Goal: Information Seeking & Learning: Learn about a topic

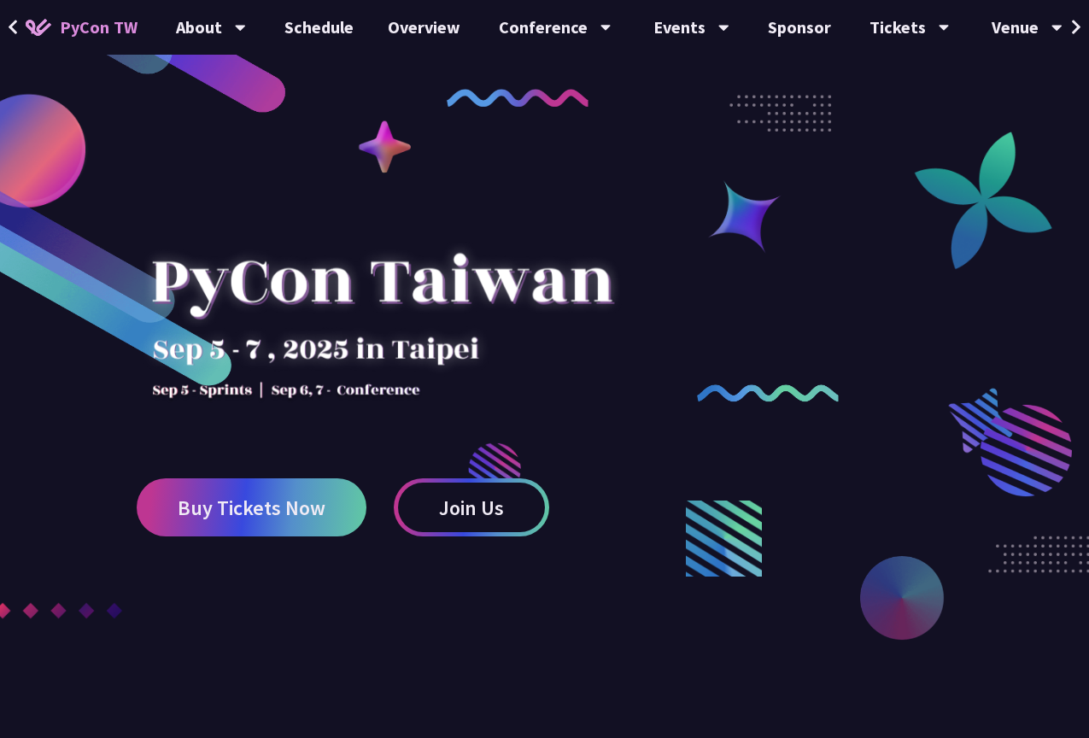
click at [1071, 26] on icon at bounding box center [1076, 27] width 11 height 17
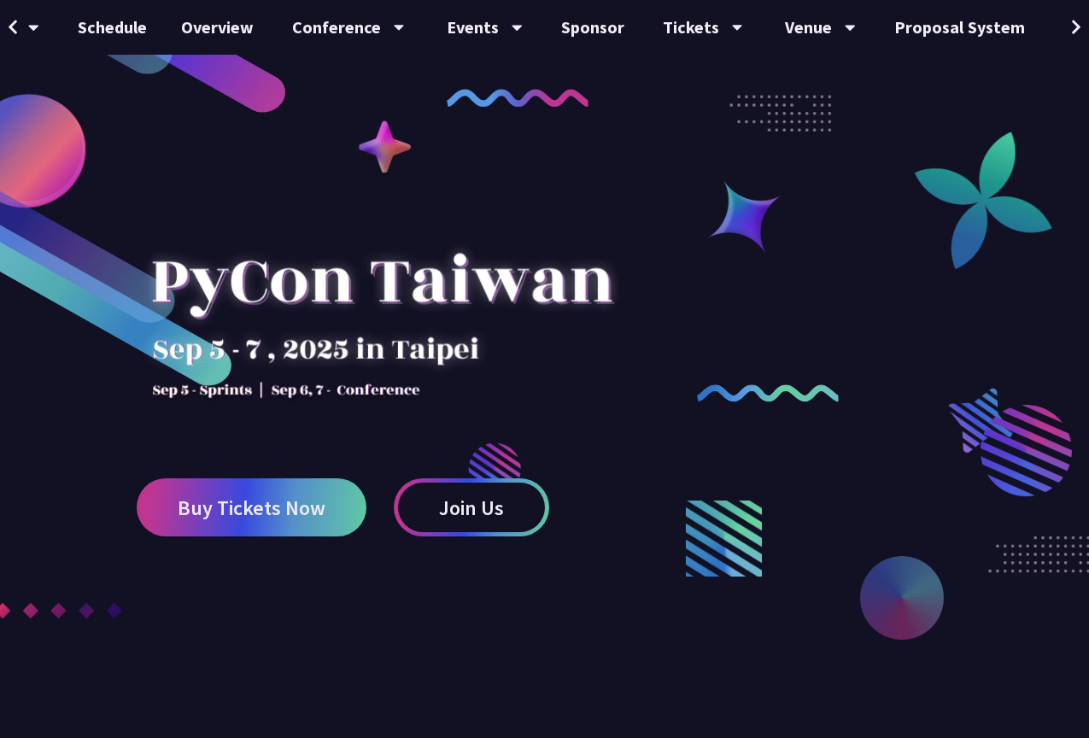
scroll to position [0, 247]
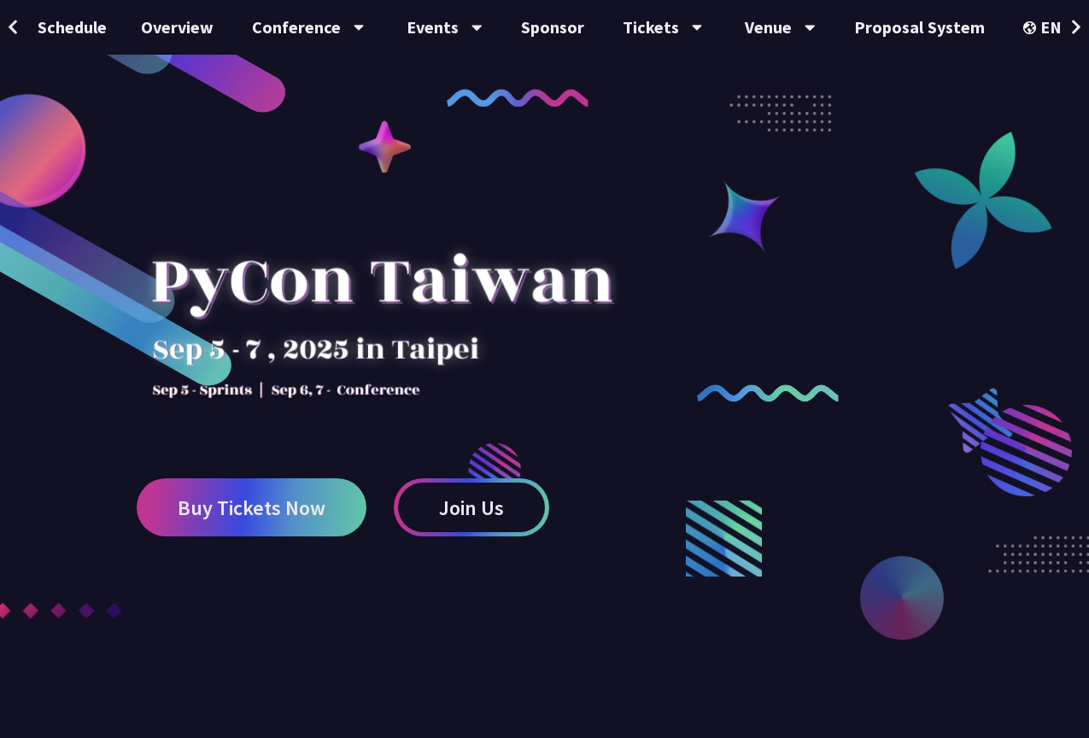
click at [1071, 26] on icon at bounding box center [1076, 27] width 11 height 17
click at [1056, 33] on div "EN" at bounding box center [1054, 27] width 62 height 55
click at [1055, 137] on div "中文" at bounding box center [1054, 128] width 102 height 40
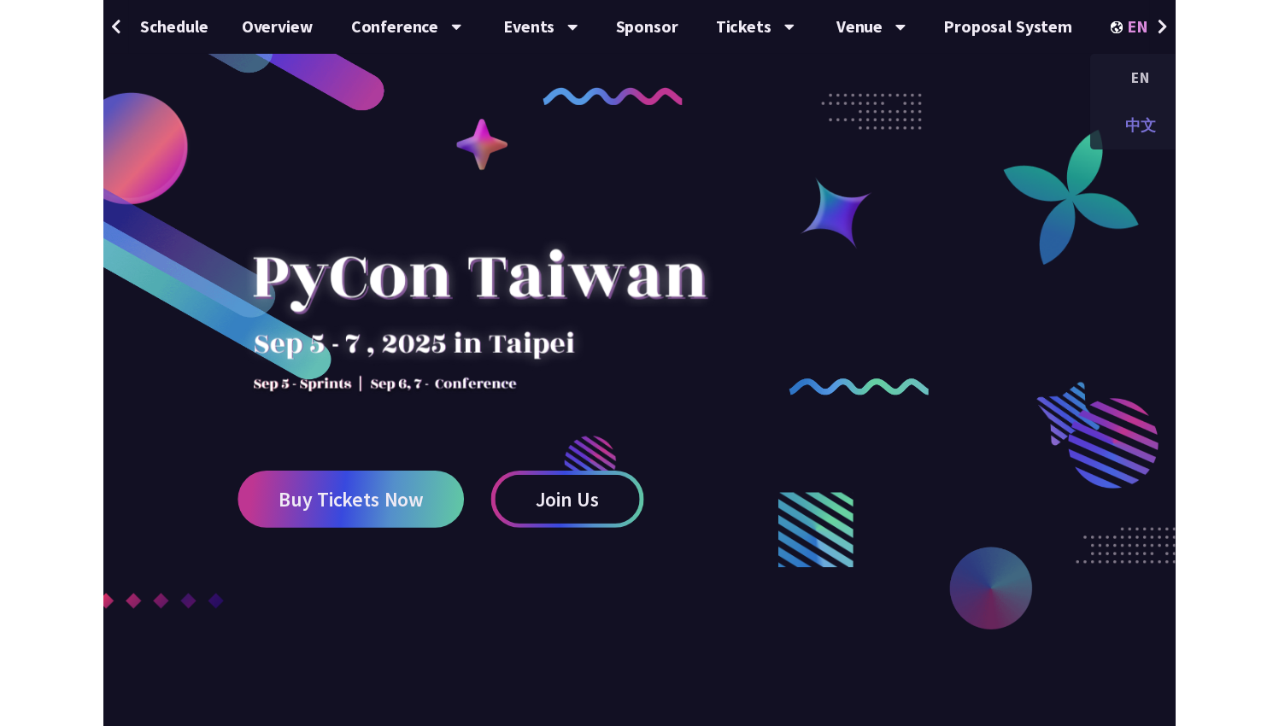
scroll to position [0, 24]
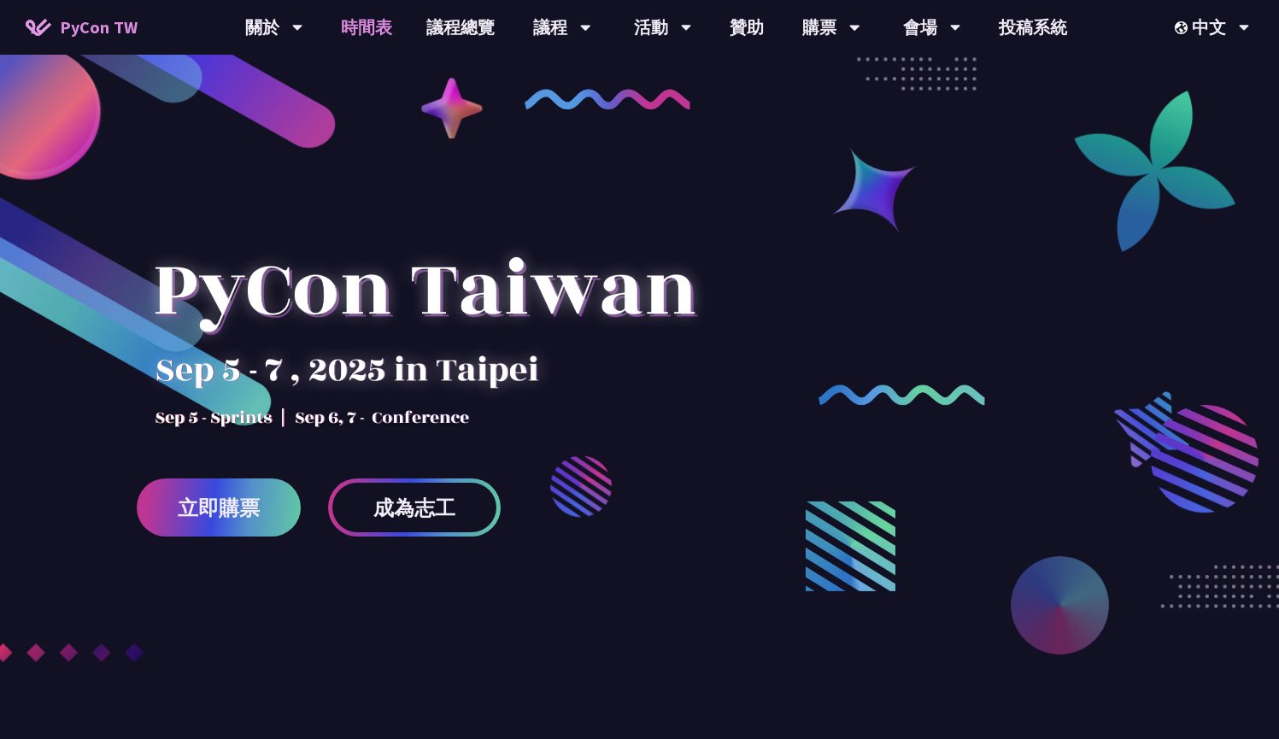
click at [381, 33] on link "時間表" at bounding box center [366, 27] width 85 height 55
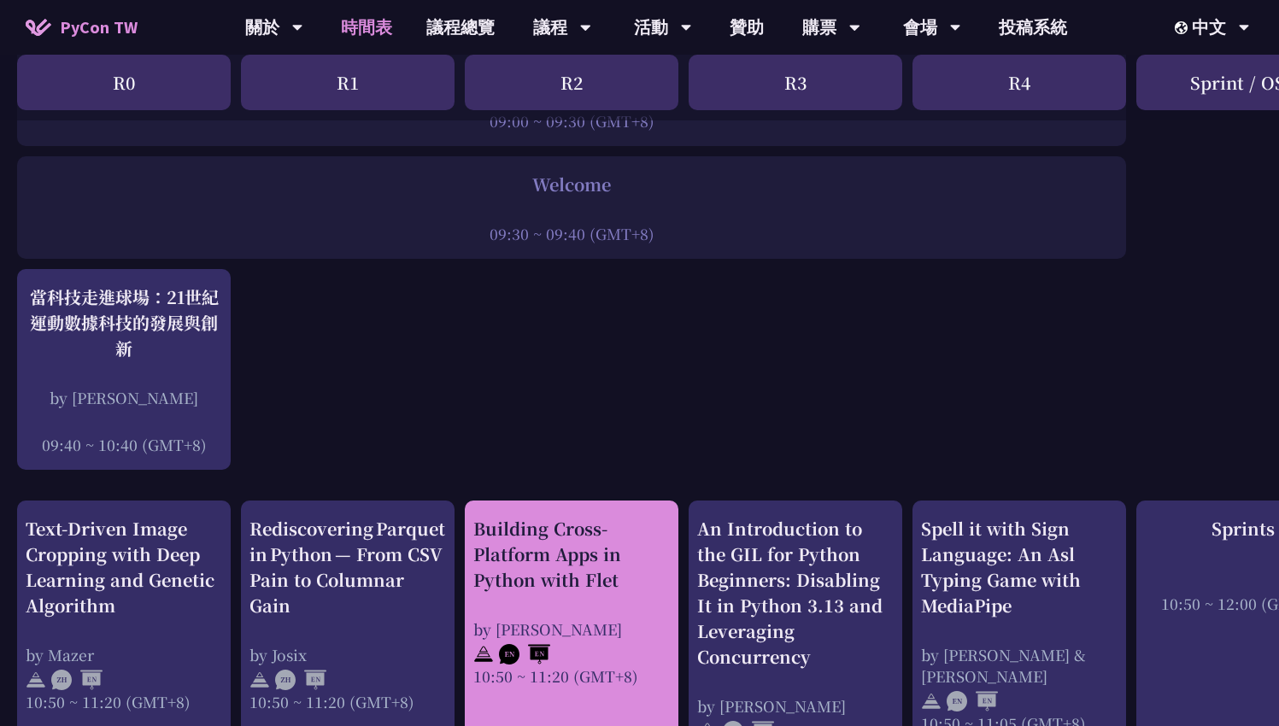
scroll to position [276, 0]
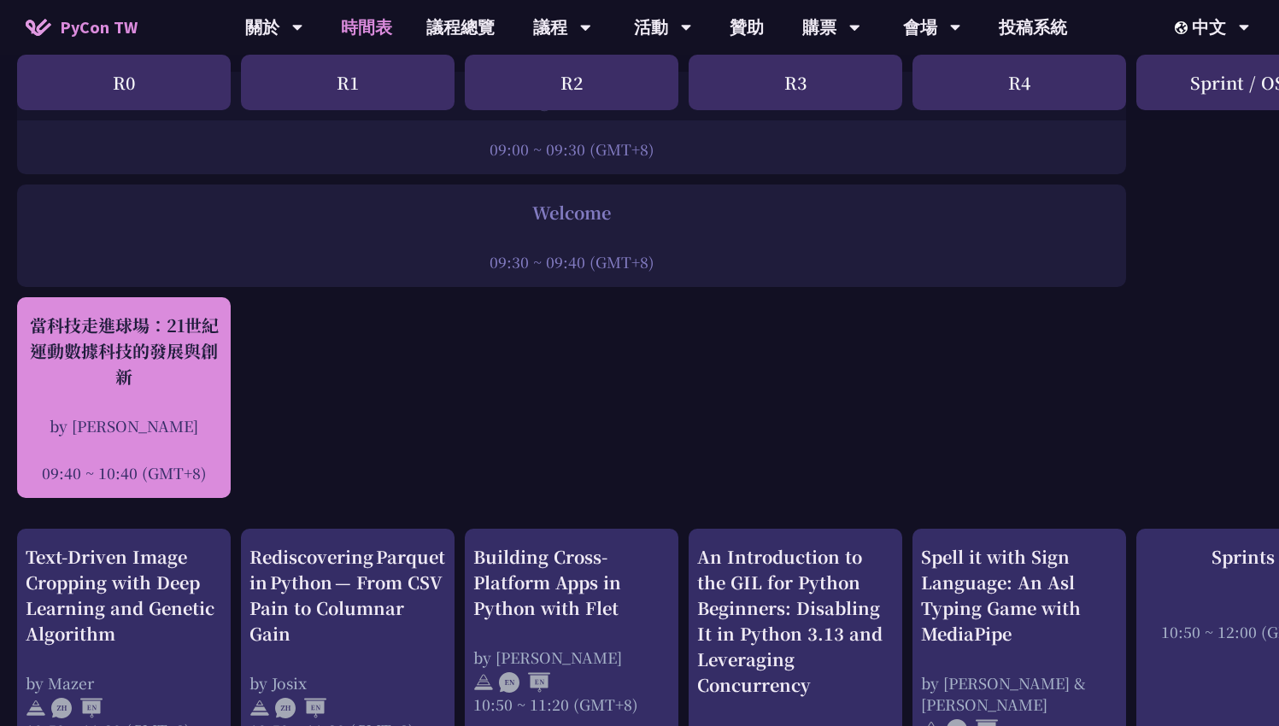
click at [152, 370] on div "當科技走進球場：21世紀運動數據科技的發展與創新" at bounding box center [124, 351] width 196 height 77
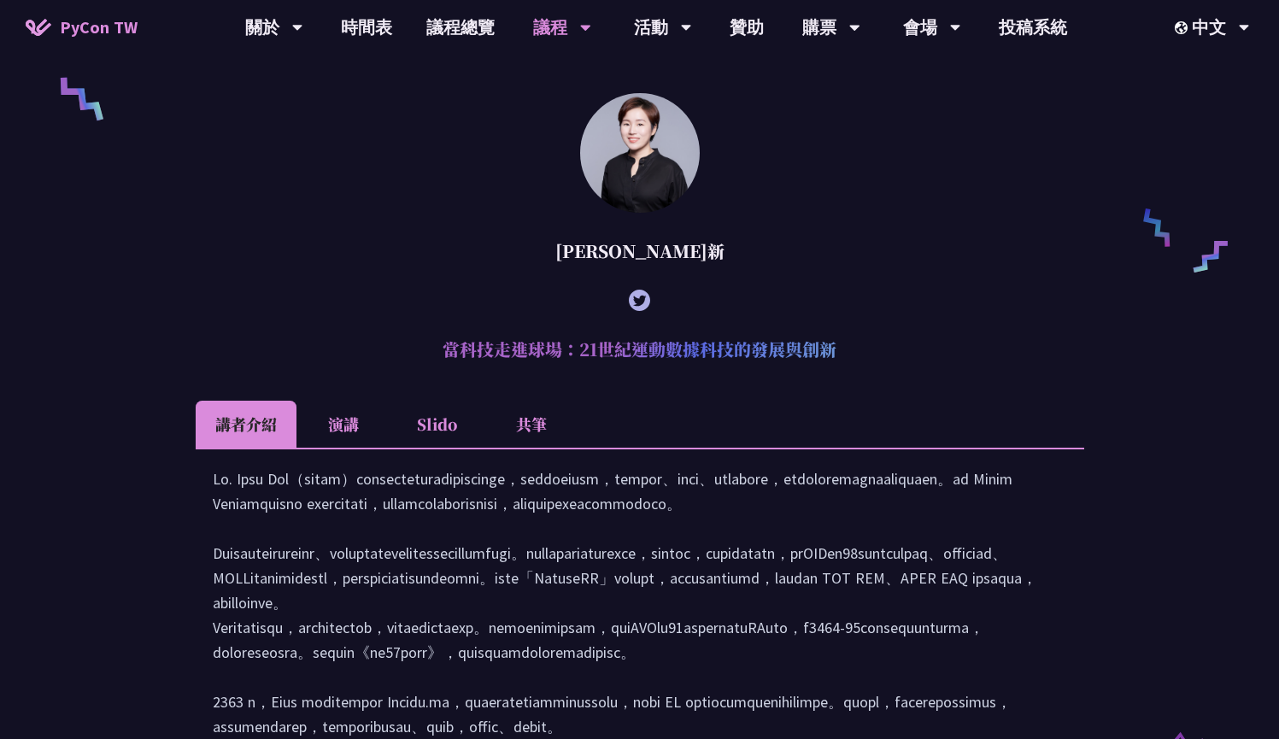
scroll to position [1269, 0]
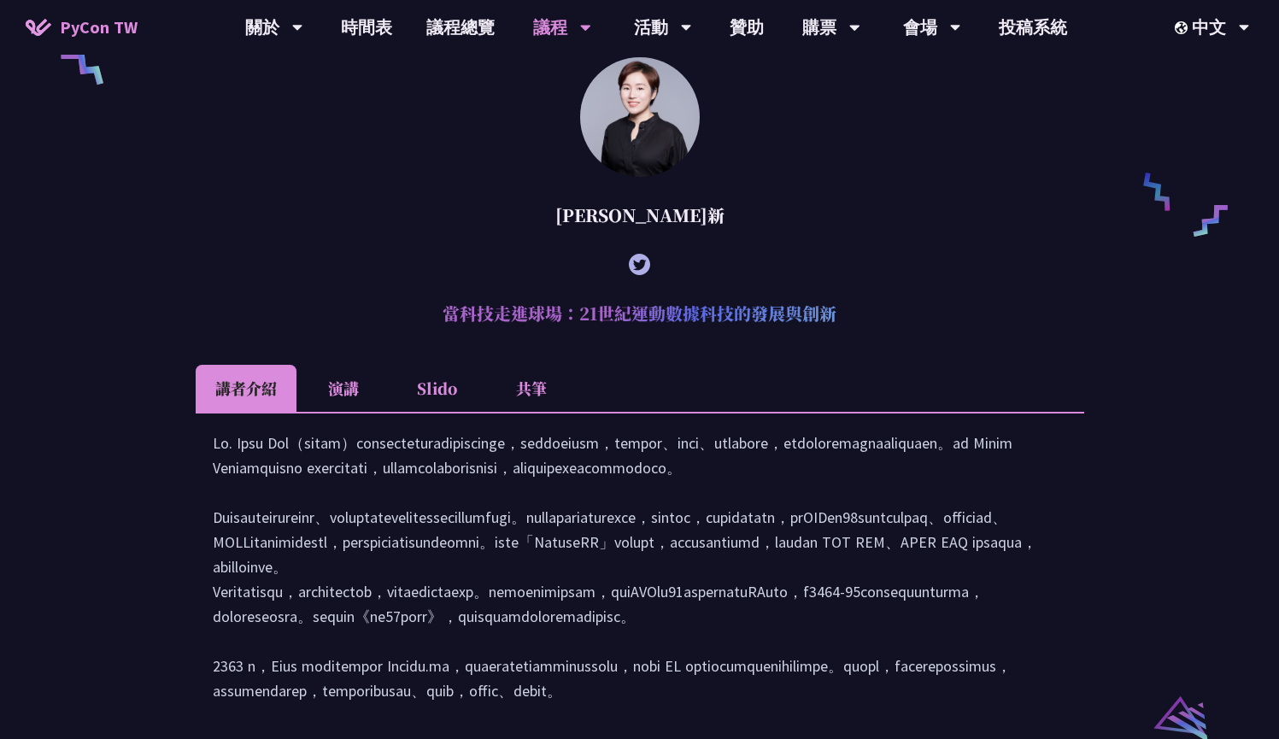
drag, startPoint x: 444, startPoint y: 342, endPoint x: 729, endPoint y: 356, distance: 285.6
click at [729, 339] on h2 "當科技走進球場：21世紀運動數據科技的發展與創新" at bounding box center [640, 313] width 888 height 51
copy h2 "當科技走進球場：21世紀運動數據科技的發展與創新"
drag, startPoint x: 618, startPoint y: 240, endPoint x: 661, endPoint y: 242, distance: 42.7
click at [661, 241] on div "林滿新" at bounding box center [640, 215] width 888 height 51
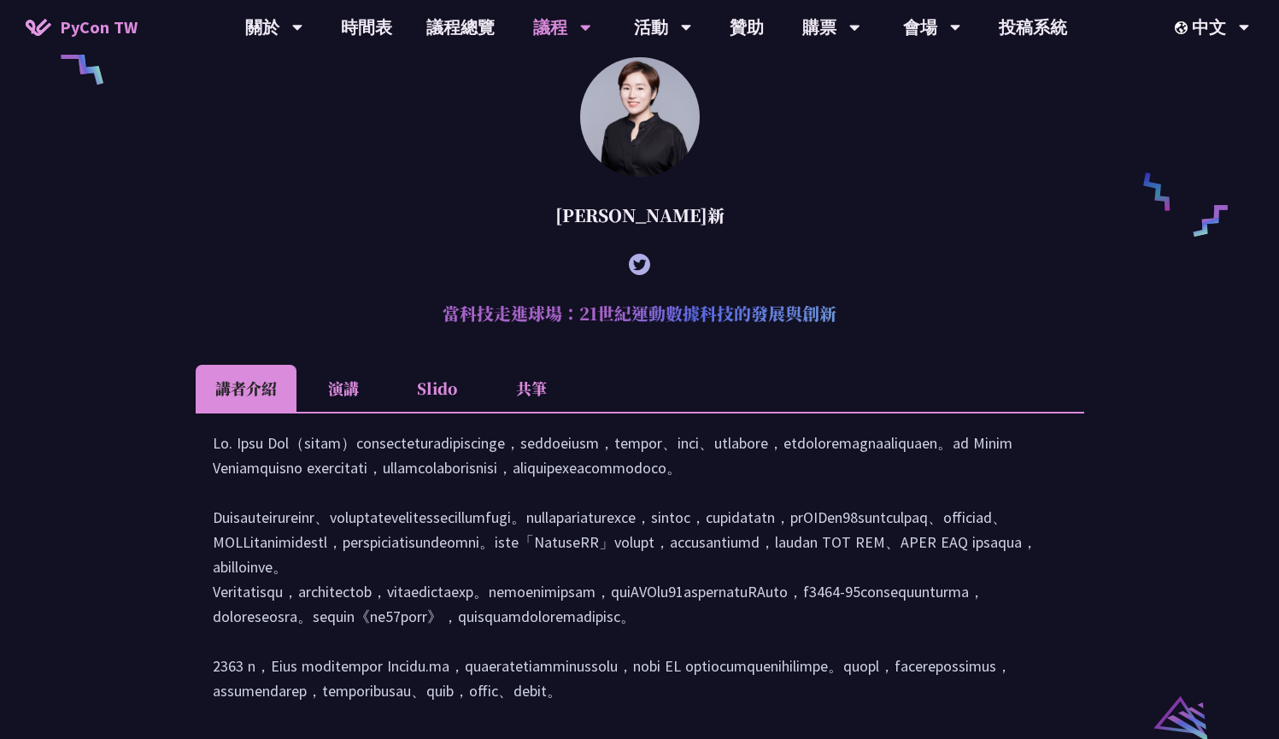
copy div "林滿新"
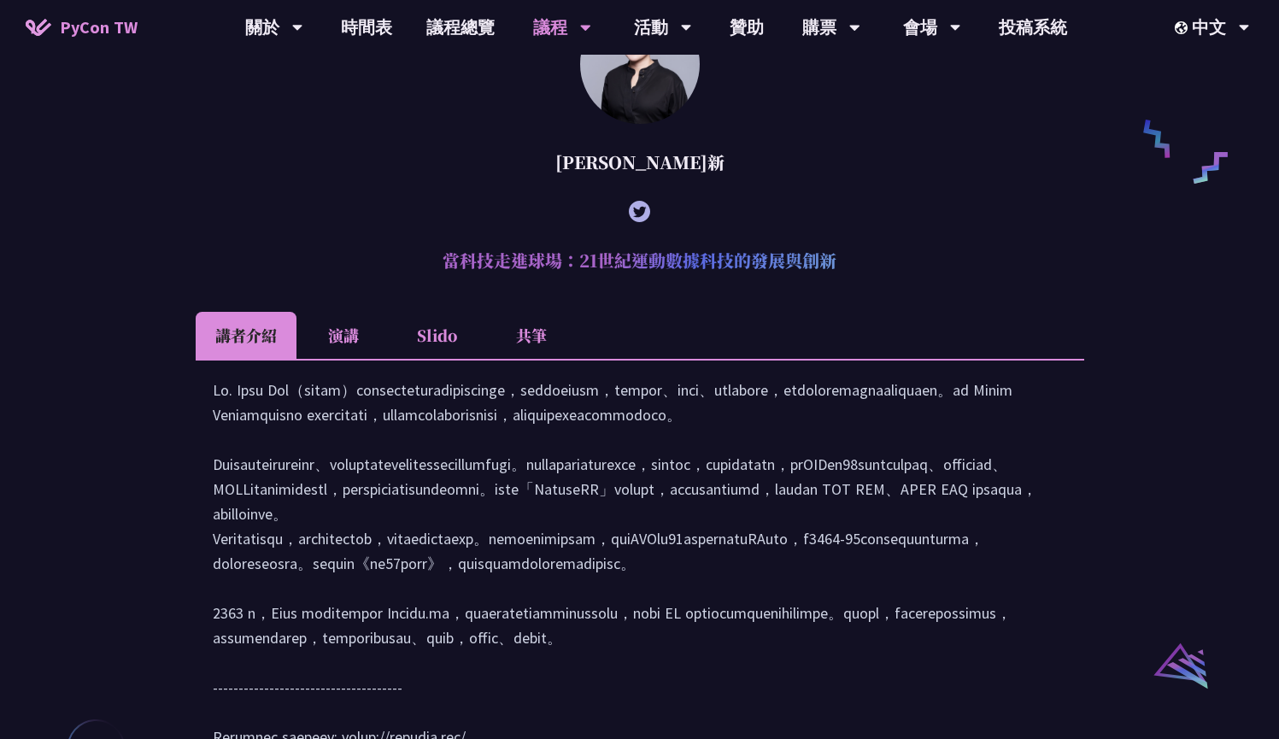
scroll to position [1310, 0]
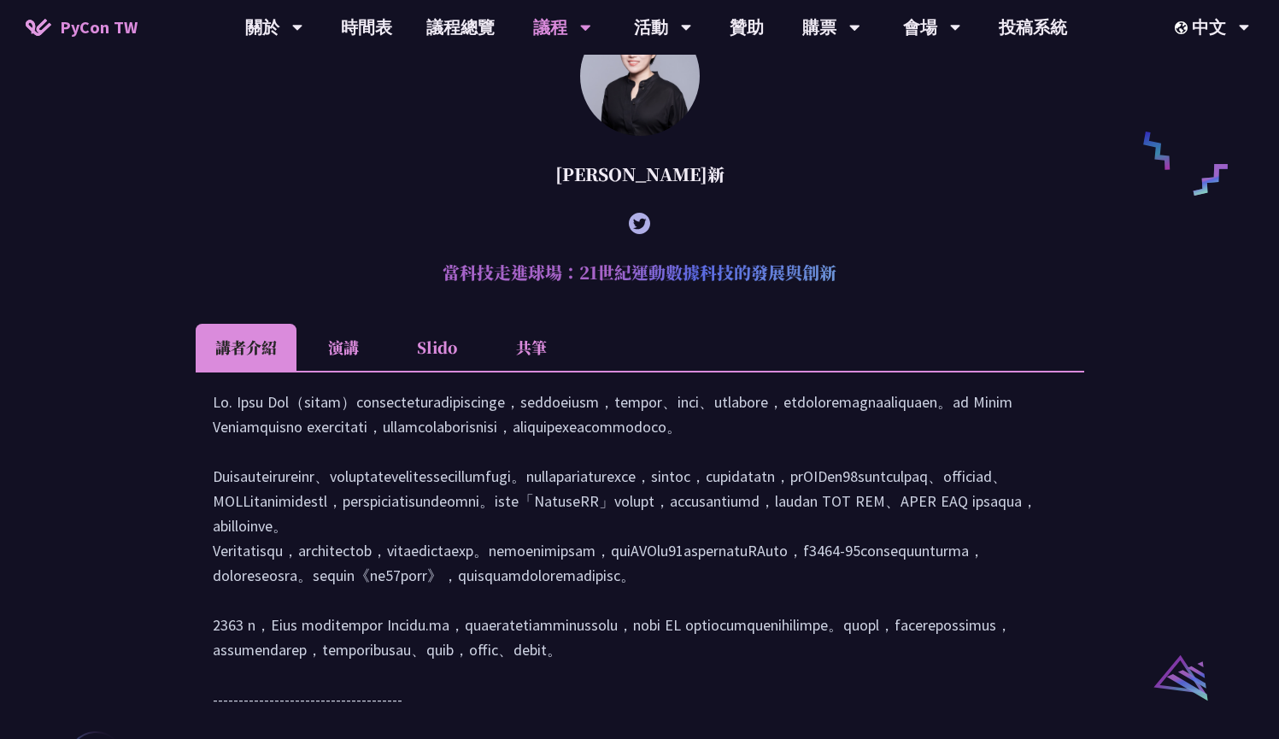
click at [357, 367] on li "演講" at bounding box center [343, 347] width 94 height 47
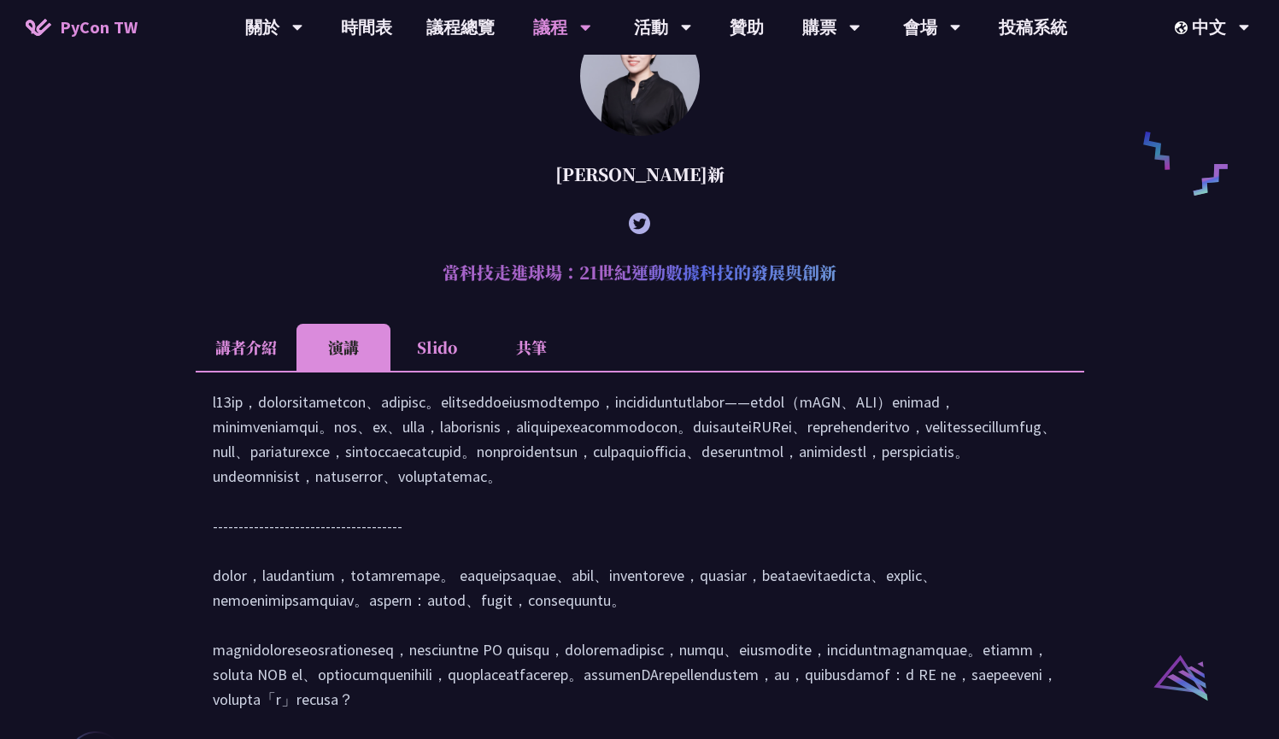
click at [425, 371] on li "Slido" at bounding box center [437, 347] width 94 height 47
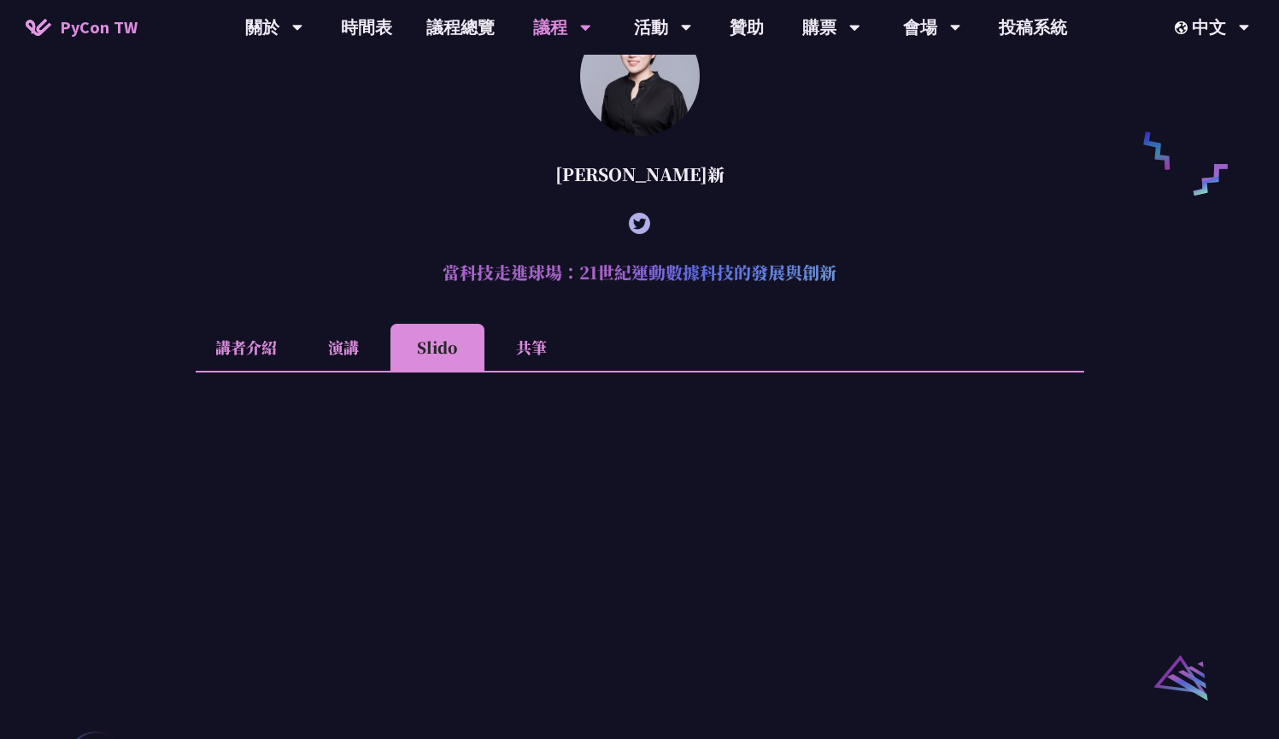
click at [509, 369] on li "共筆" at bounding box center [531, 347] width 94 height 47
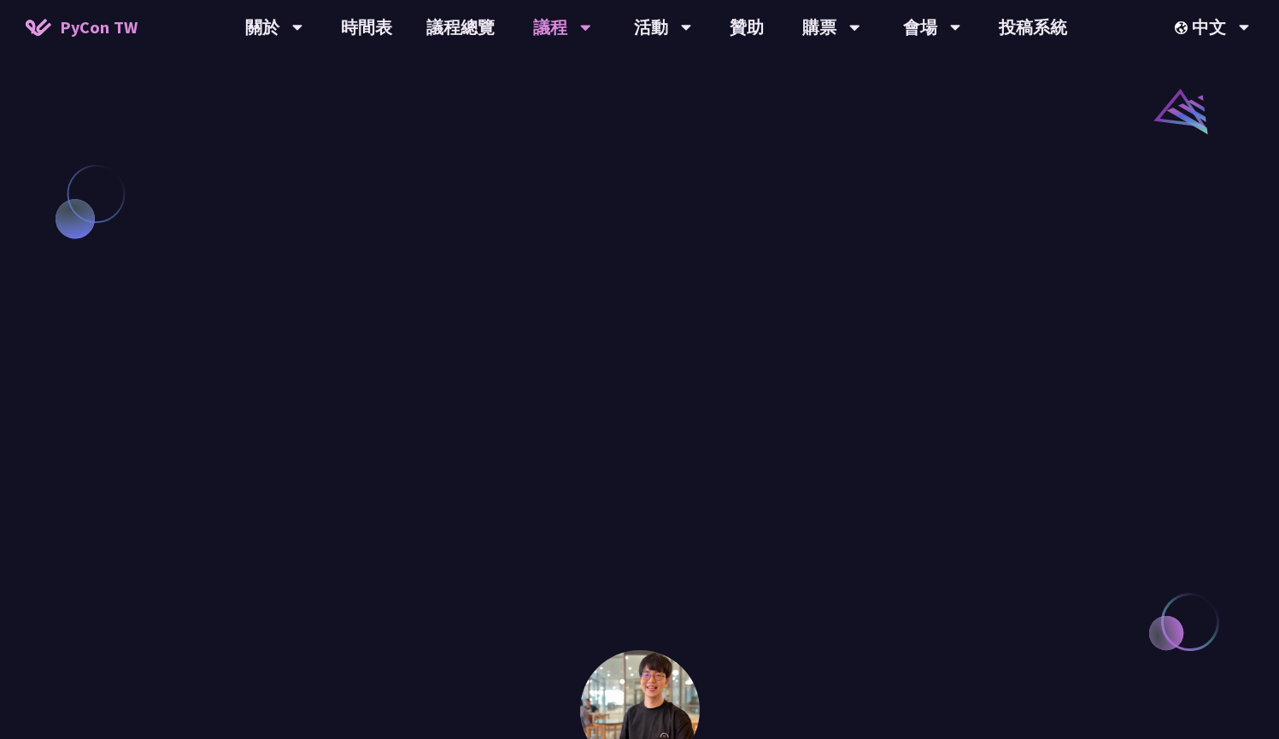
scroll to position [1858, 0]
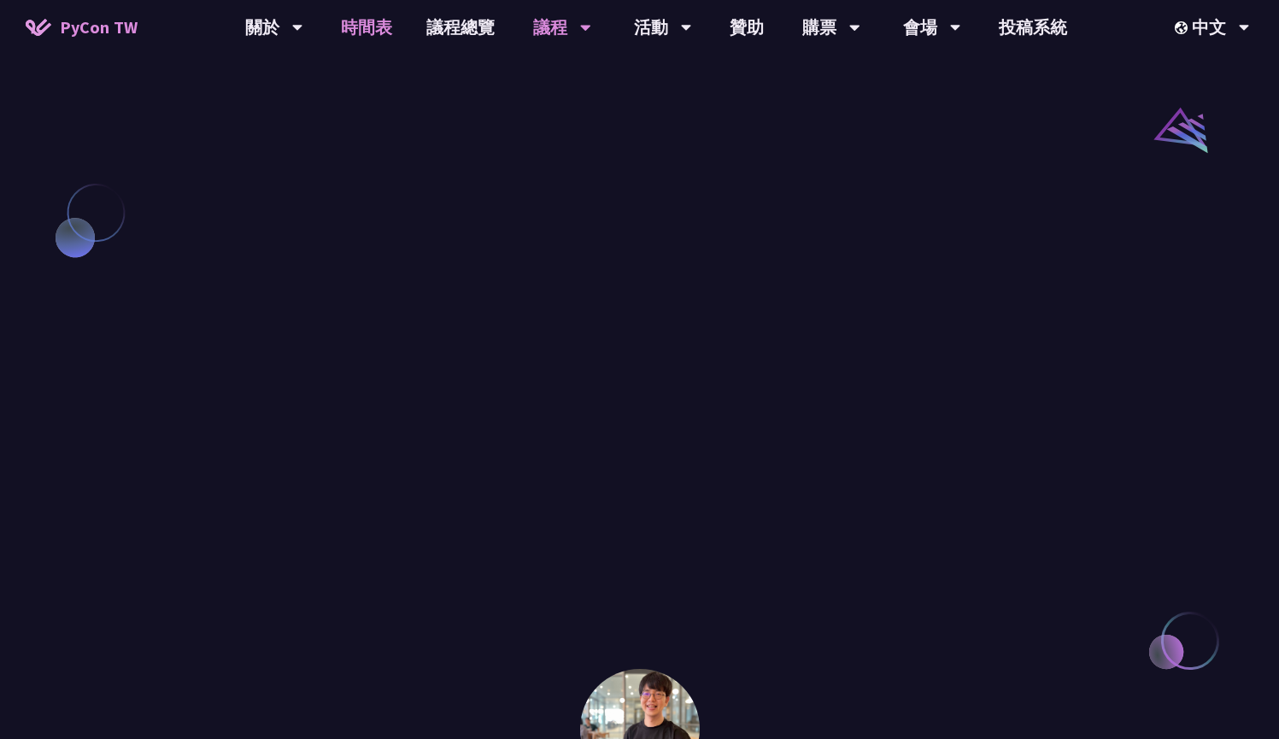
click at [367, 25] on link "時間表" at bounding box center [366, 27] width 85 height 55
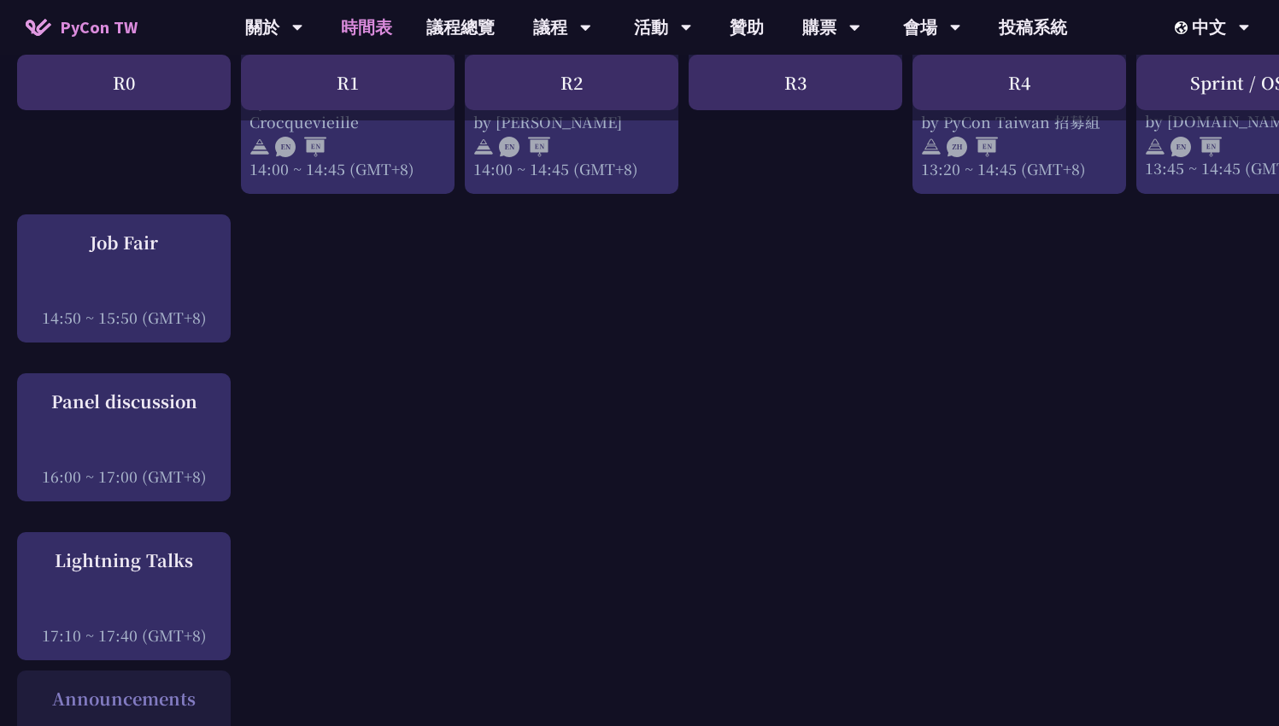
scroll to position [1960, 0]
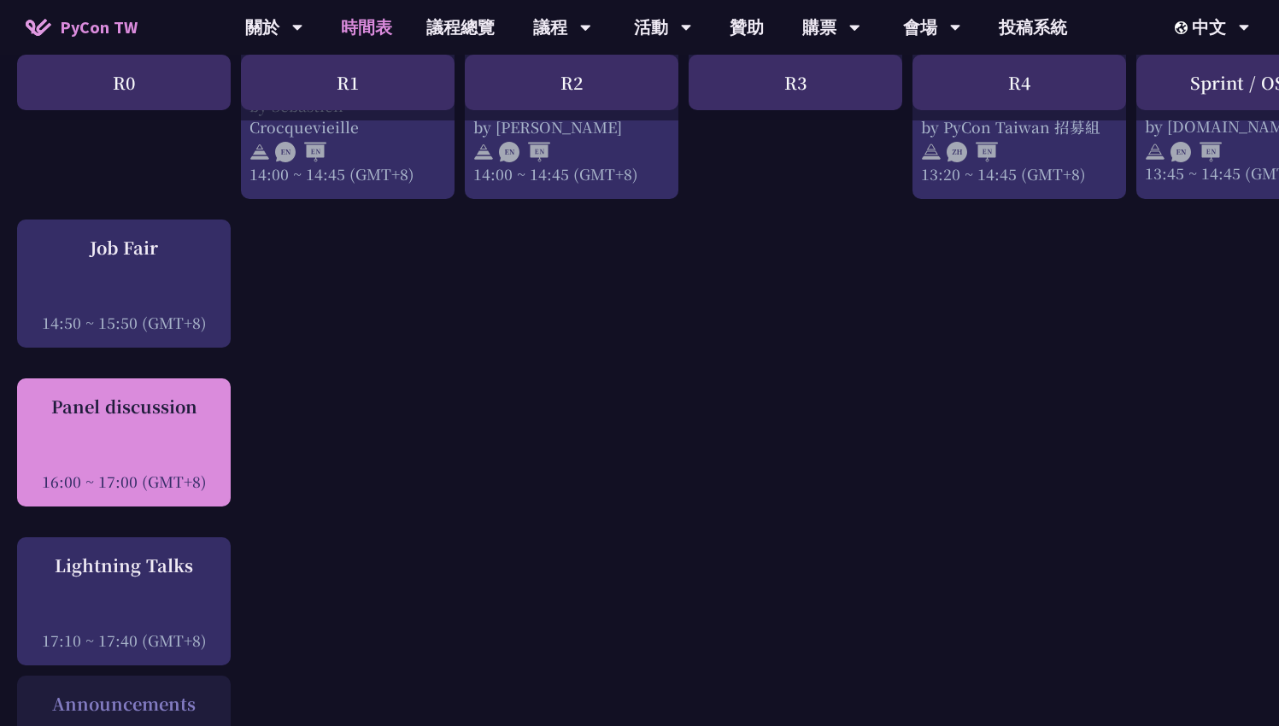
click at [181, 397] on div "Panel discussion" at bounding box center [124, 407] width 196 height 26
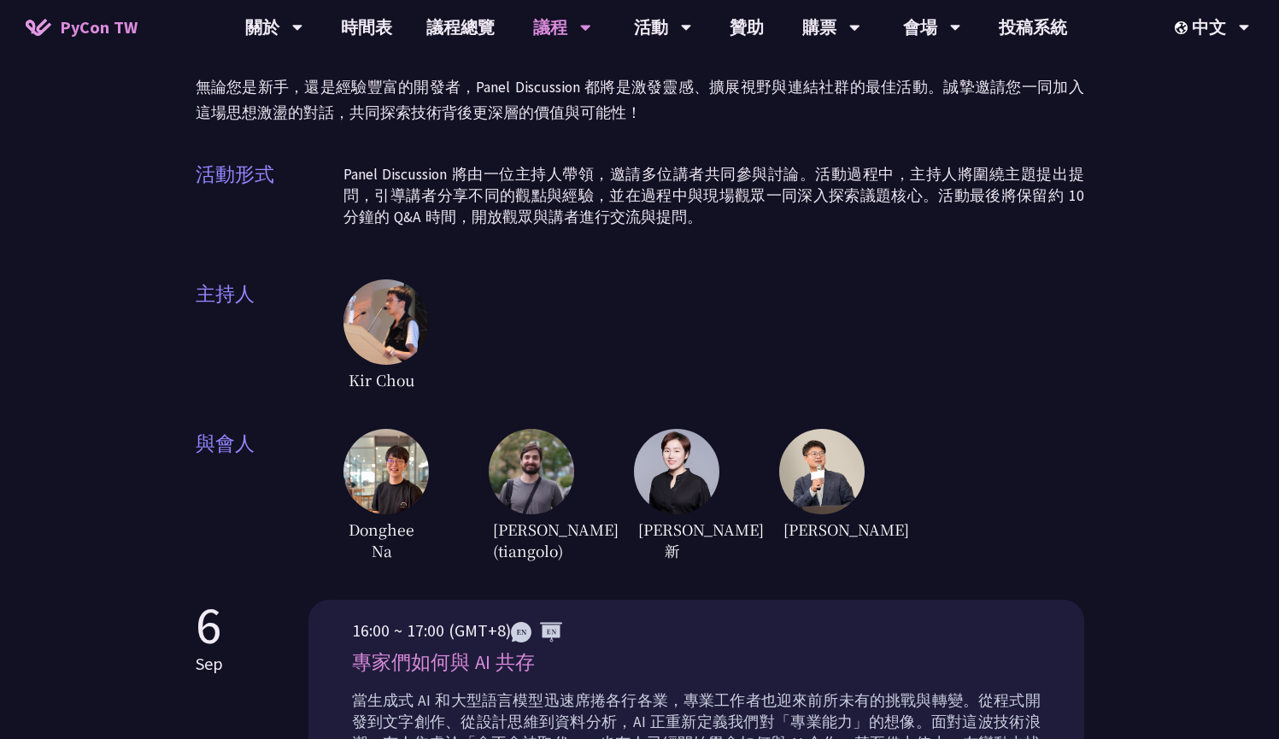
scroll to position [234, 0]
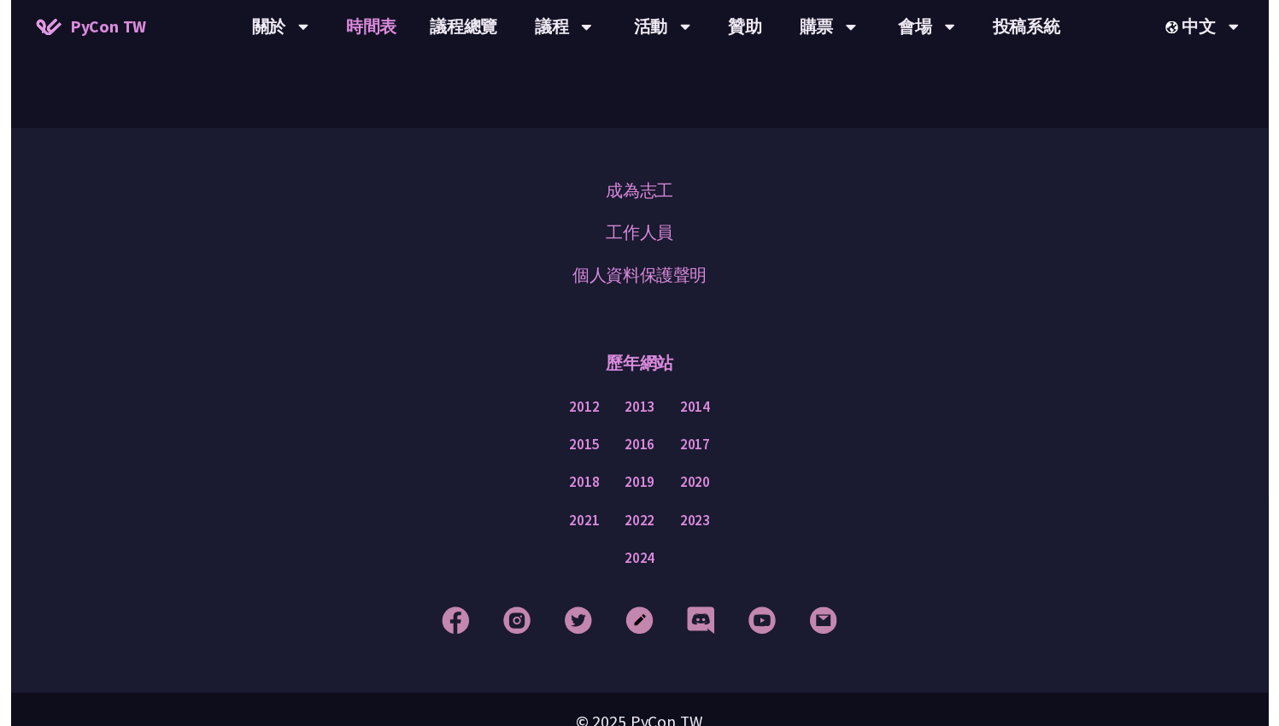
scroll to position [1960, 0]
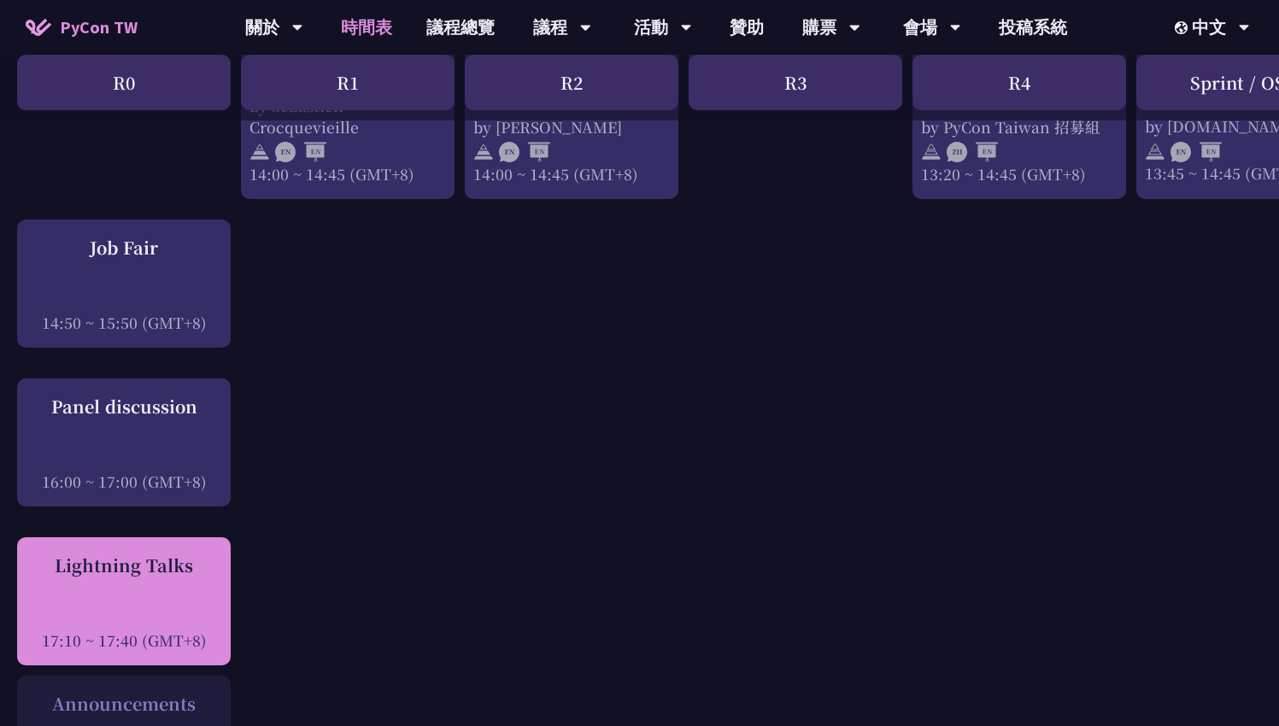
click at [173, 604] on div at bounding box center [124, 617] width 196 height 26
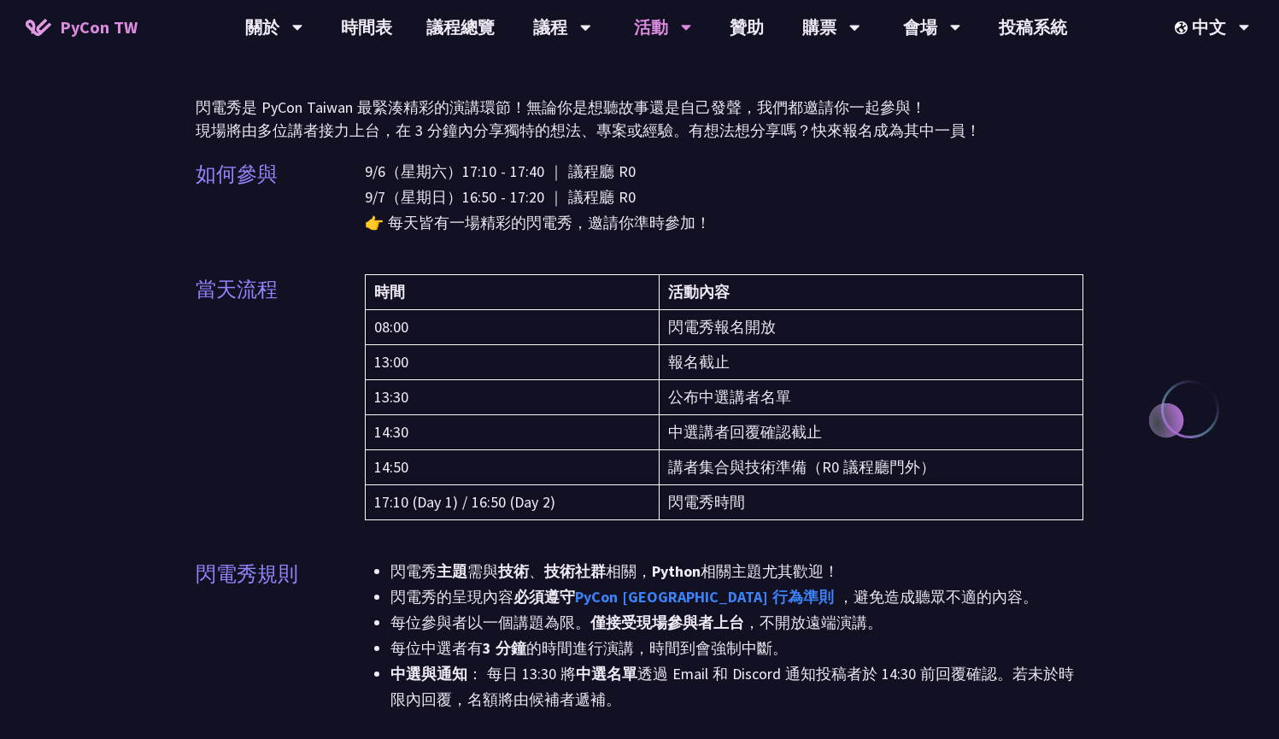
scroll to position [94, 0]
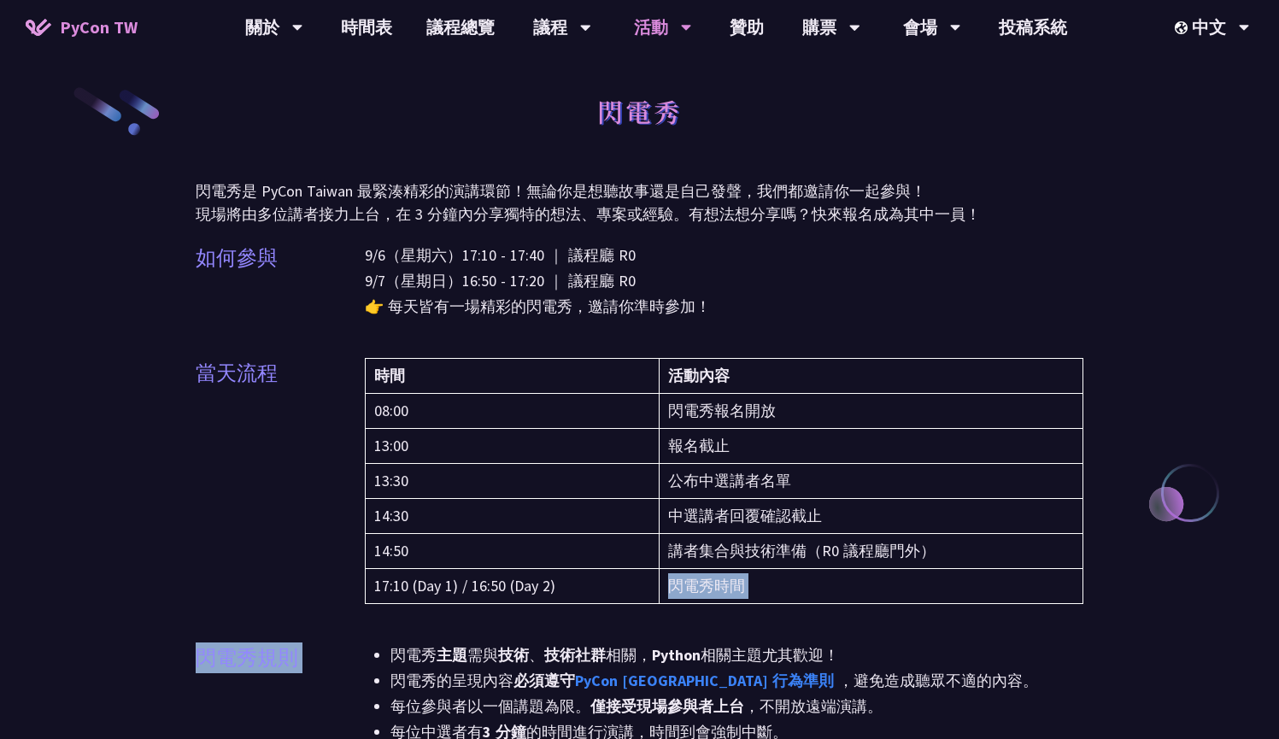
scroll to position [0, 0]
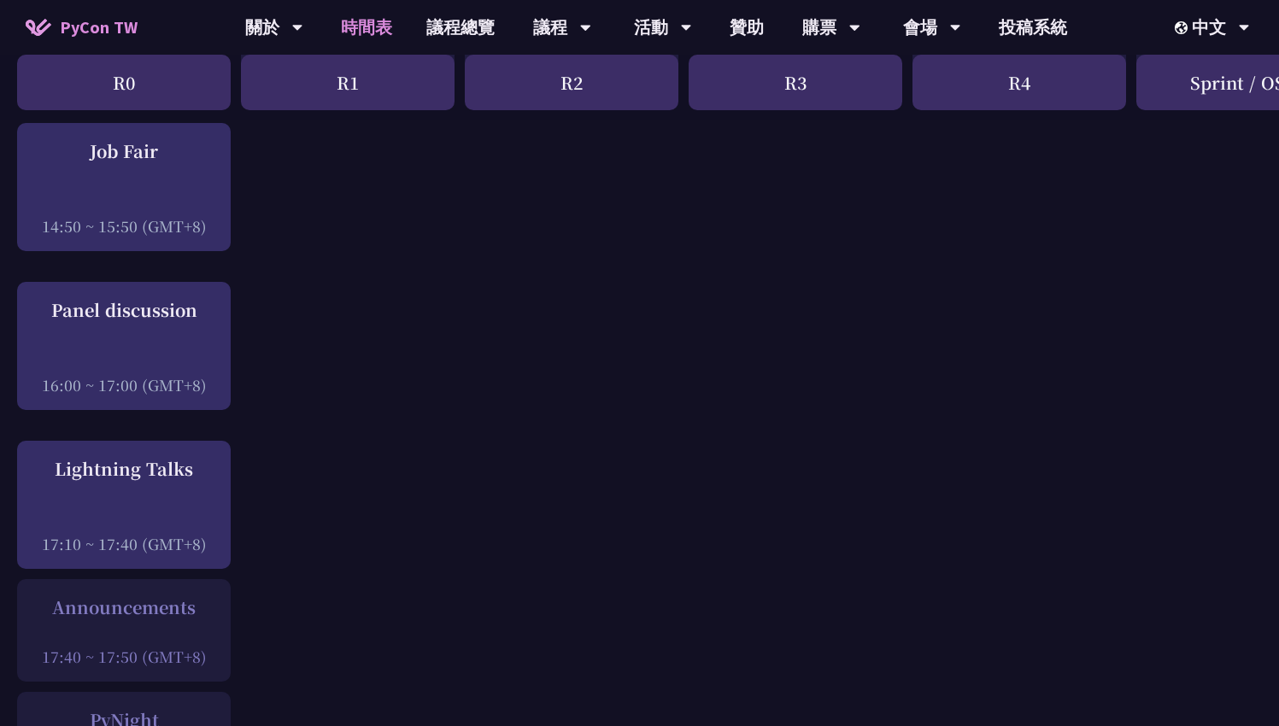
scroll to position [2053, 0]
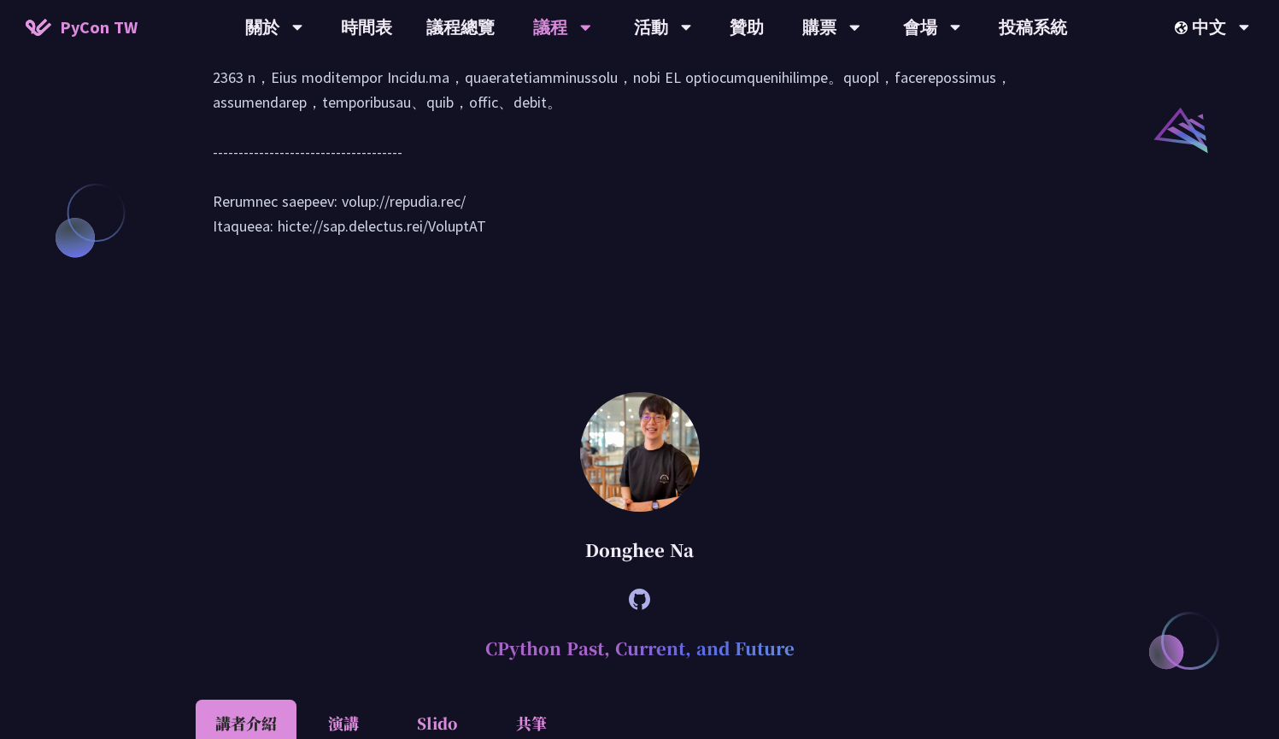
scroll to position [1859, 0]
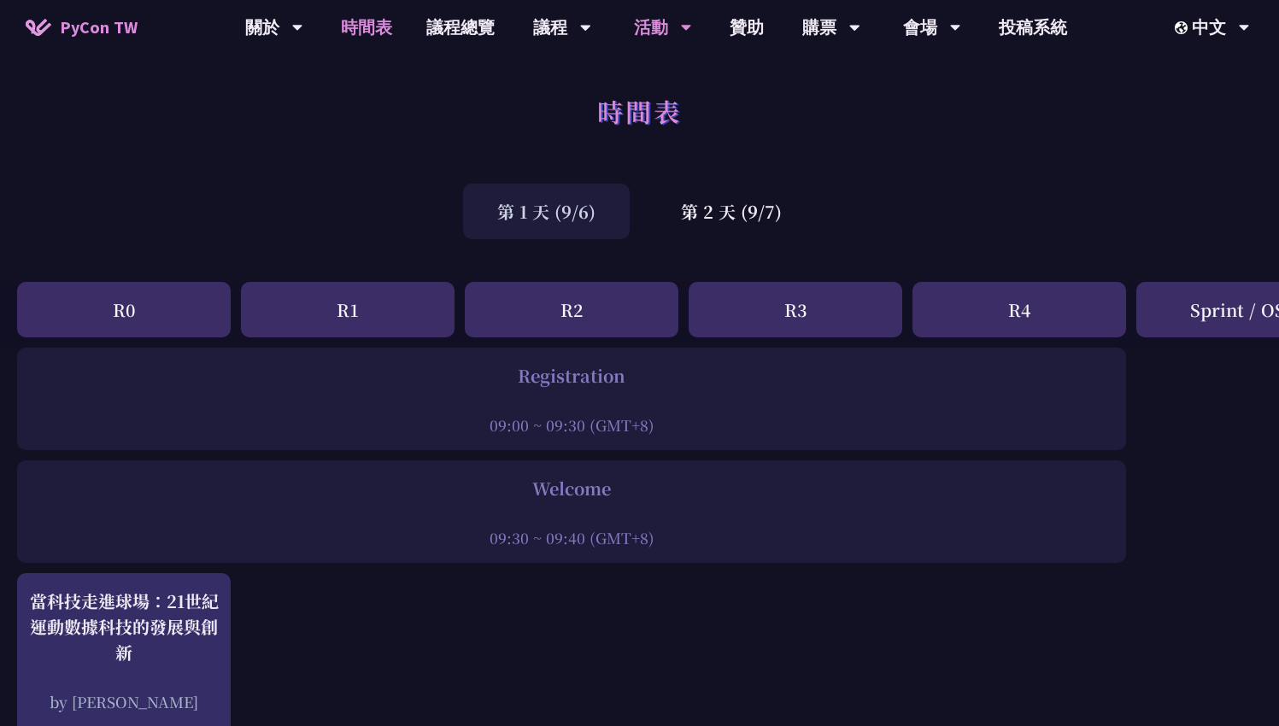
drag, startPoint x: 728, startPoint y: 199, endPoint x: 662, endPoint y: 16, distance: 194.3
click at [725, 242] on div "第 1 天 (9/6) 第 2 天 (9/7)" at bounding box center [639, 211] width 1279 height 73
click at [744, 214] on div "第 2 天 (9/7)" at bounding box center [731, 212] width 169 height 56
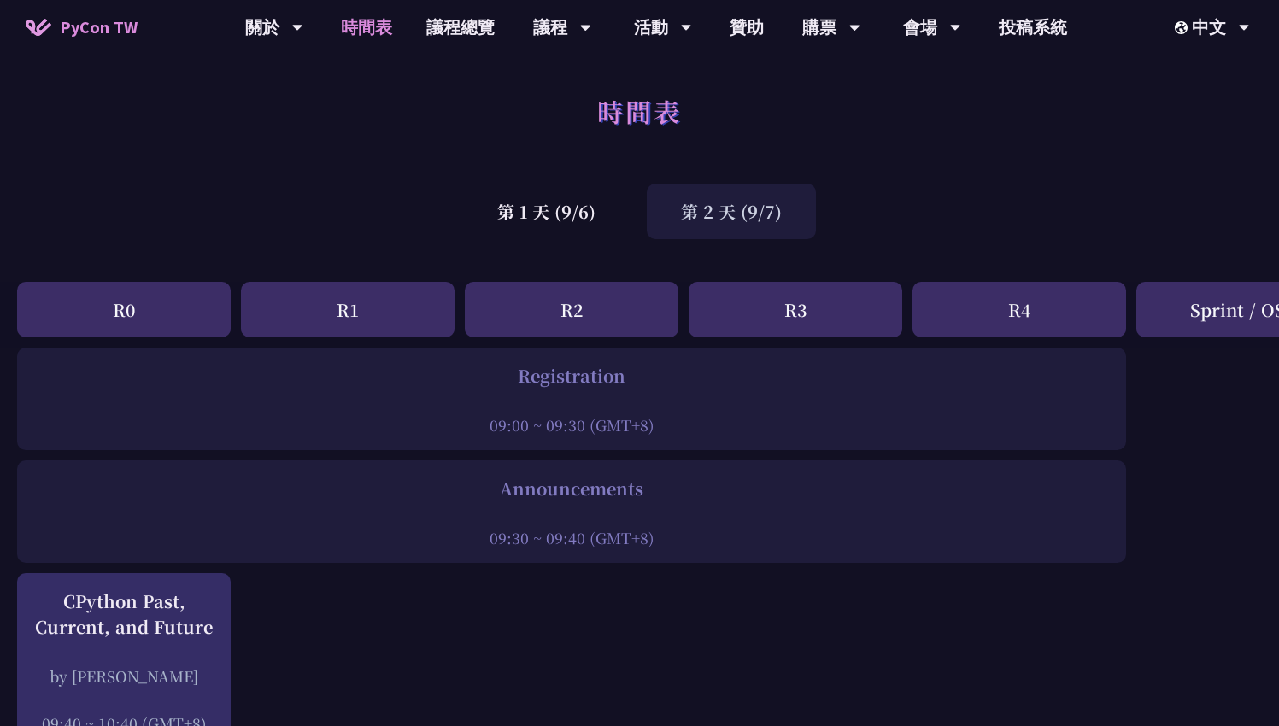
click at [743, 214] on div "第 2 天 (9/7)" at bounding box center [731, 212] width 169 height 56
click at [583, 505] on div at bounding box center [572, 514] width 1092 height 26
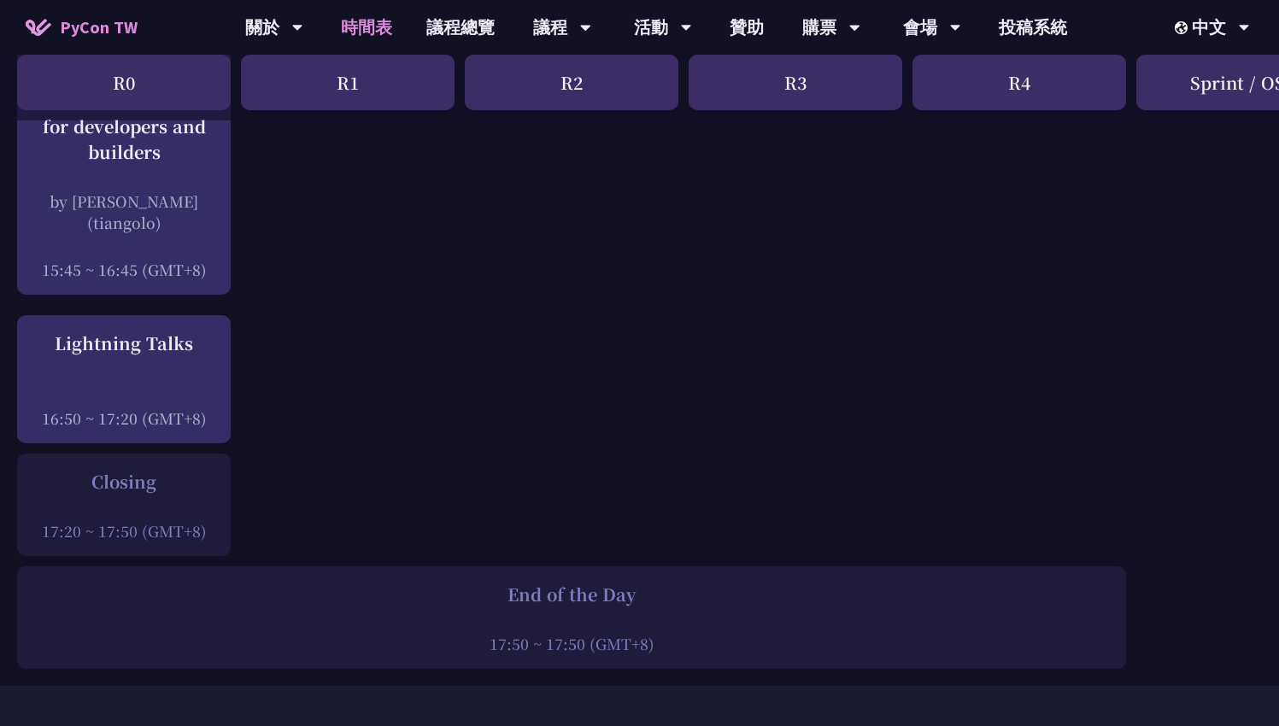
scroll to position [2321, 0]
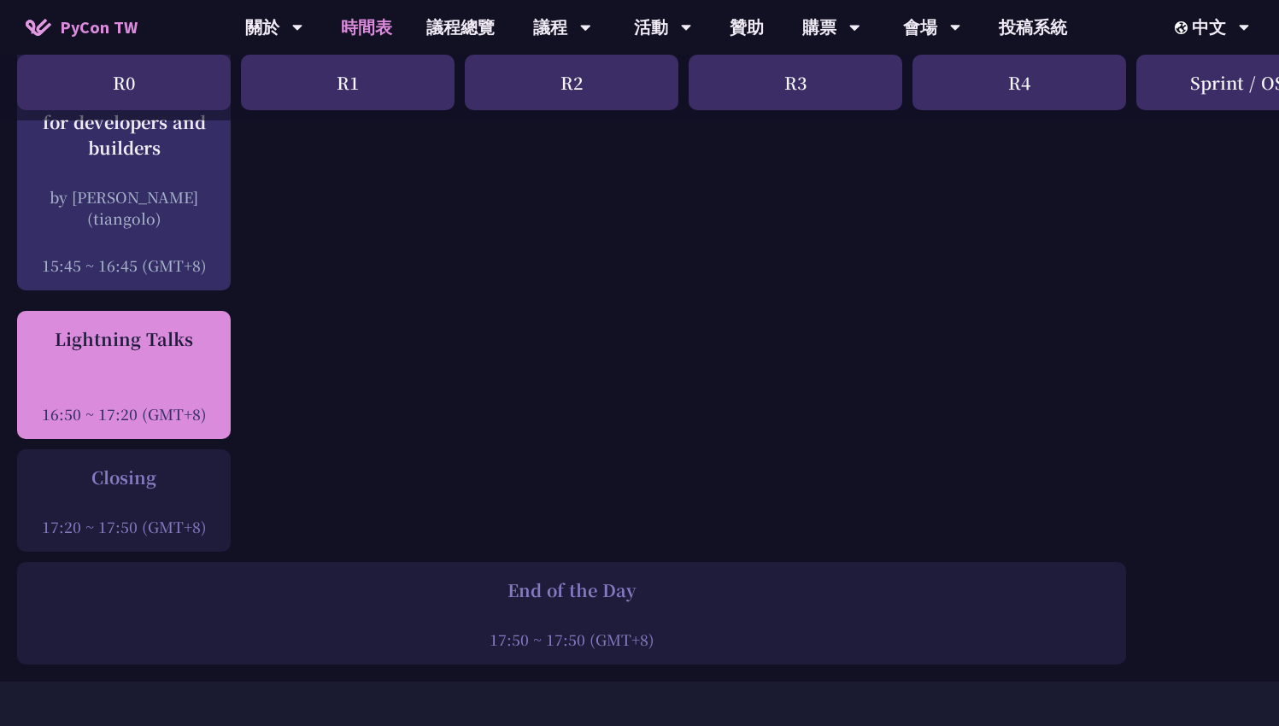
click at [116, 364] on div "Lightning Talks 16:50 ~ 17:20 (GMT+8)" at bounding box center [124, 375] width 196 height 98
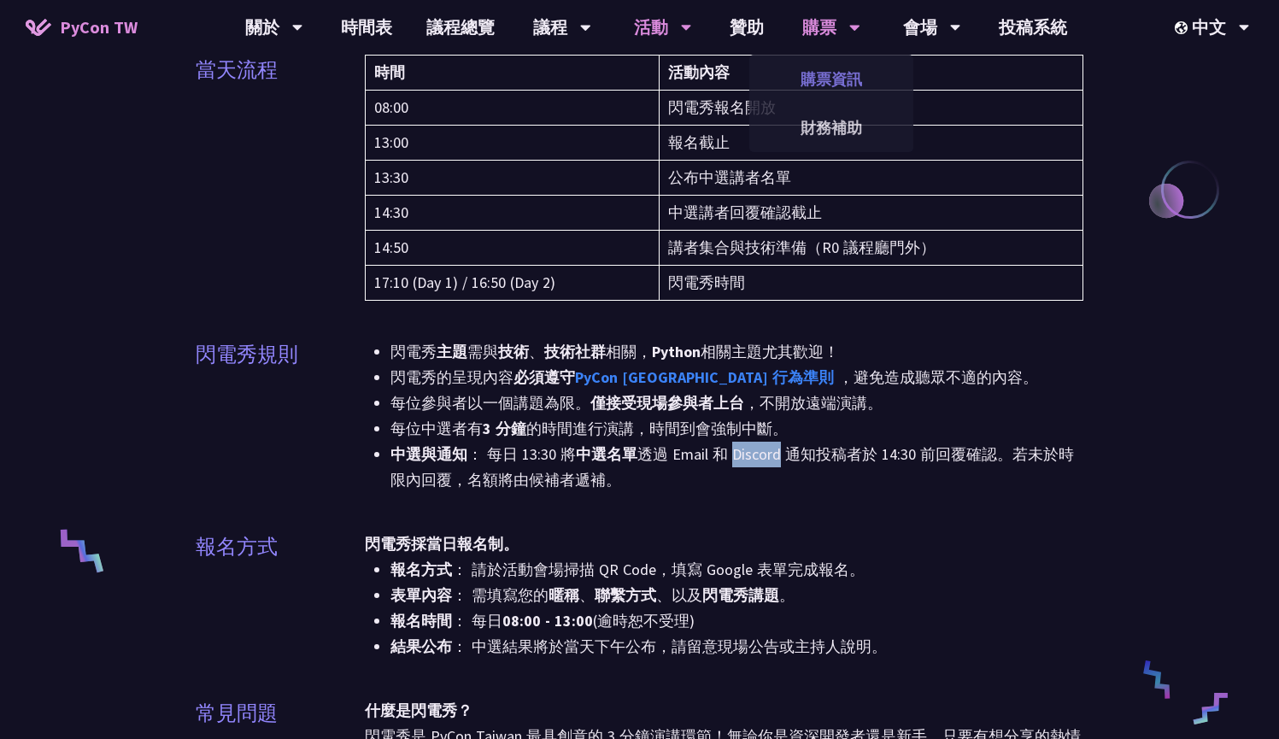
scroll to position [397, 0]
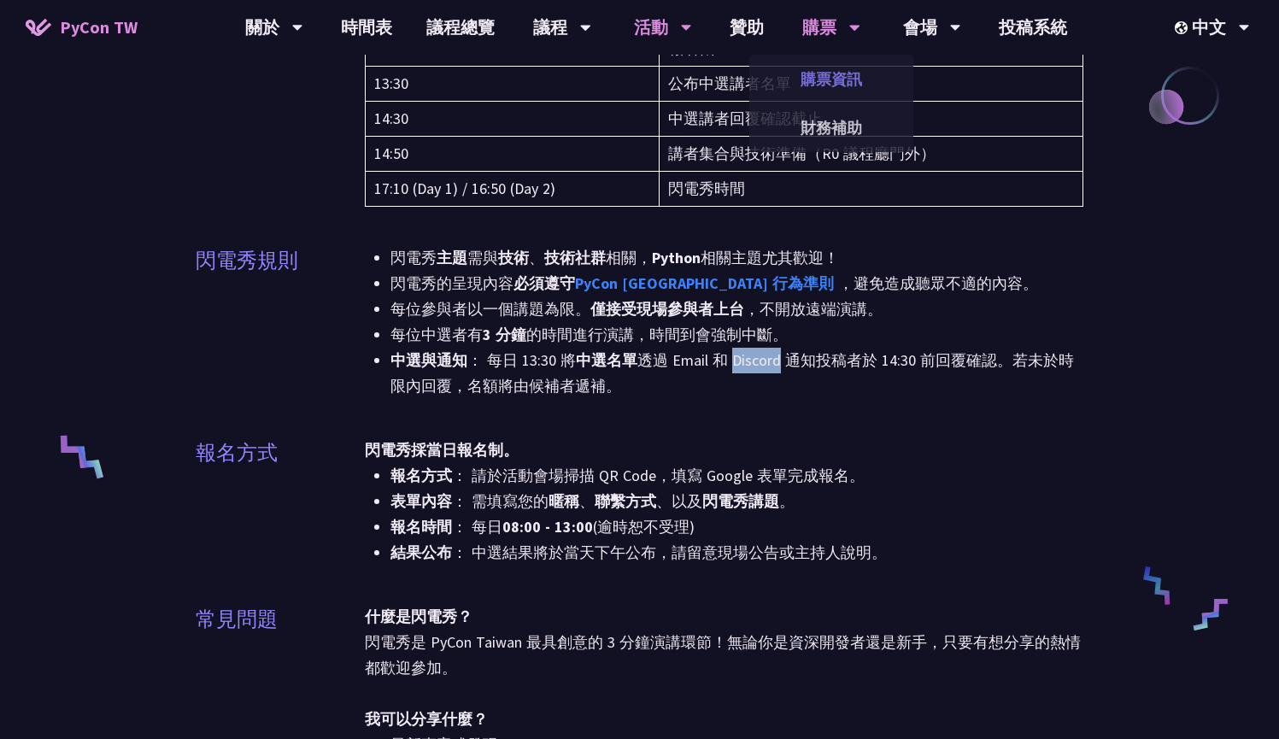
drag, startPoint x: 748, startPoint y: 462, endPoint x: 840, endPoint y: 75, distance: 397.8
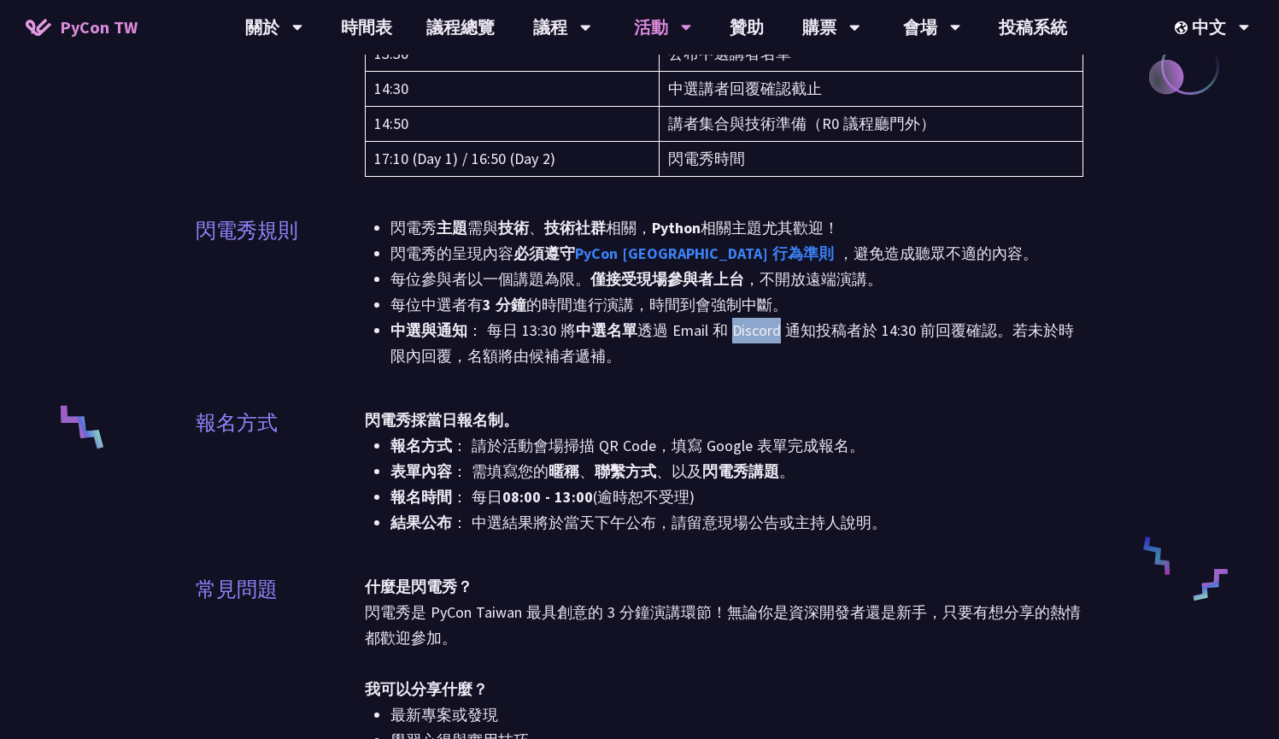
scroll to position [427, 0]
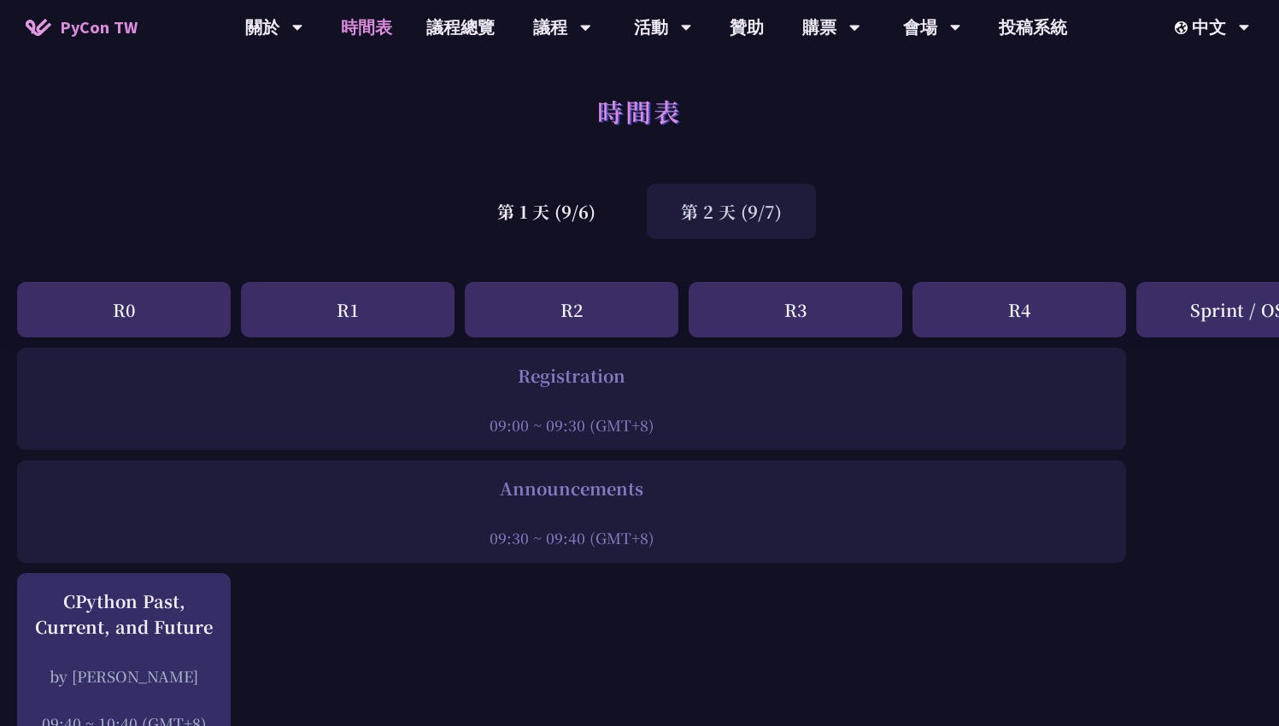
drag, startPoint x: 569, startPoint y: 408, endPoint x: 903, endPoint y: 296, distance: 352.2
drag, startPoint x: 901, startPoint y: 295, endPoint x: 845, endPoint y: 372, distance: 96.0
drag, startPoint x: 890, startPoint y: 188, endPoint x: 819, endPoint y: 67, distance: 140.5
drag, startPoint x: 819, startPoint y: 67, endPoint x: 812, endPoint y: 59, distance: 10.3
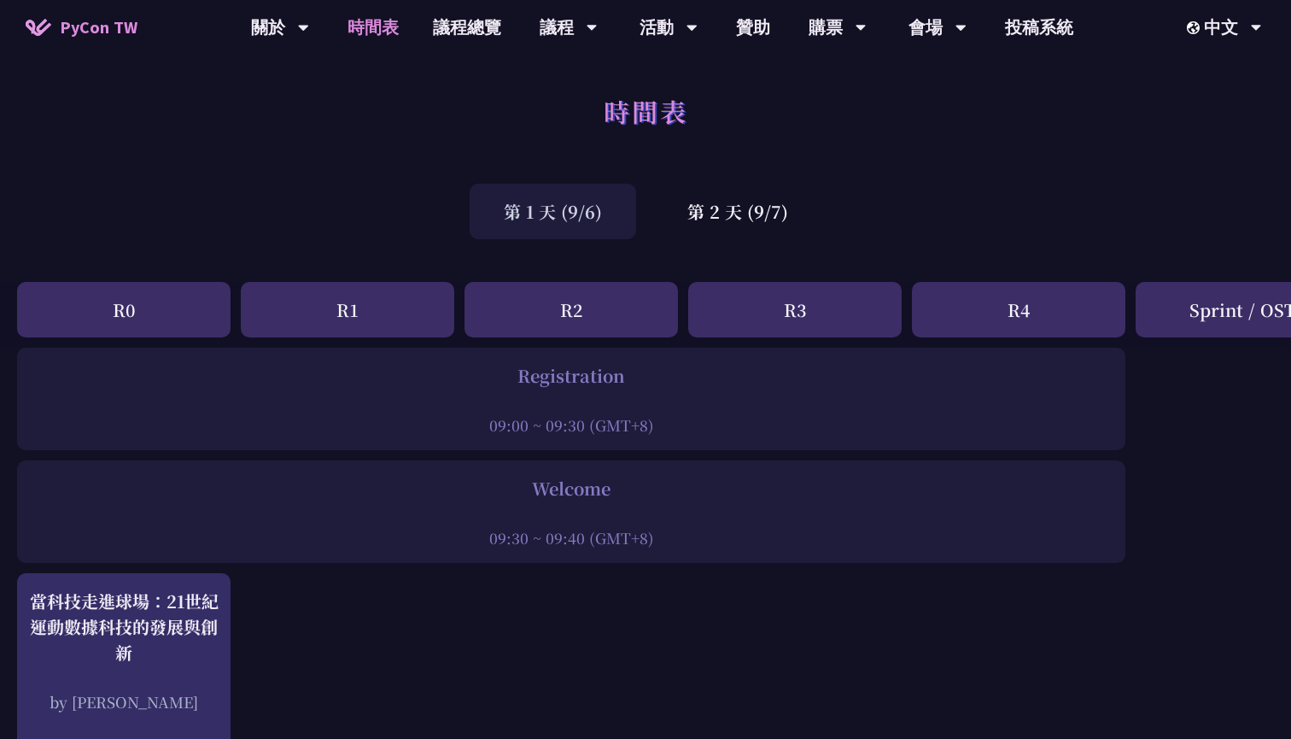
click at [605, 232] on div "第 1 天 (9/6)" at bounding box center [553, 212] width 167 height 56
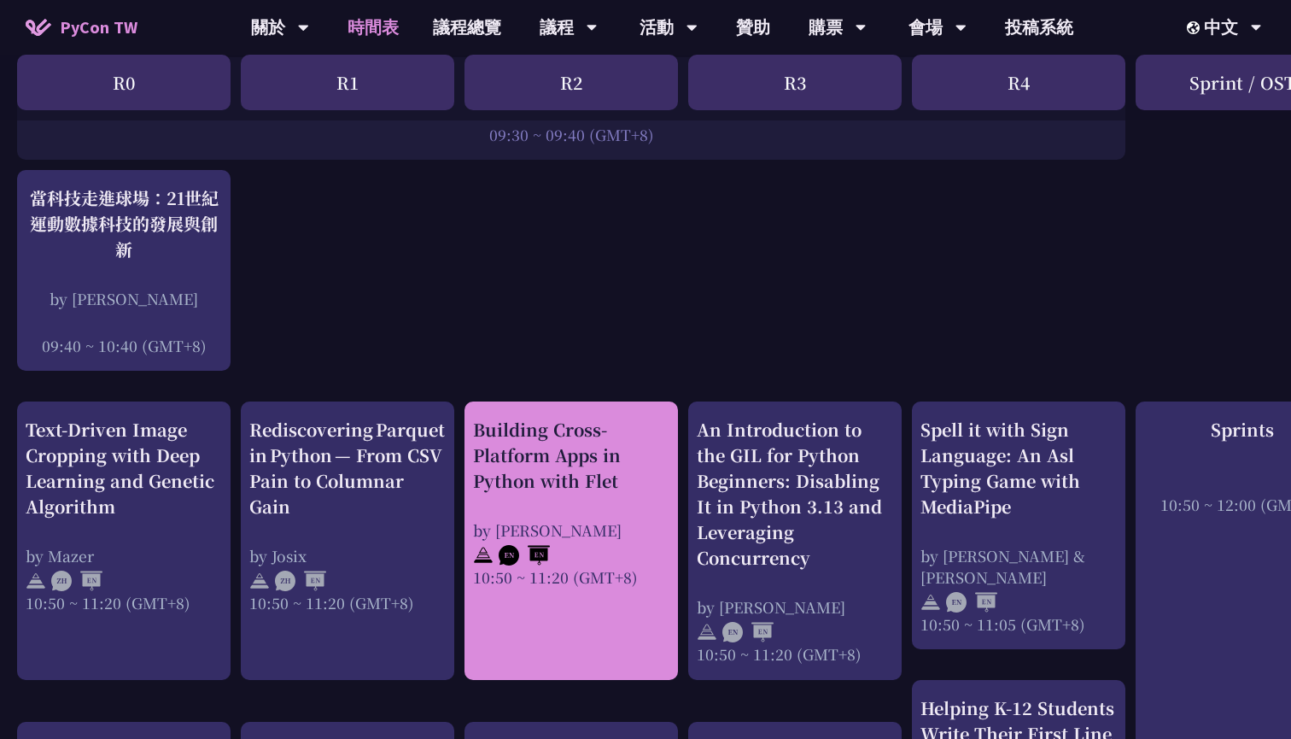
scroll to position [381, 0]
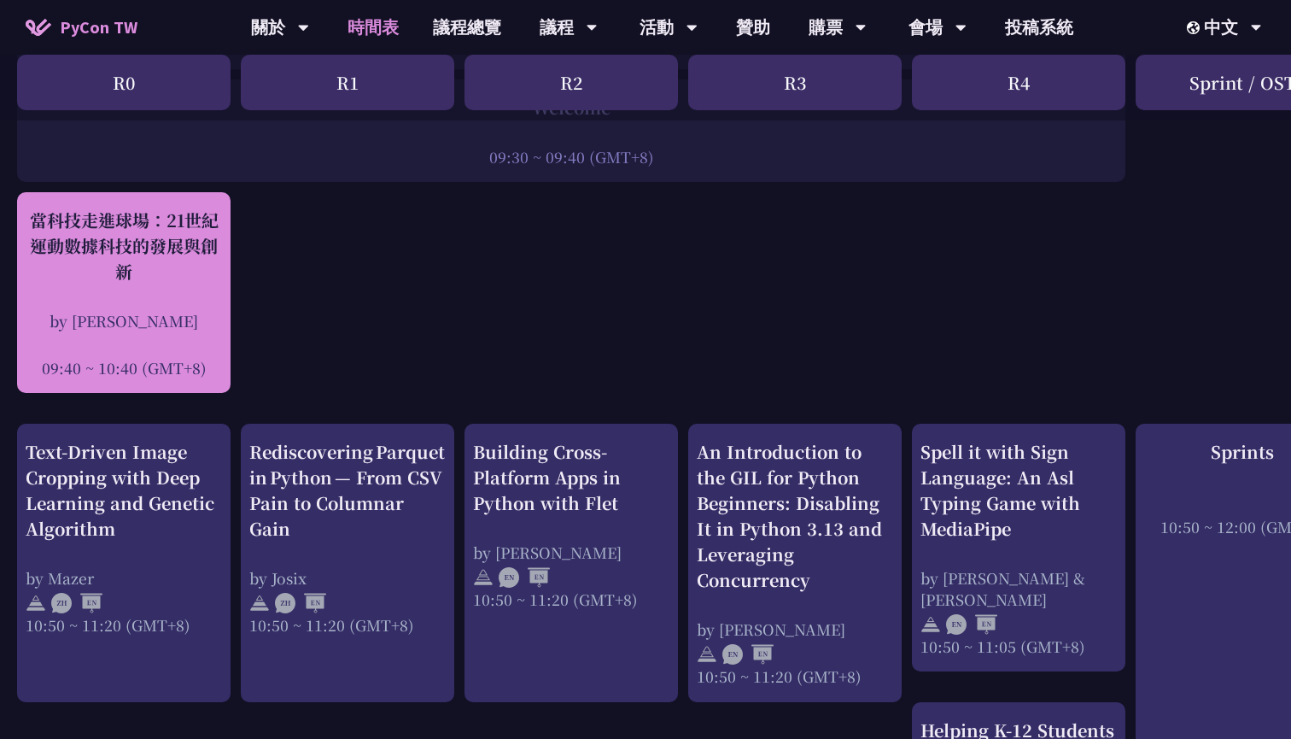
click at [130, 235] on div "當科技走進球場：21世紀運動數據科技的發展與創新" at bounding box center [124, 246] width 196 height 77
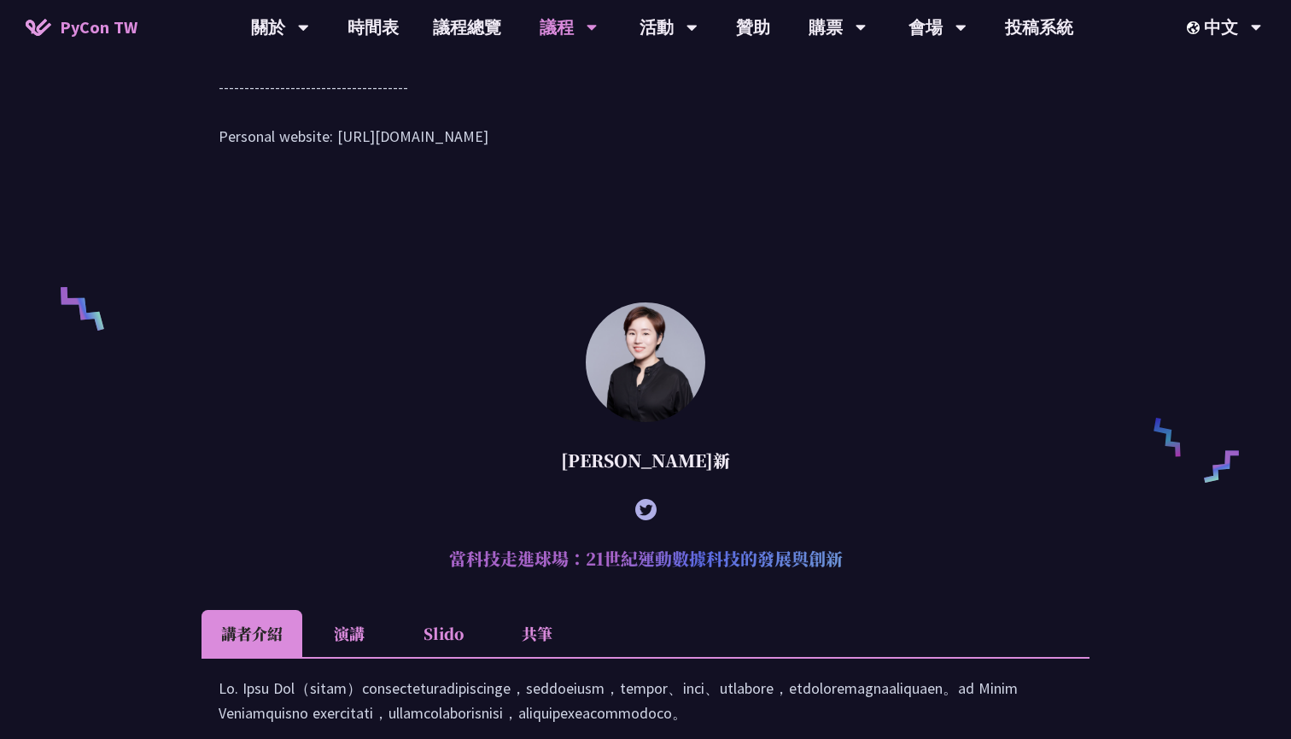
scroll to position [1269, 0]
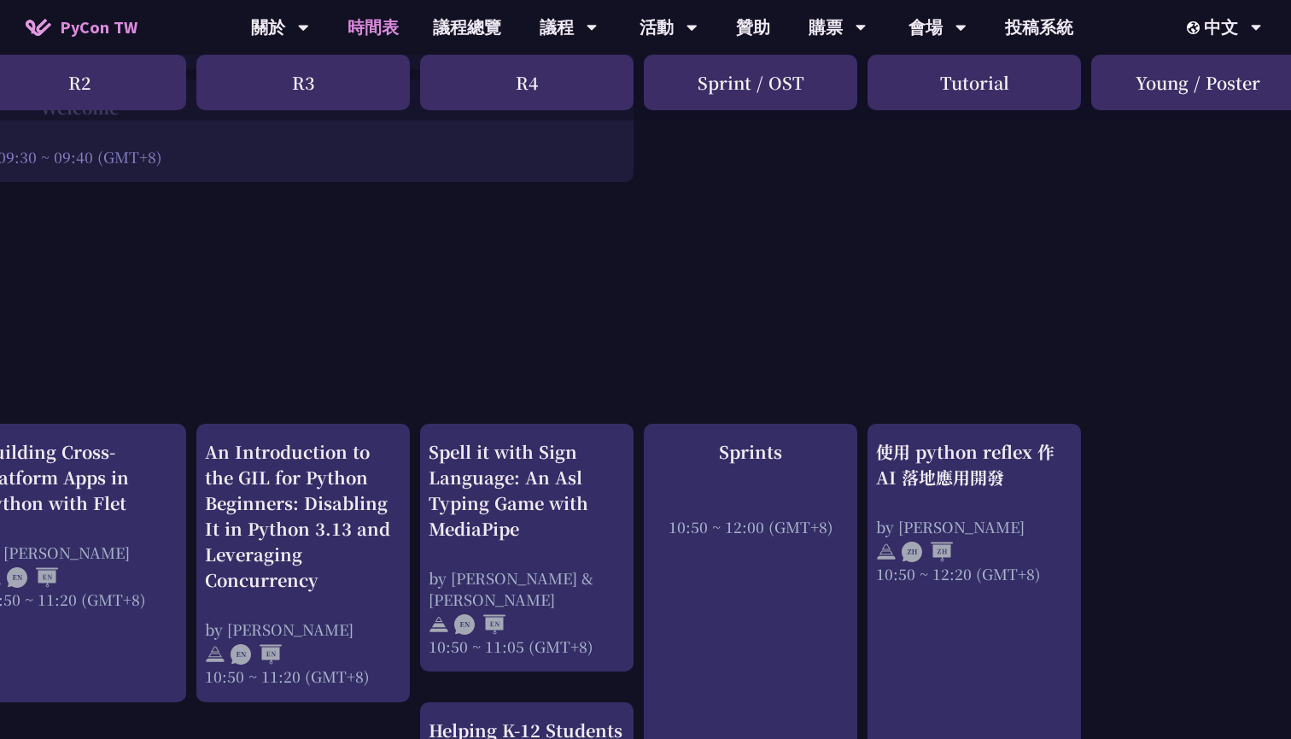
scroll to position [381, 523]
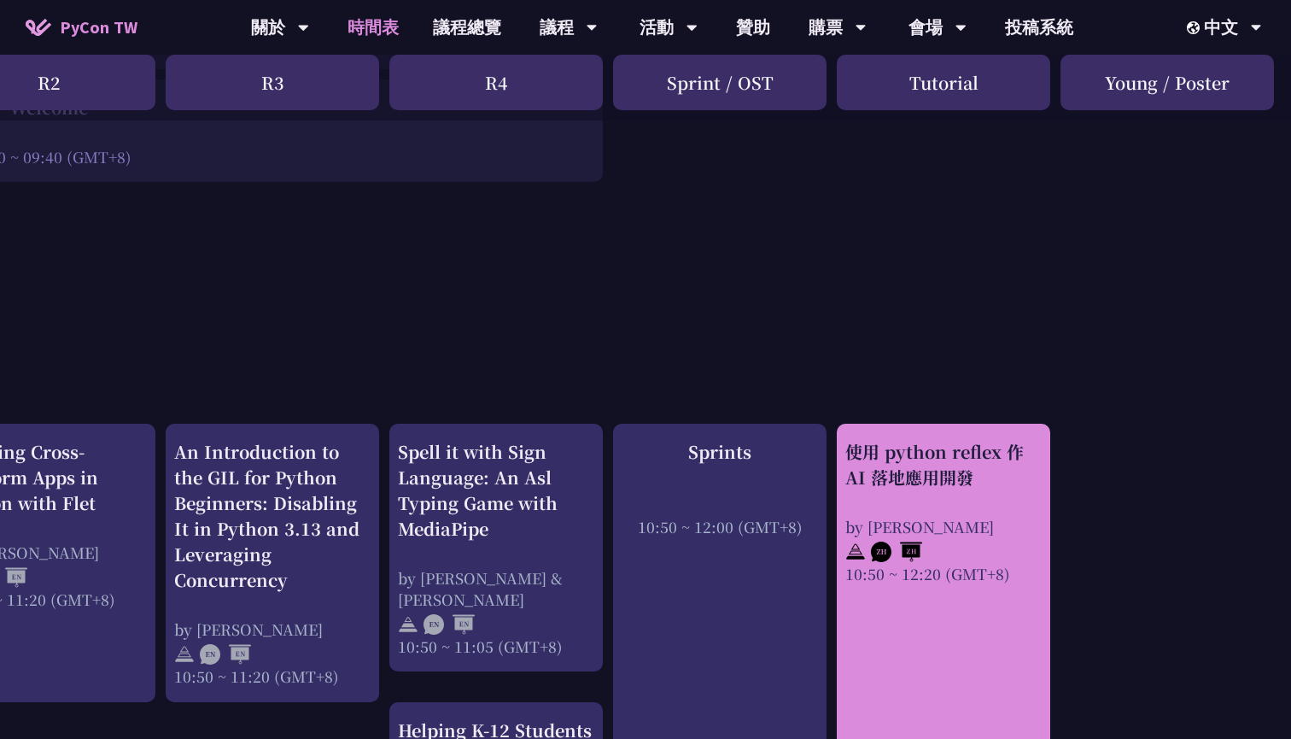
click at [922, 560] on img at bounding box center [896, 552] width 51 height 20
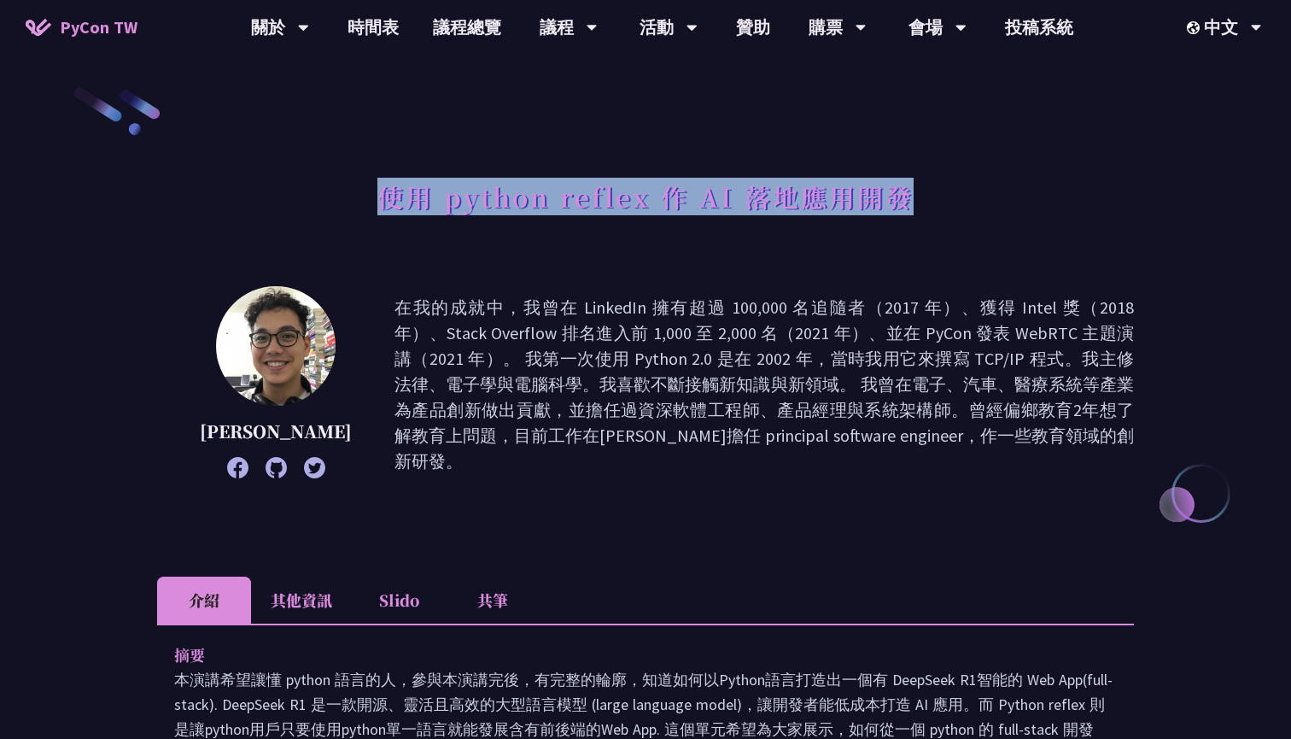
drag, startPoint x: 381, startPoint y: 199, endPoint x: 899, endPoint y: 198, distance: 518.4
copy h1 "使用 python reflex 作 AI 落地應用開發"
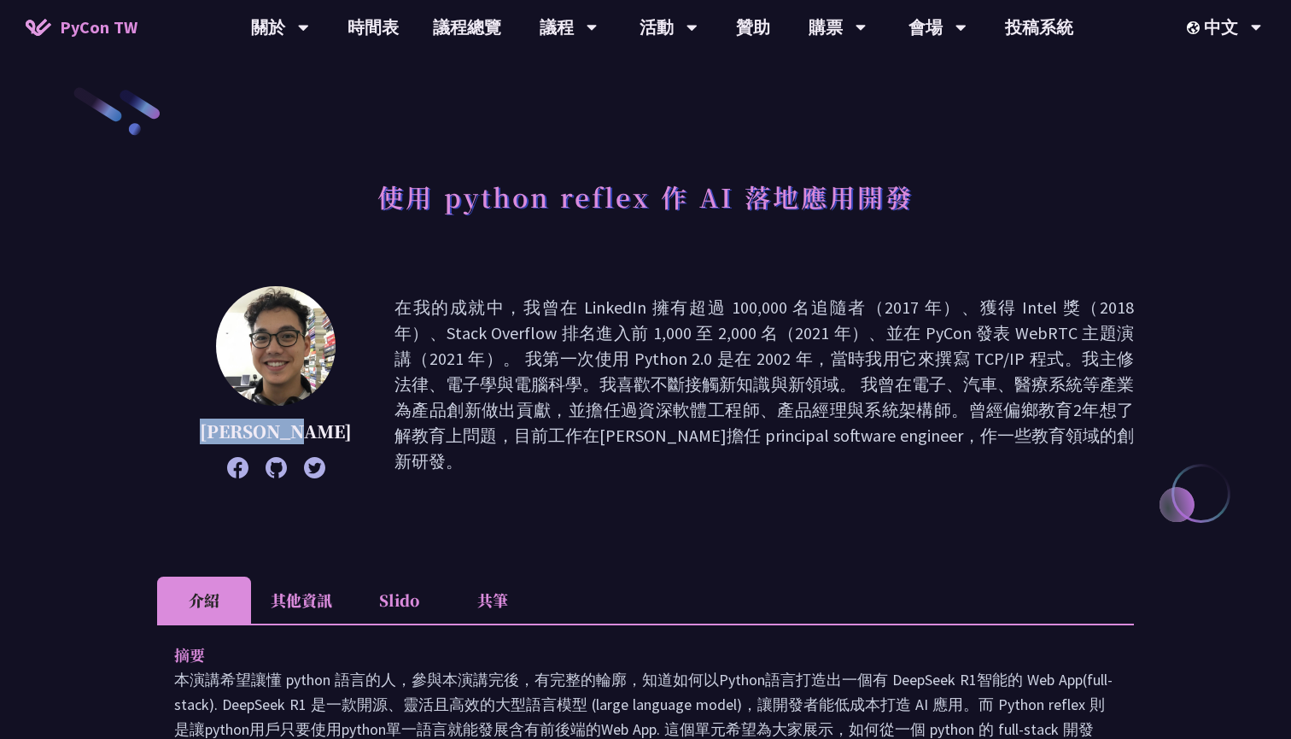
drag, startPoint x: 305, startPoint y: 437, endPoint x: 204, endPoint y: 439, distance: 100.8
click at [203, 439] on p "[PERSON_NAME]" at bounding box center [276, 432] width 152 height 26
copy p "[PERSON_NAME]"
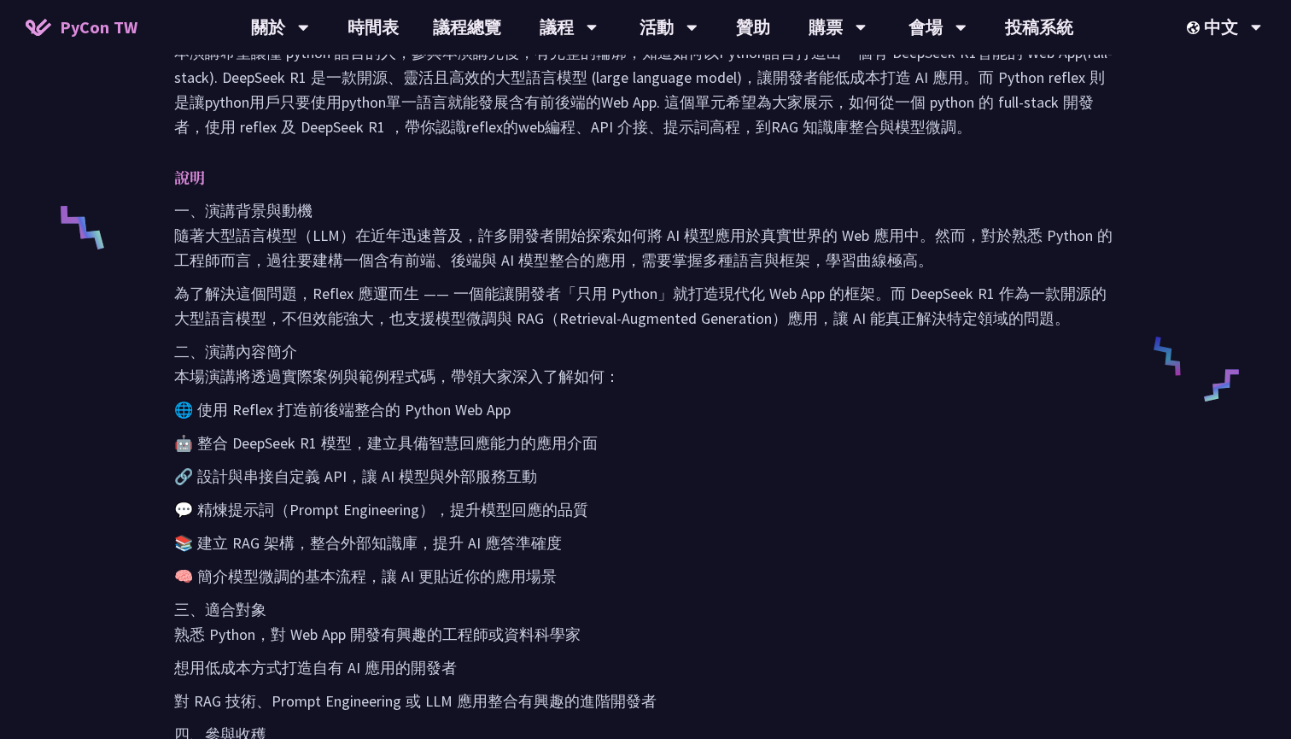
scroll to position [642, 0]
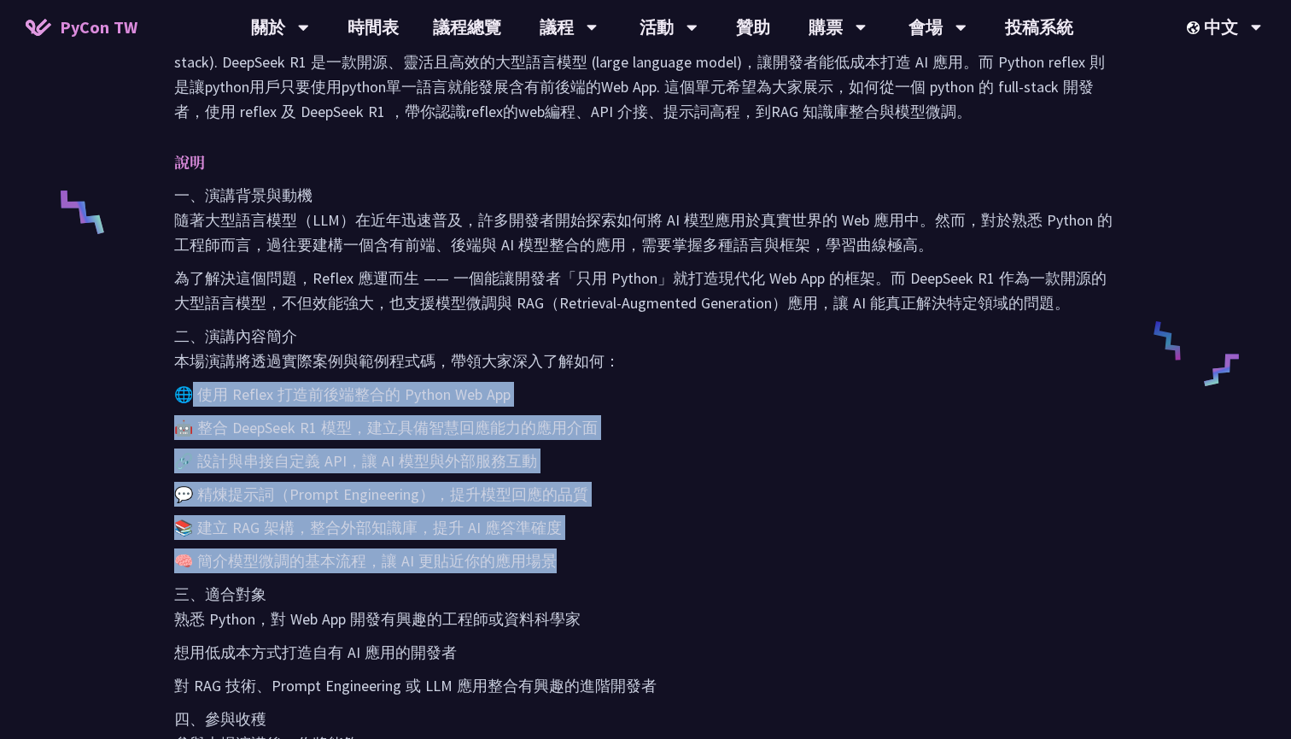
drag, startPoint x: 196, startPoint y: 399, endPoint x: 536, endPoint y: 554, distance: 373.0
click at [536, 554] on div "一、演講背景與動機 隨著大型語言模型（LLM）在近年迅速普及，許多開發者開始探索如何將 AI 模型應用於真實世界的 Web 應用中。然而，對於熟悉 Pytho…" at bounding box center [645, 536] width 943 height 706
click at [568, 565] on p "🧠 簡介模型微調的基本流程，讓 AI 更貼近你的應用場景" at bounding box center [645, 560] width 943 height 25
drag, startPoint x: 568, startPoint y: 565, endPoint x: 177, endPoint y: 395, distance: 426.5
click at [177, 395] on div "一、演講背景與動機 隨著大型語言模型（LLM）在近年迅速普及，許多開發者開始探索如何將 AI 模型應用於真實世界的 Web 應用中。然而，對於熟悉 Pytho…" at bounding box center [645, 536] width 943 height 706
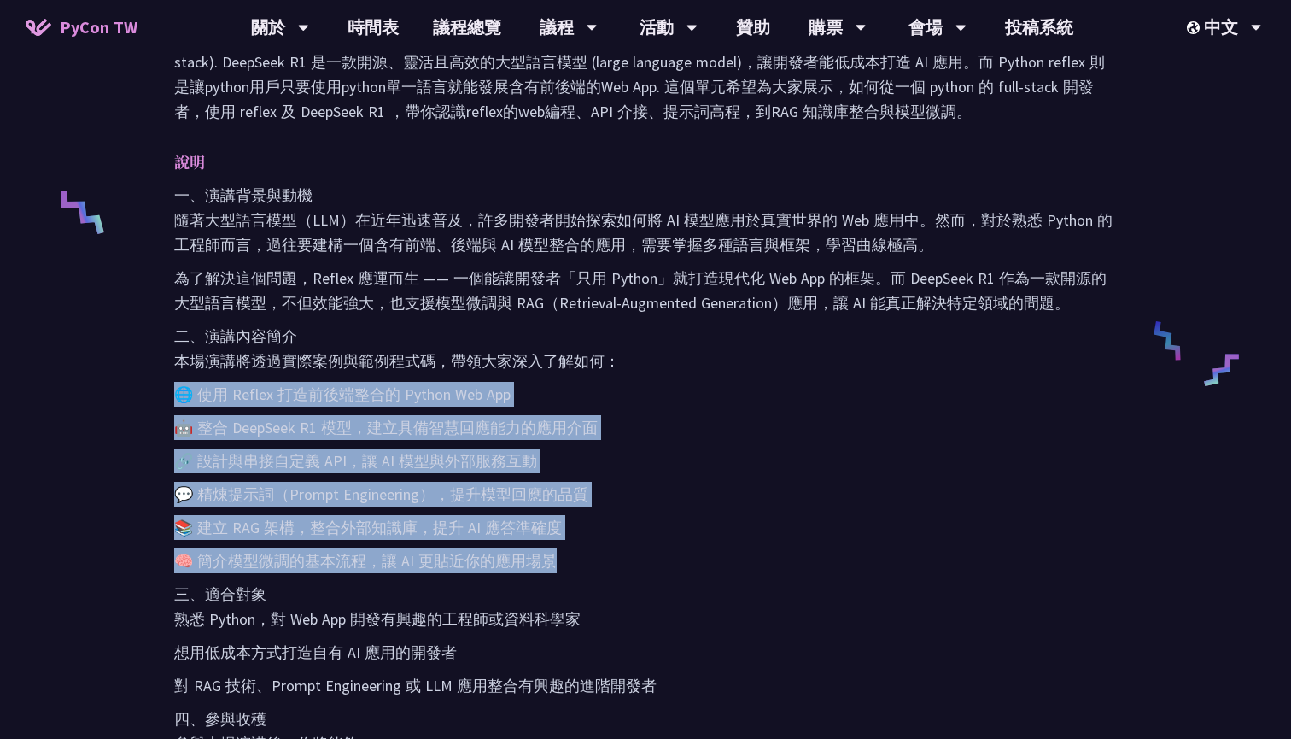
copy div "🌐 使用 Reflex 打造前後端整合的 Python Web App 🤖 整合 DeepSeek R1 模型，建立具備智慧回應能力的應用介面 🔗 設計與串接…"
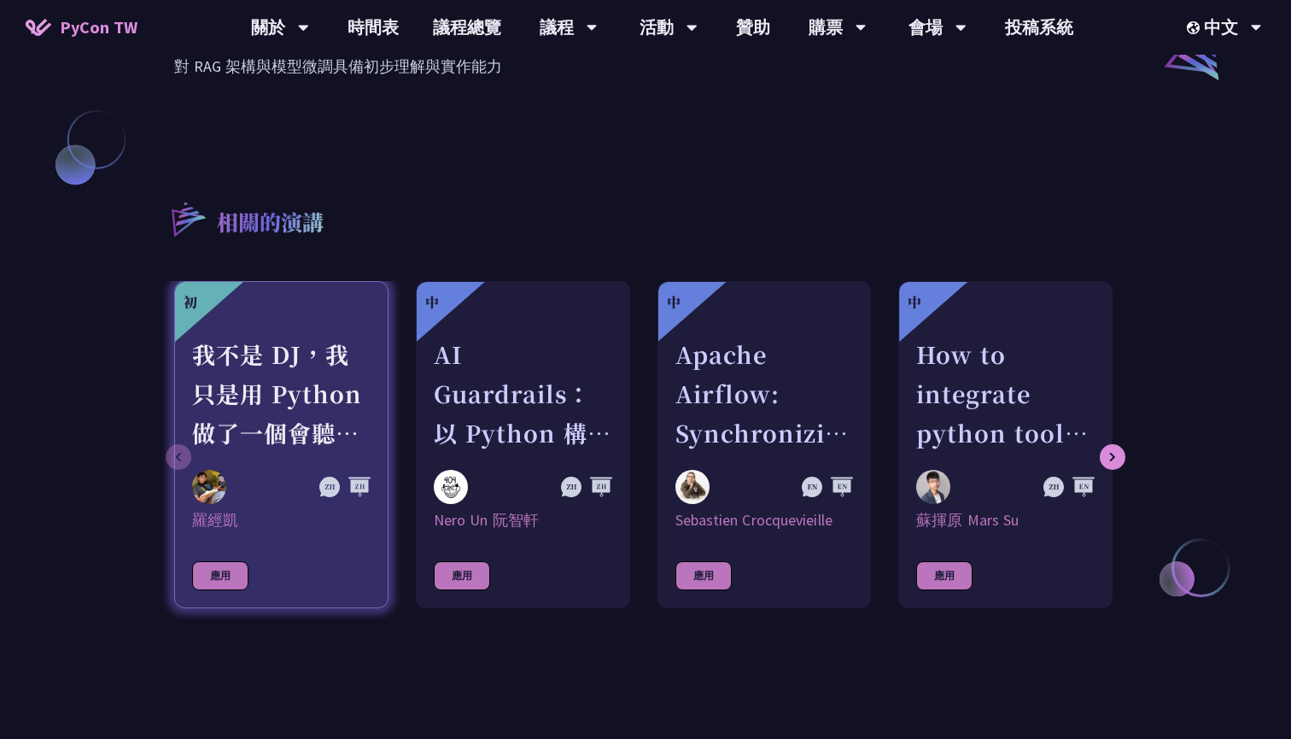
scroll to position [1519, 0]
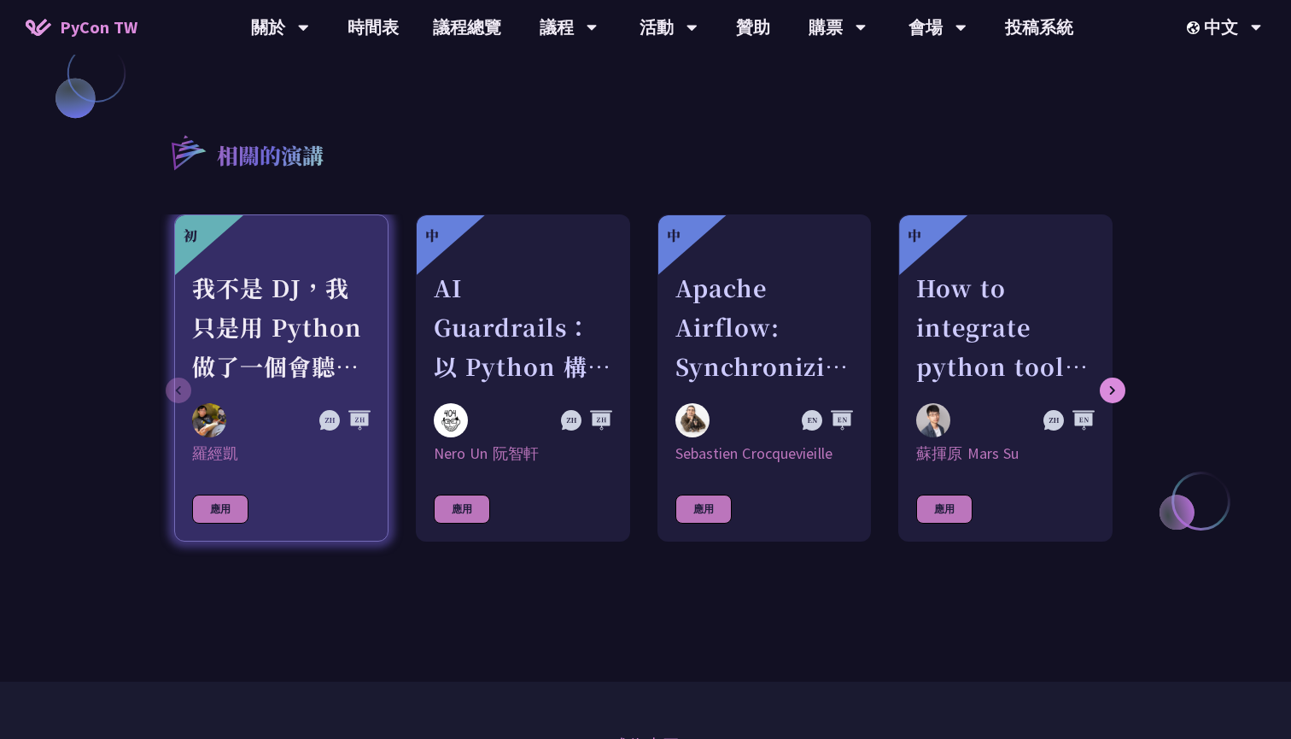
click at [230, 392] on link "初 我不是 DJ，我只是用 Python 做了一個會聽歌的工具 羅經凱 應用" at bounding box center [281, 377] width 214 height 327
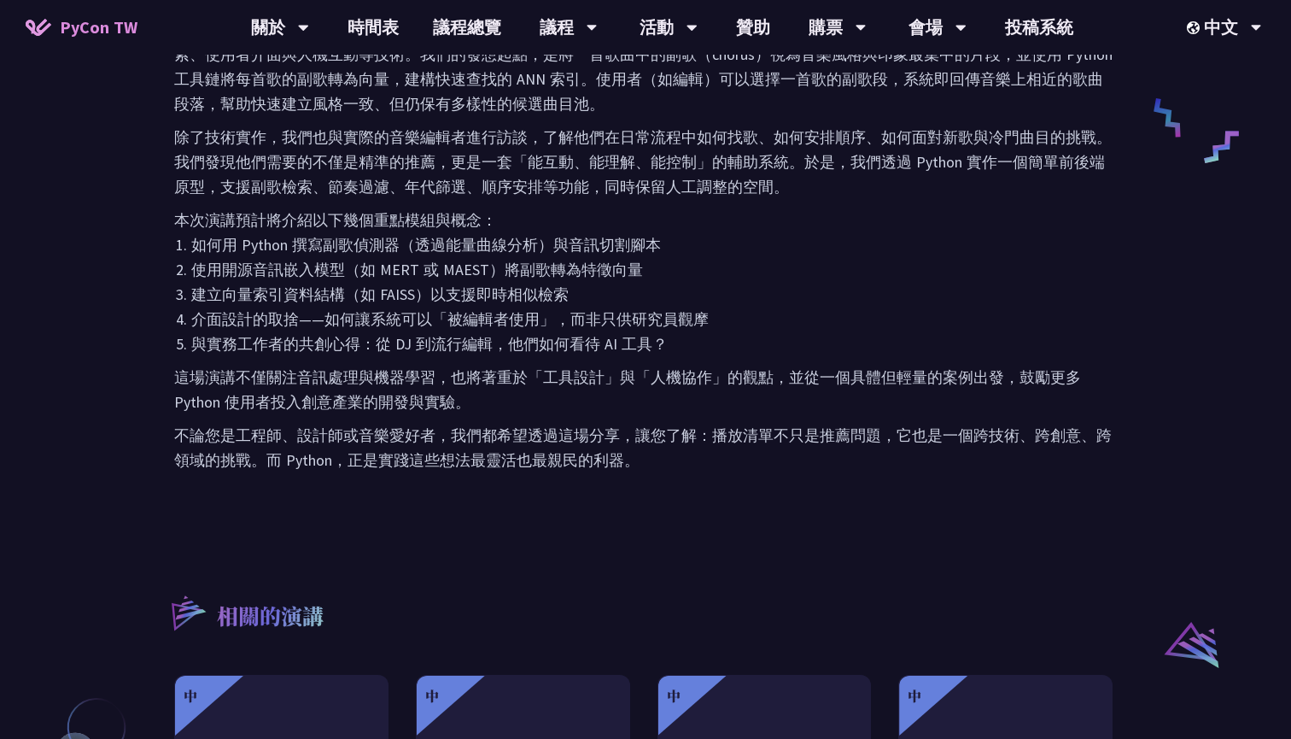
scroll to position [842, 0]
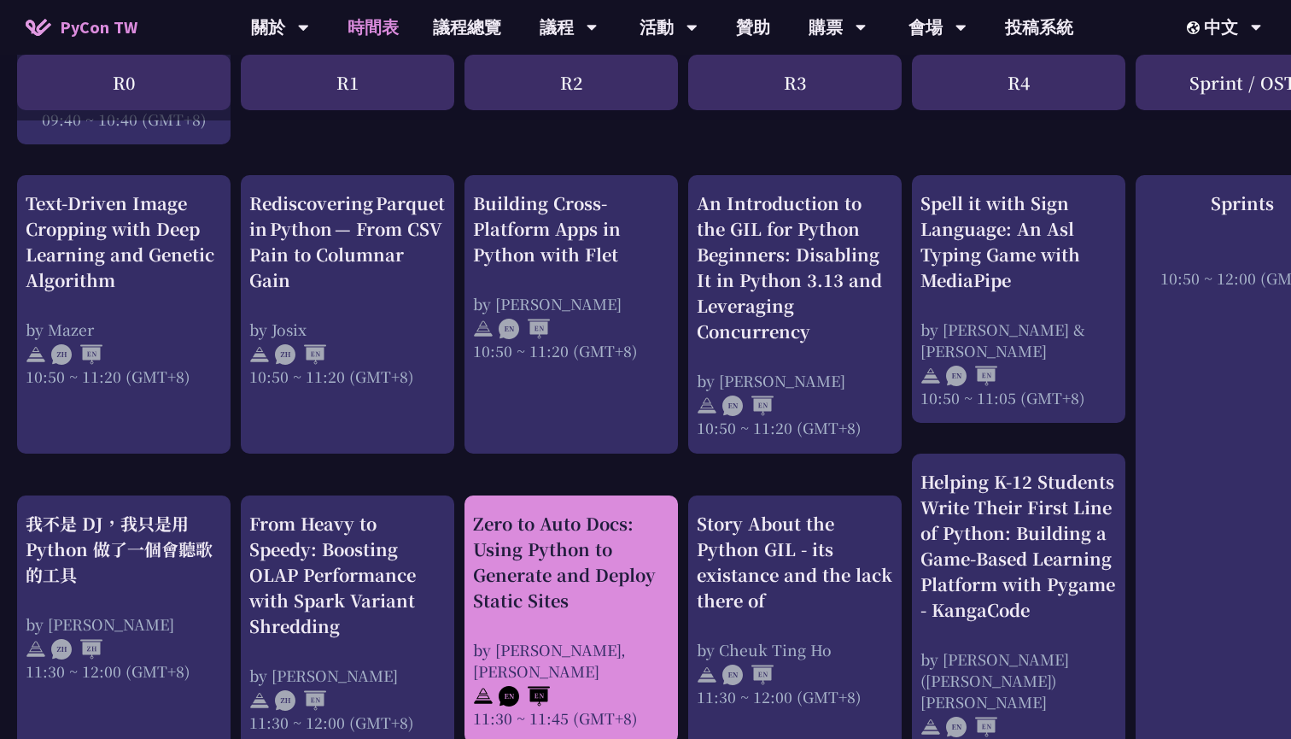
scroll to position [628, 0]
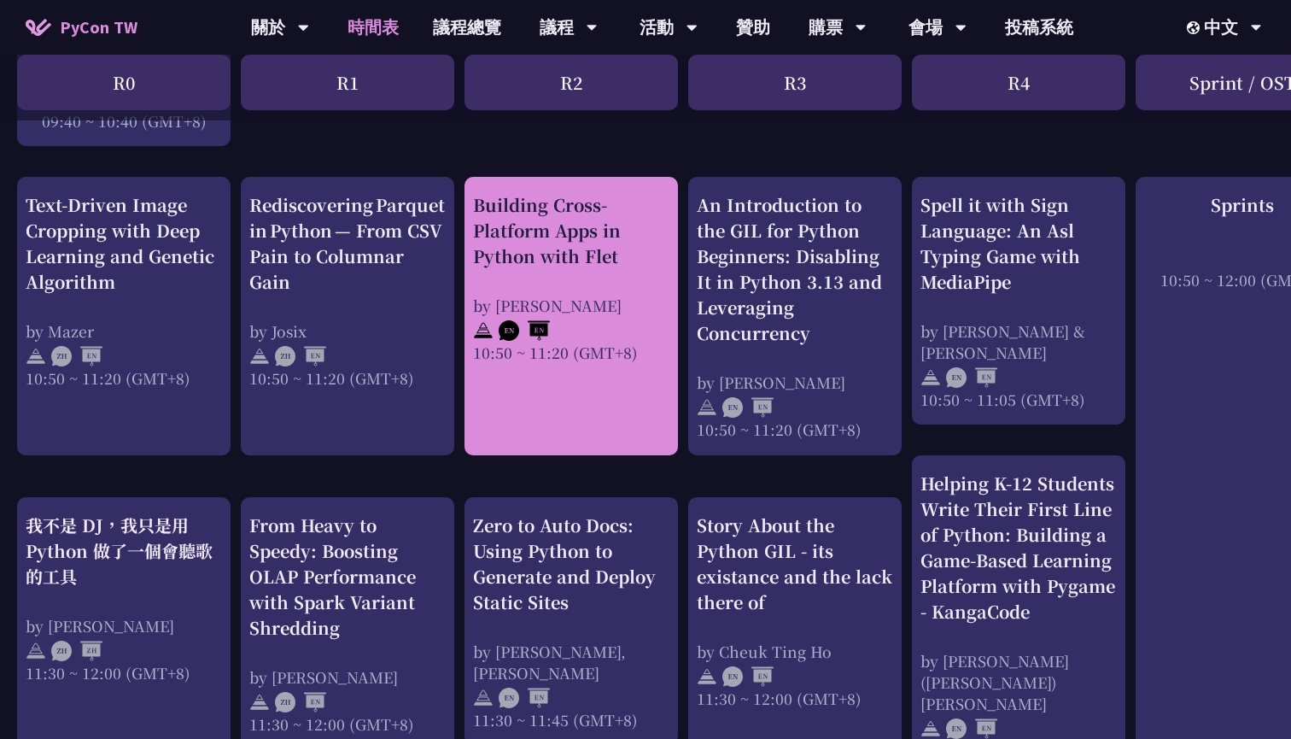
click at [644, 367] on link "Building Cross-Platform Apps in Python with Flet by [PERSON_NAME] 10:50 ~ 11:20…" at bounding box center [571, 316] width 196 height 249
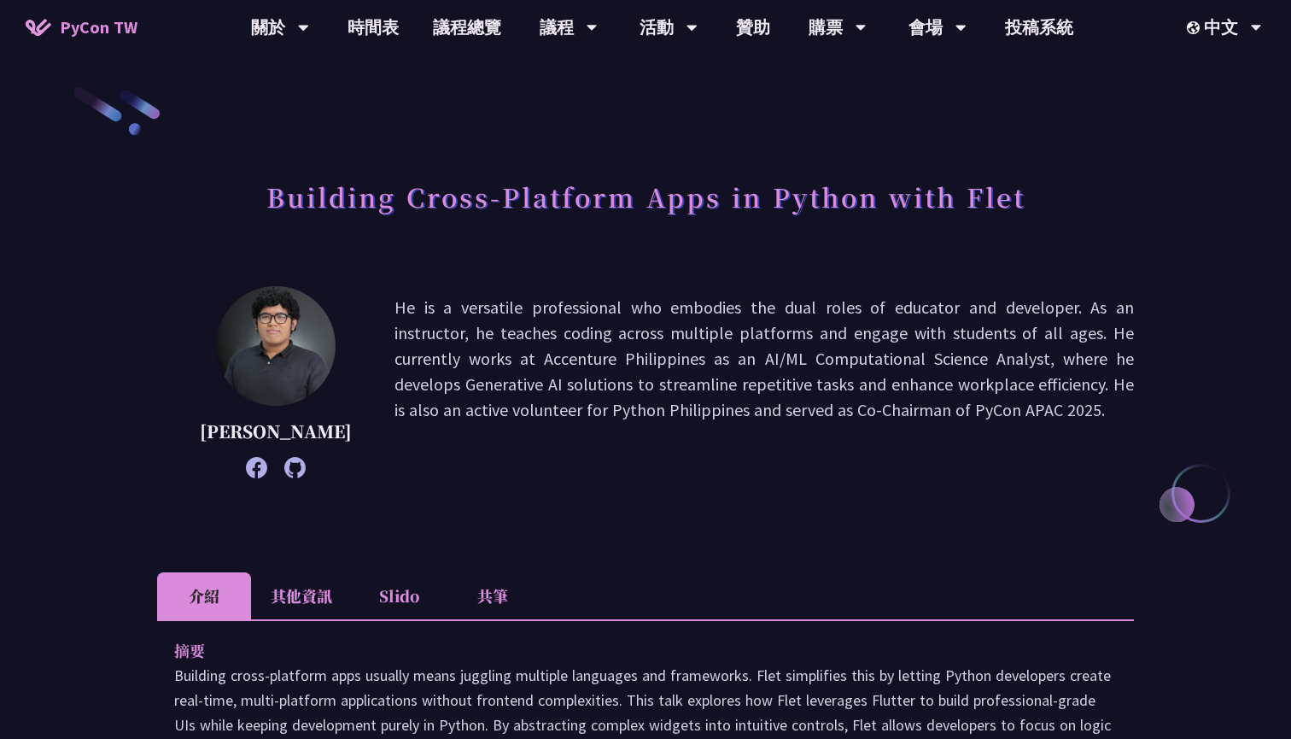
click at [328, 603] on li "其他資訊" at bounding box center [301, 595] width 101 height 47
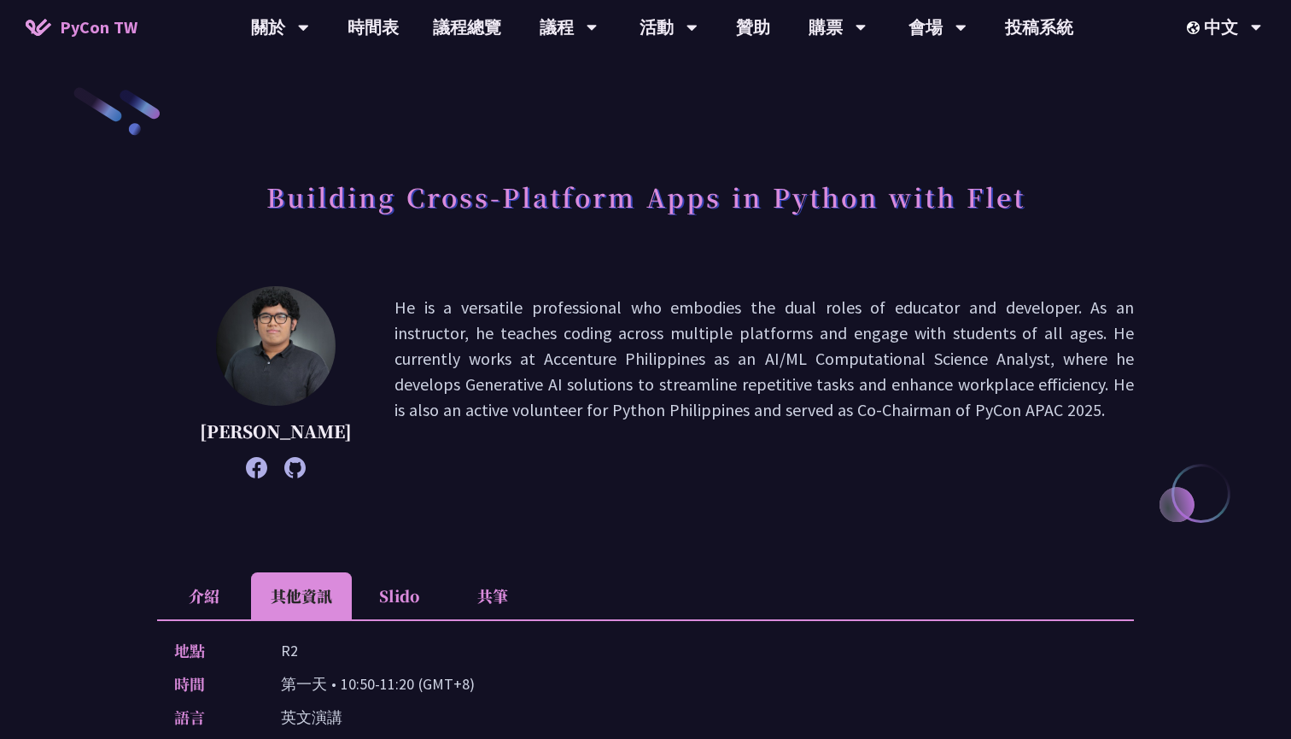
click at [328, 603] on li "其他資訊" at bounding box center [301, 595] width 101 height 47
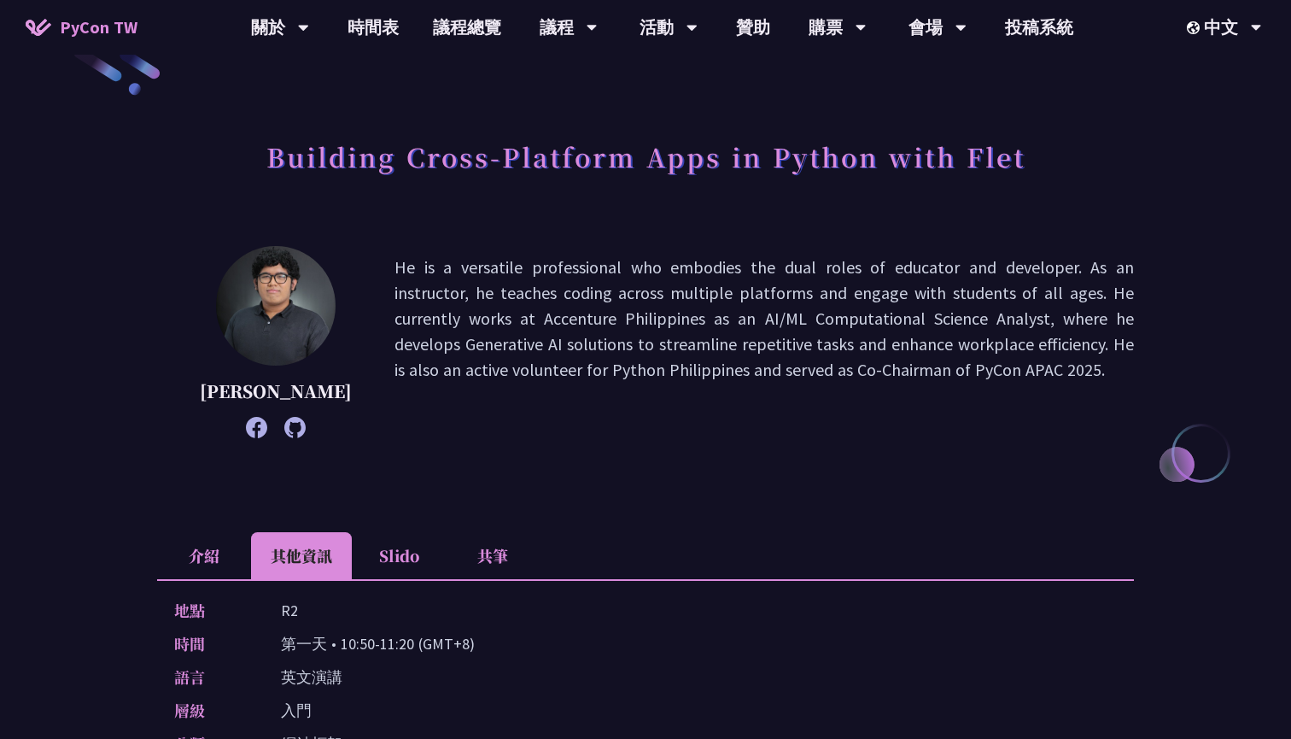
scroll to position [26, 0]
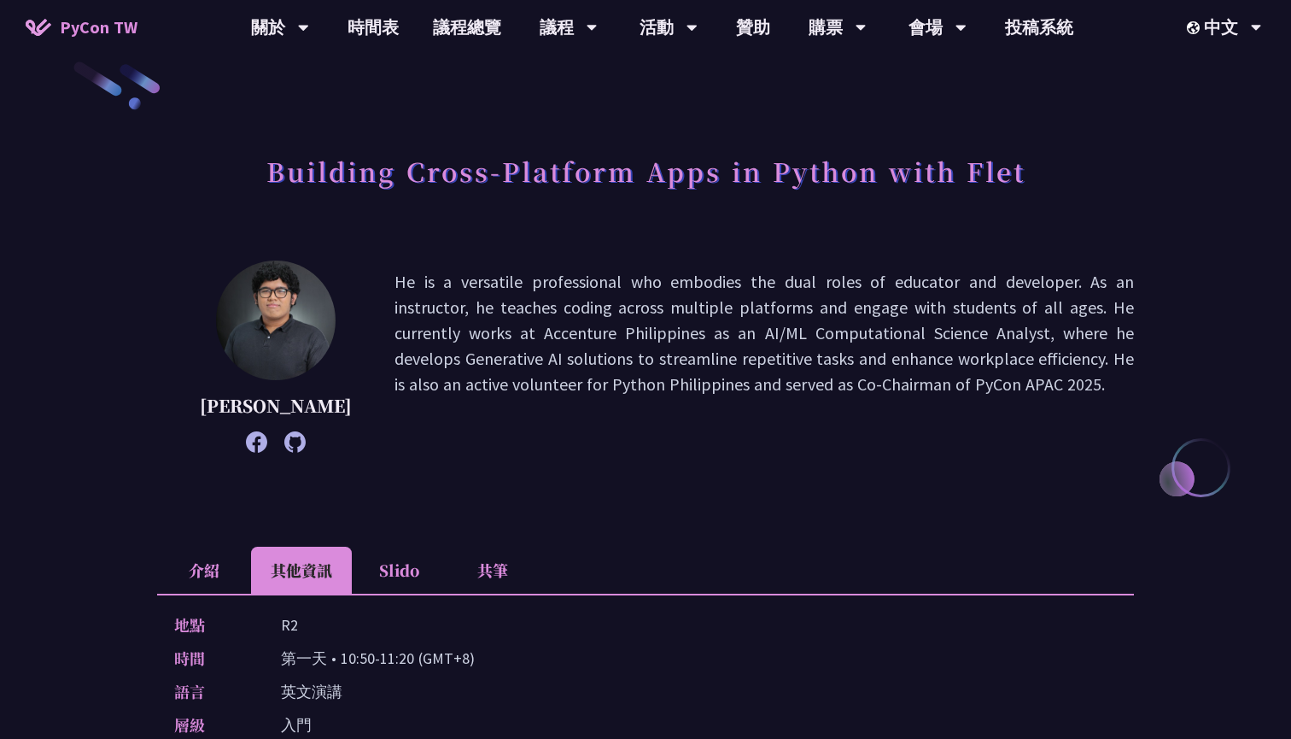
click at [380, 576] on li "Slido" at bounding box center [399, 570] width 94 height 47
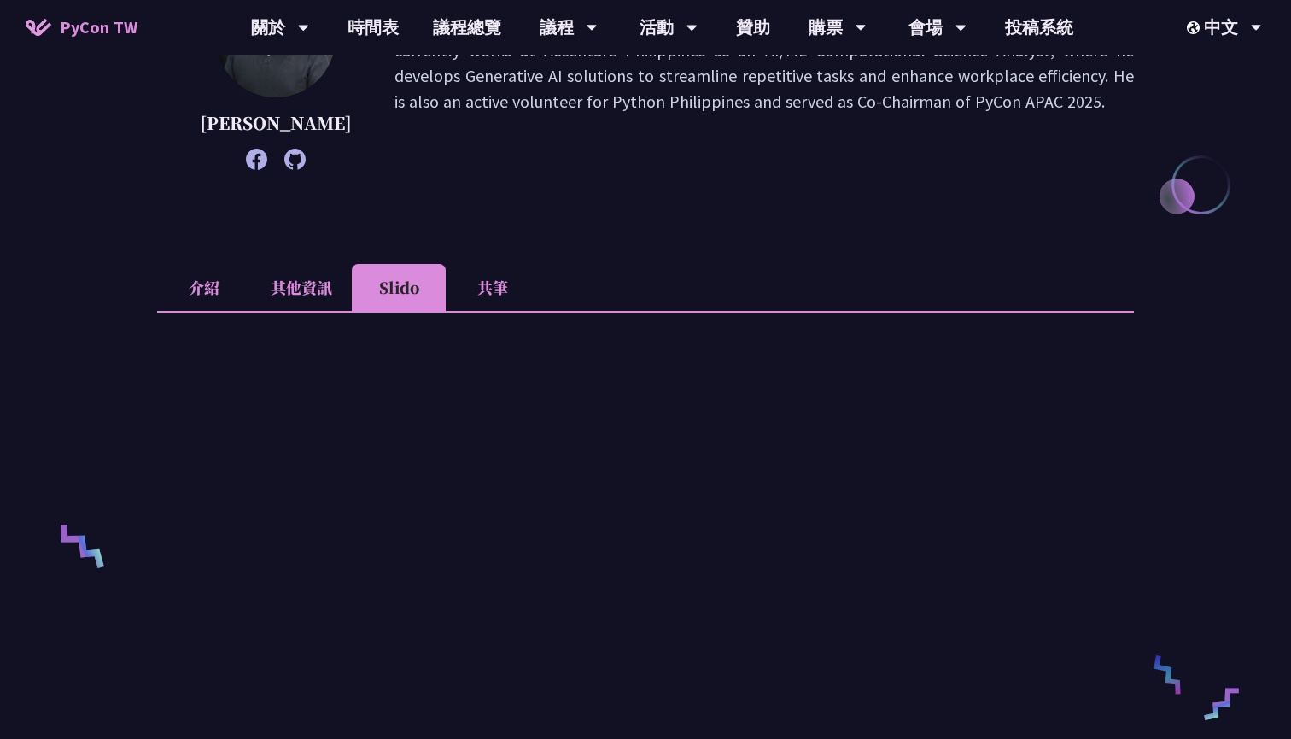
scroll to position [308, 0]
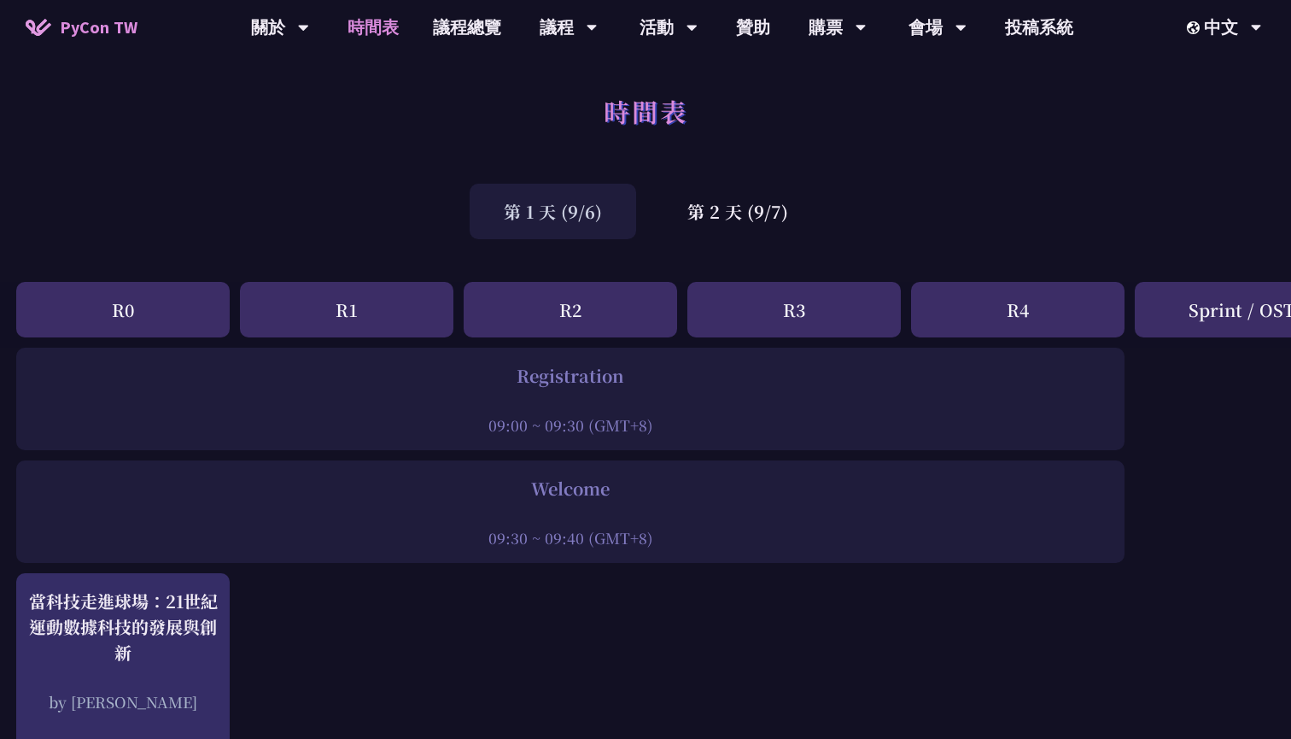
scroll to position [0, 1]
click at [569, 229] on div "第 1 天 (9/6)" at bounding box center [553, 212] width 167 height 56
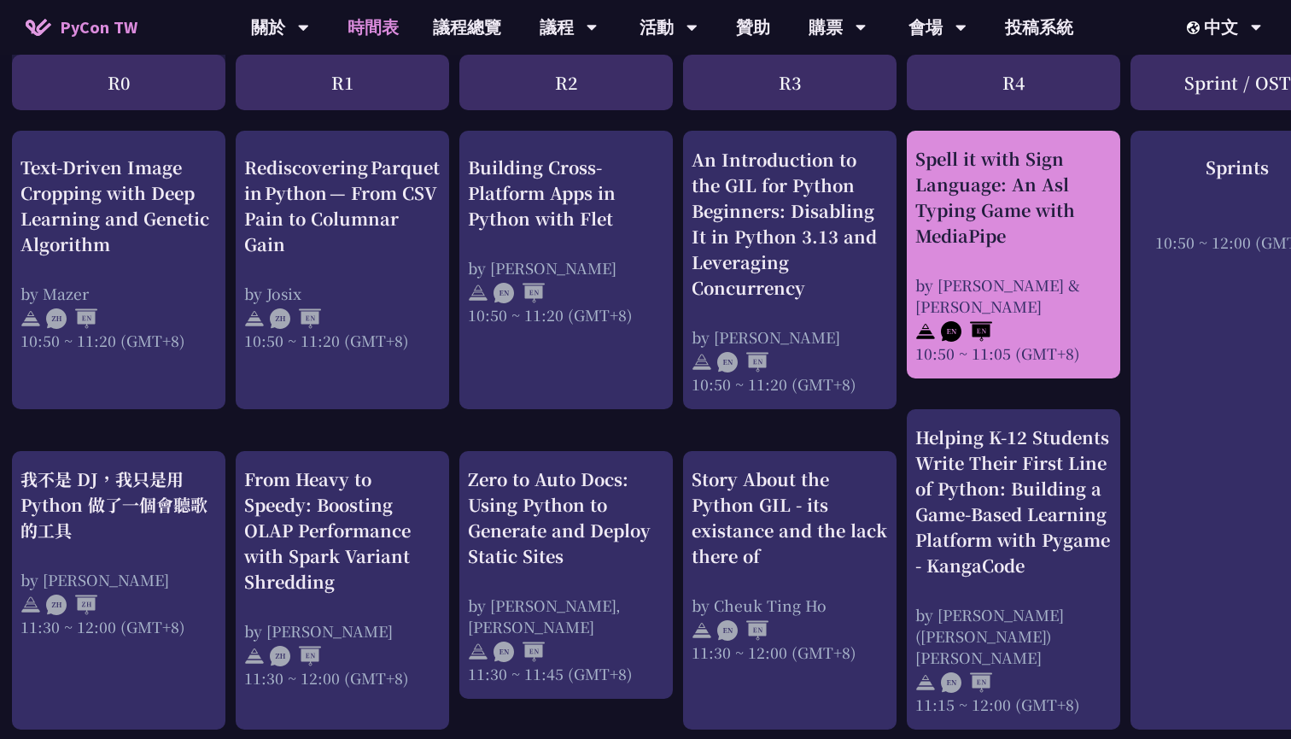
scroll to position [661, 5]
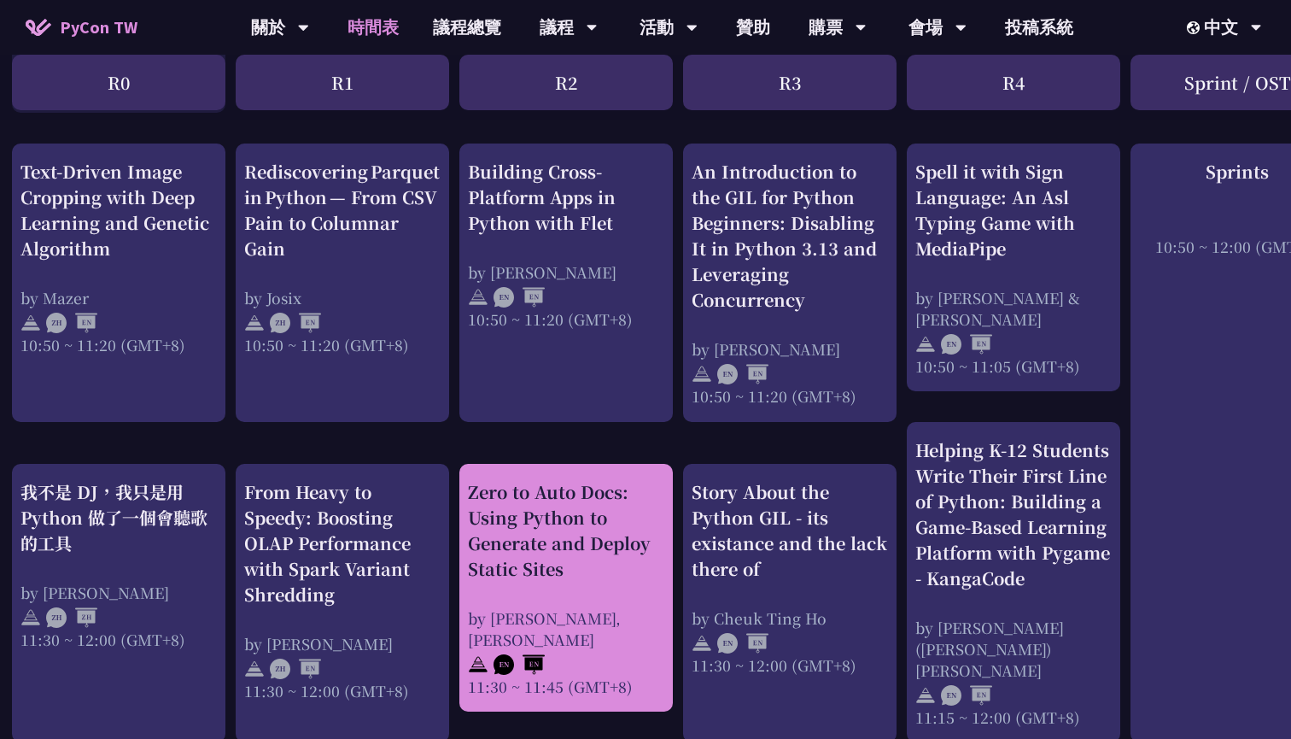
click at [581, 536] on div "Zero to Auto Docs: Using Python to Generate and Deploy Static Sites" at bounding box center [566, 530] width 196 height 102
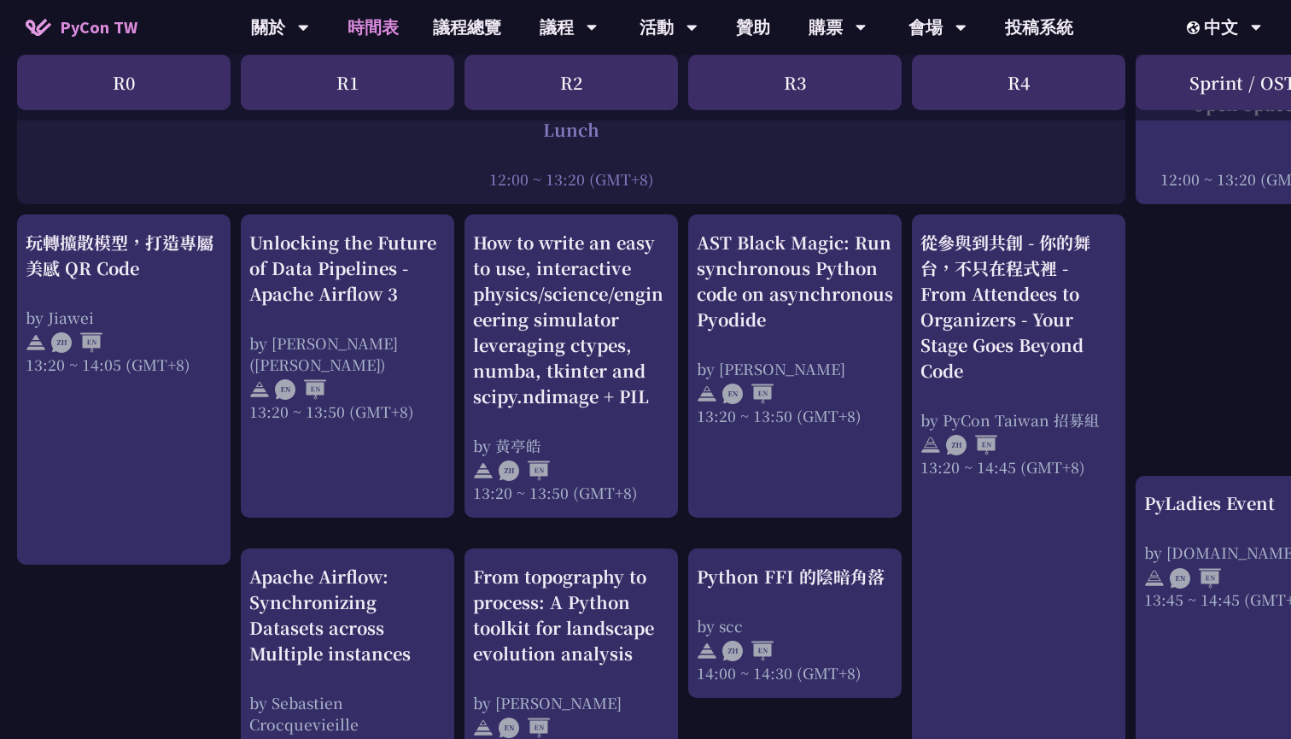
scroll to position [1346, 1]
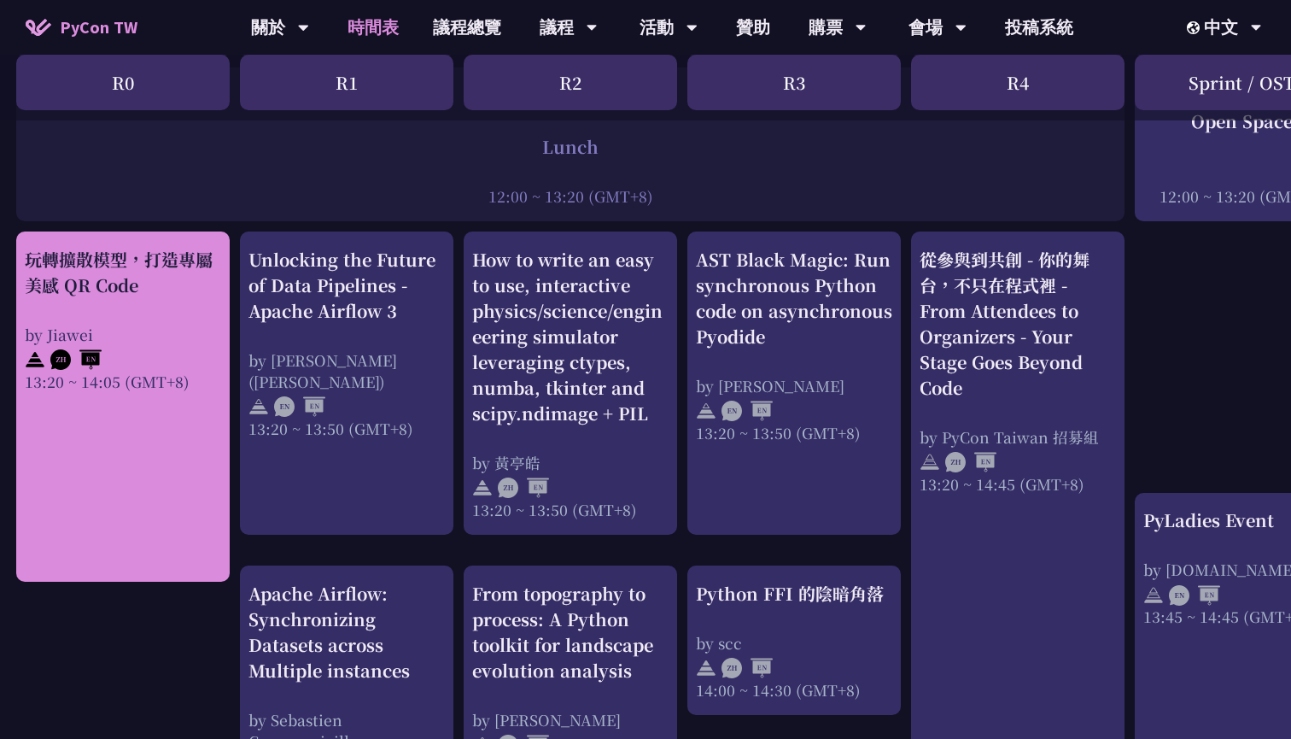
click at [183, 247] on div "玩轉擴散模型，打造專屬美感 QR Code" at bounding box center [123, 272] width 196 height 51
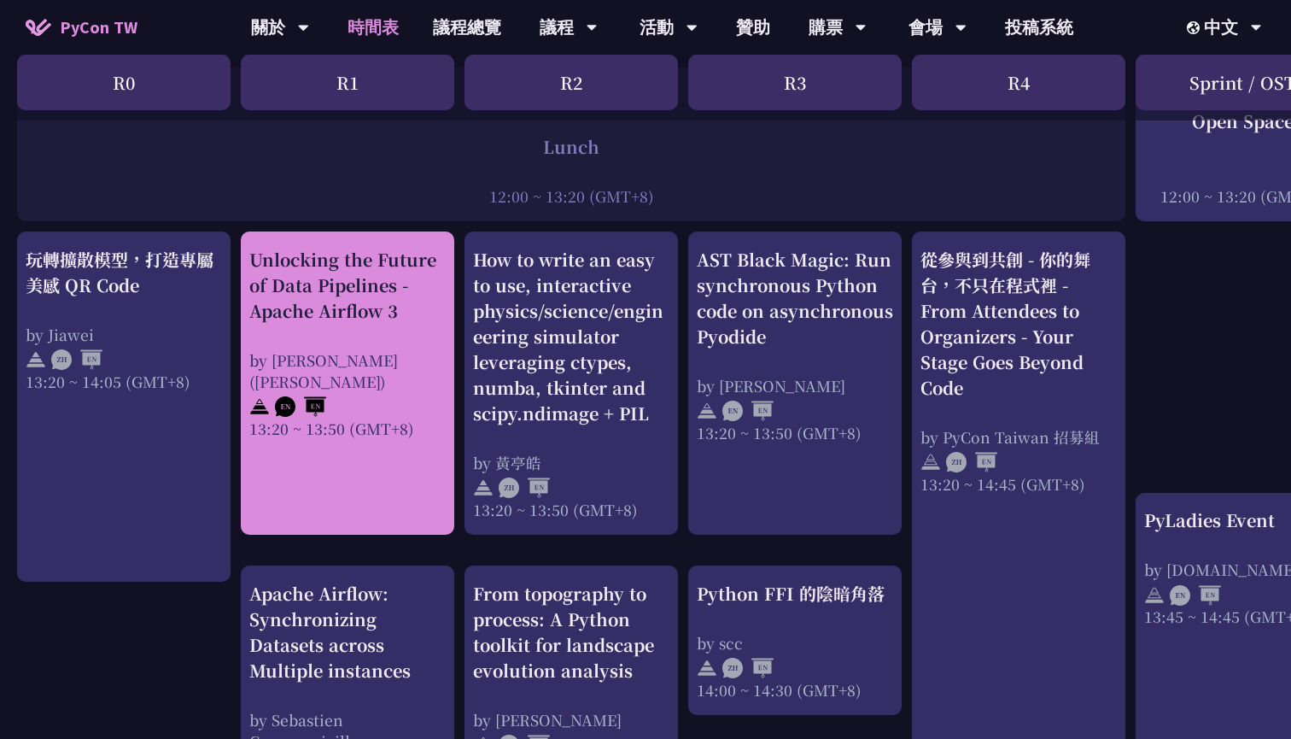
click at [372, 312] on div "Unlocking the Future of Data Pipelines - Apache Airflow 3 by [PERSON_NAME] ([PE…" at bounding box center [347, 343] width 196 height 192
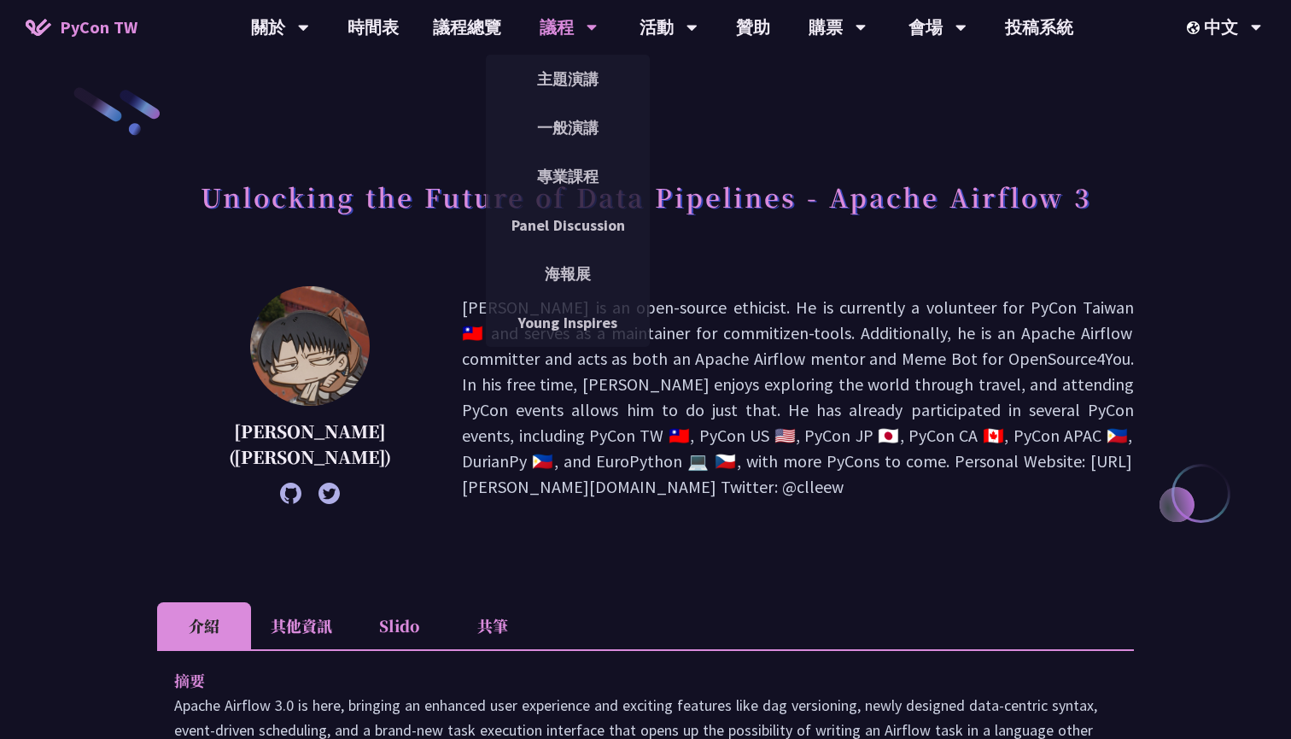
click at [1052, 448] on p "[PERSON_NAME] is an open-source ethicist. He is currently a volunteer for PyCon…" at bounding box center [798, 397] width 672 height 205
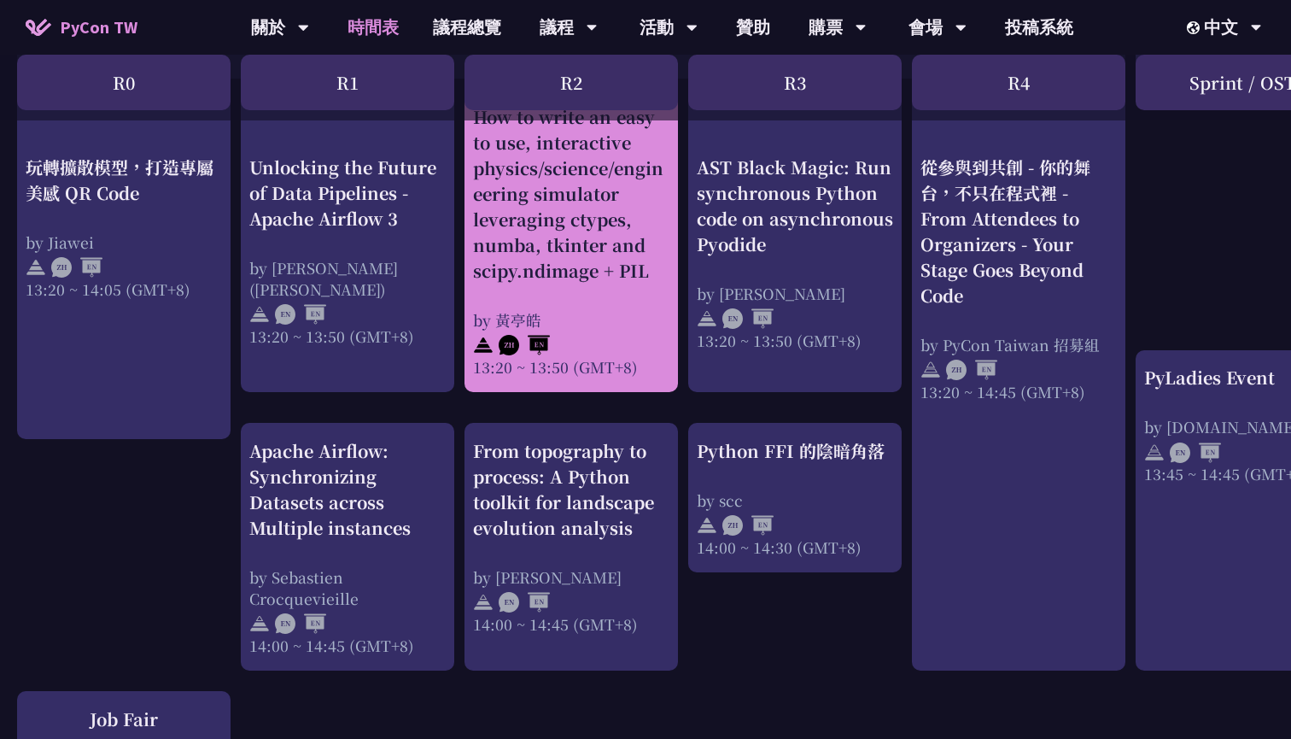
scroll to position [1456, 0]
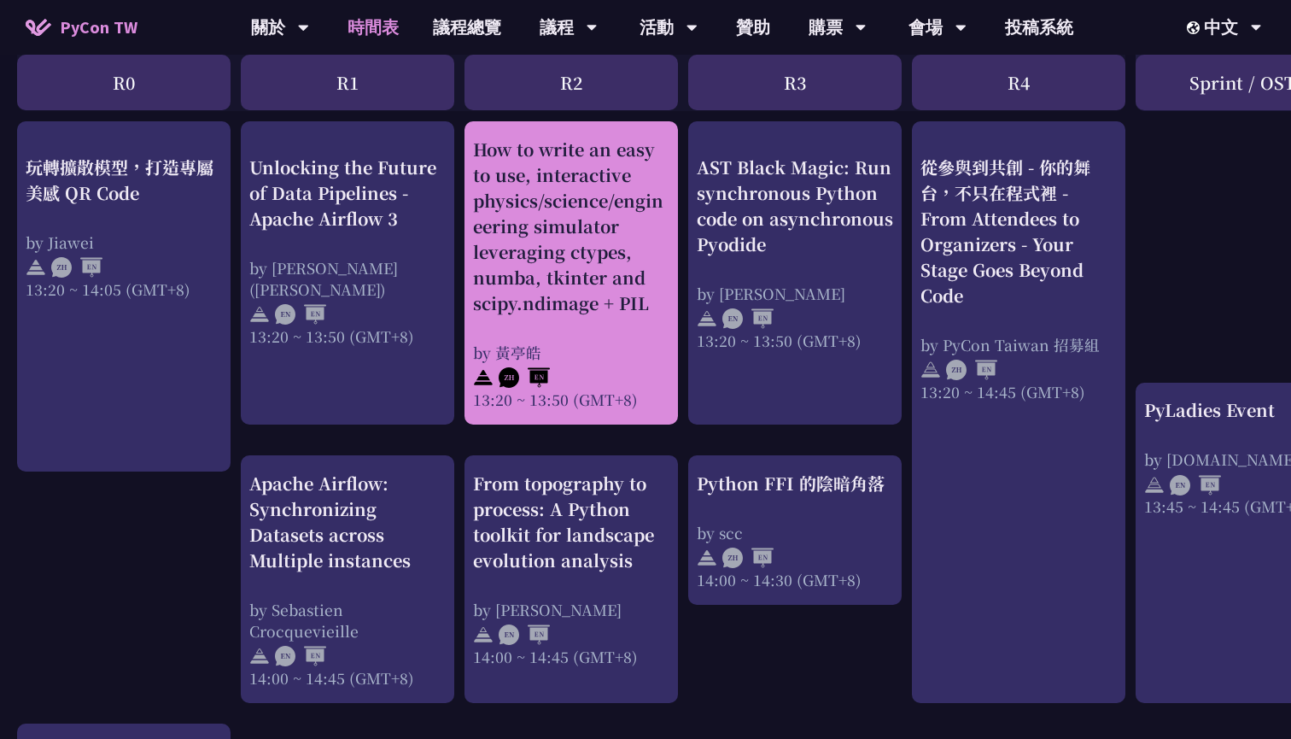
click at [624, 342] on div "by 黃亭皓" at bounding box center [571, 352] width 196 height 21
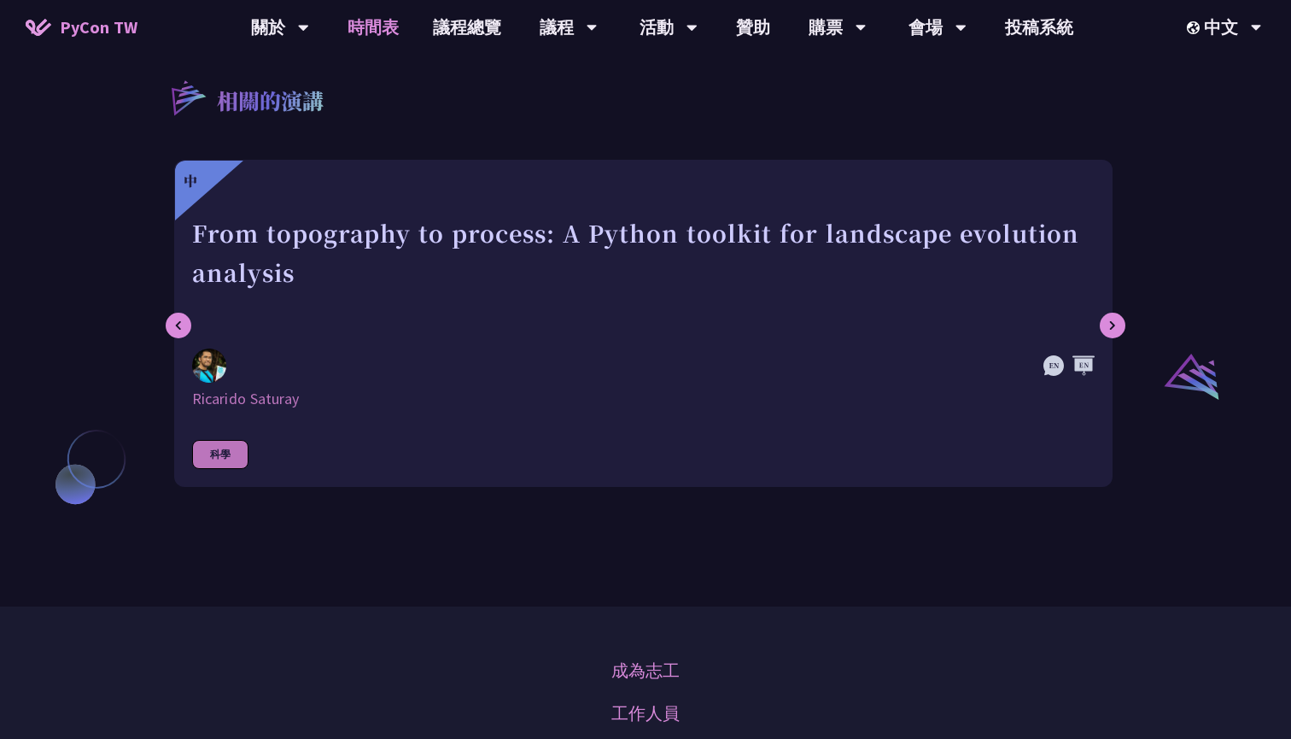
scroll to position [1456, 0]
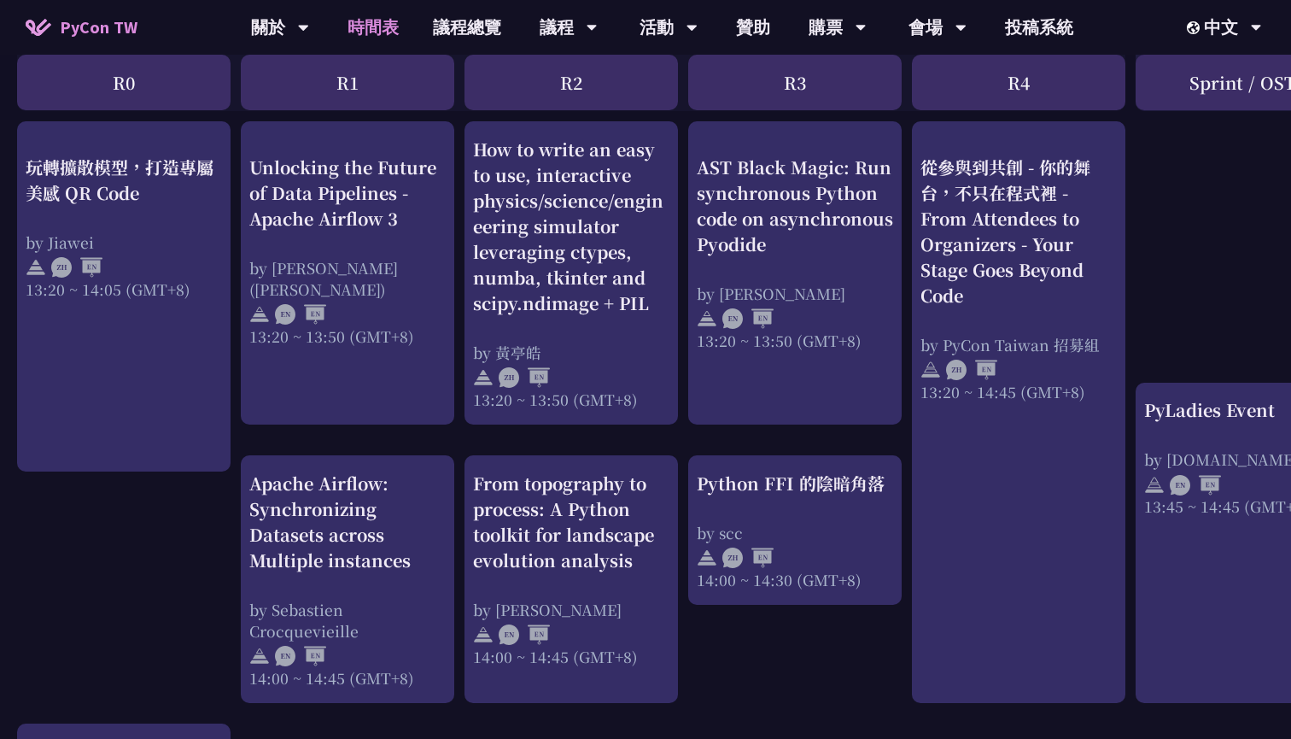
click at [801, 202] on div "AST Black Magic: Run synchronous Python code on asynchronous Pyodide" at bounding box center [795, 205] width 196 height 102
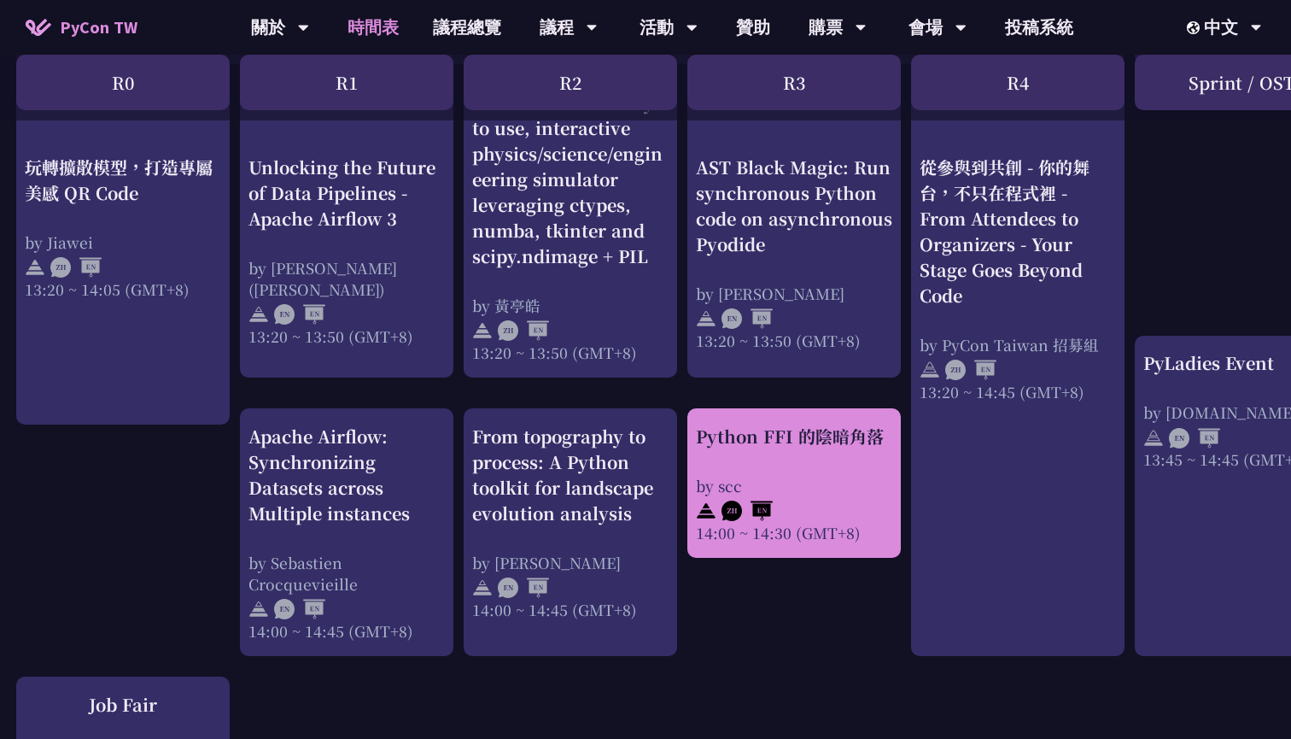
scroll to position [1491, 0]
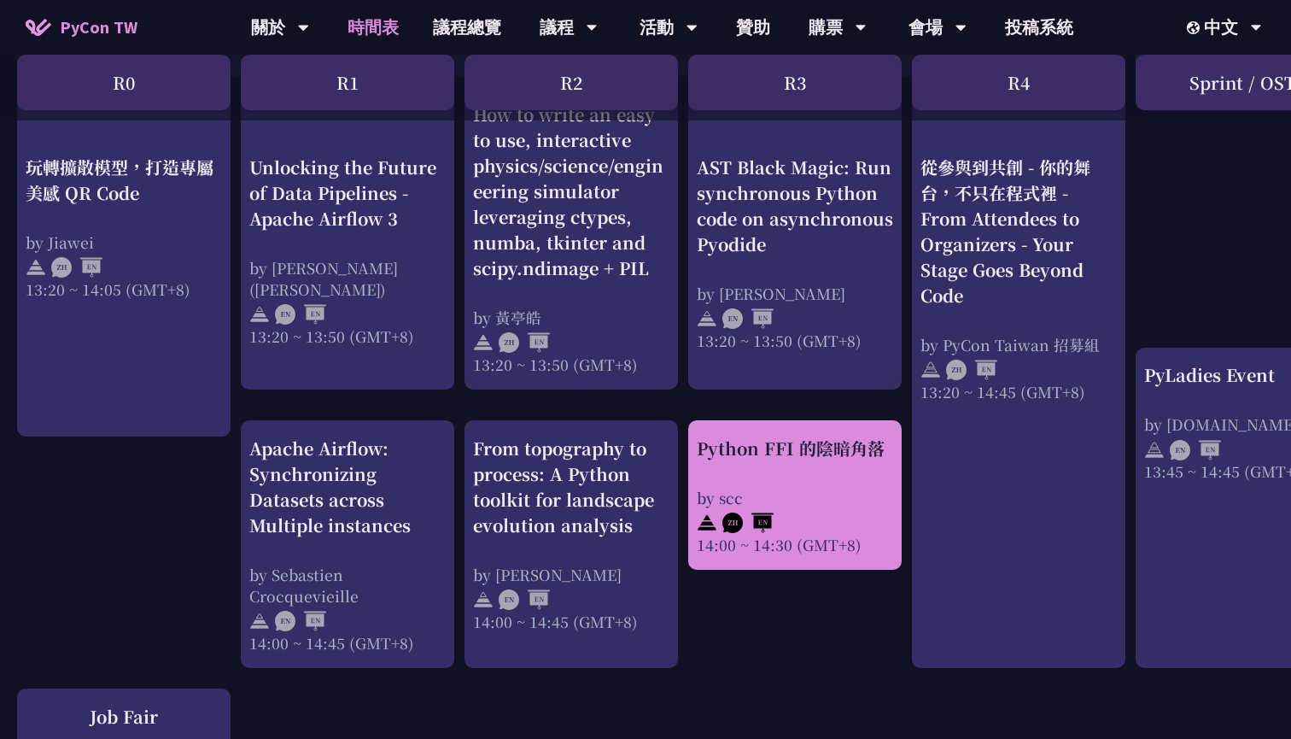
click at [1021, 213] on div "從參與到共創 - 你的舞台，不只在程式裡 - From Attendees to Organizers - Your Stage Goes Beyond Co…" at bounding box center [1019, 231] width 196 height 154
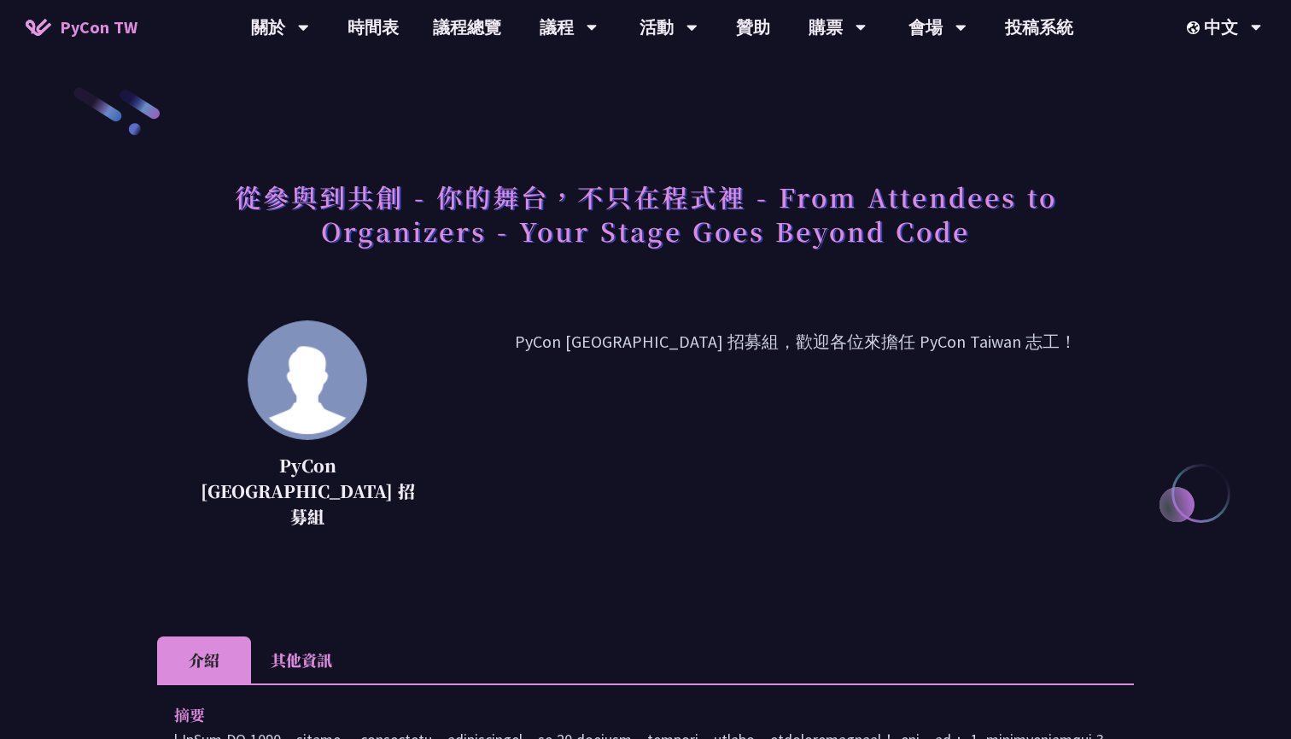
click at [318, 636] on li "其他資訊" at bounding box center [301, 659] width 101 height 47
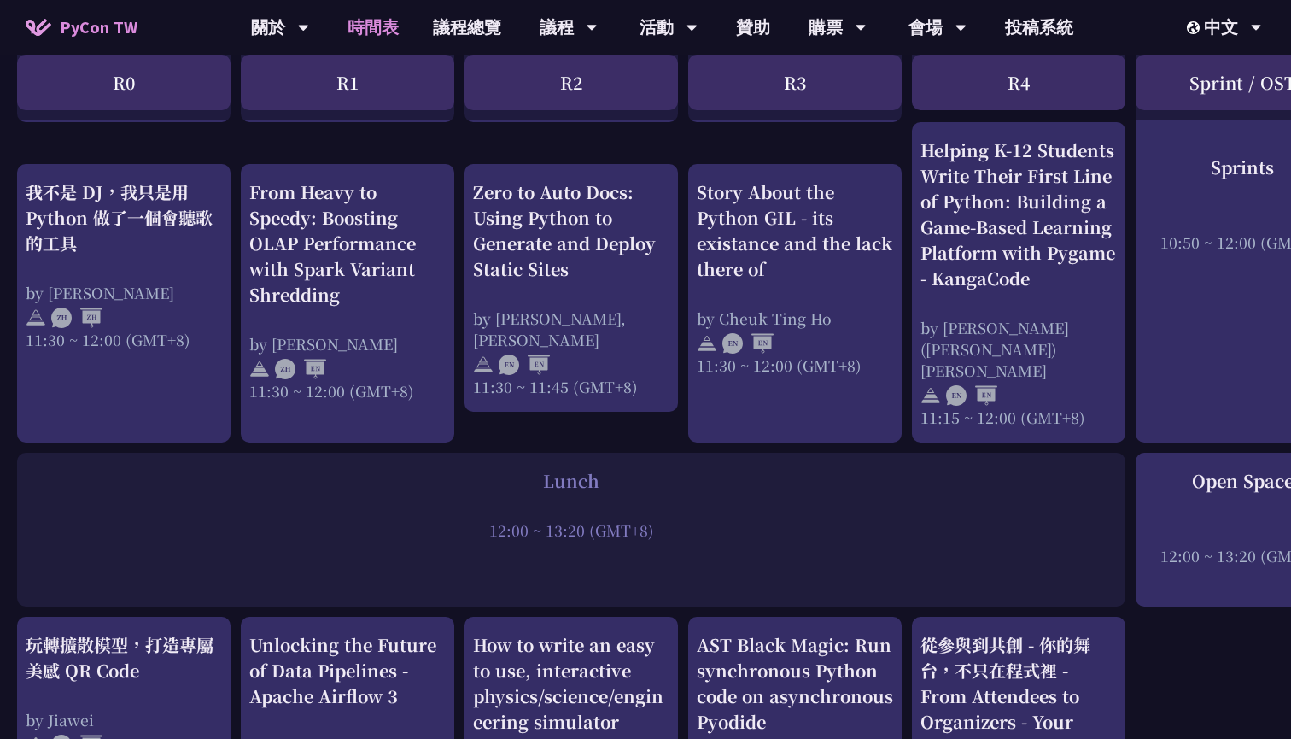
scroll to position [1491, 0]
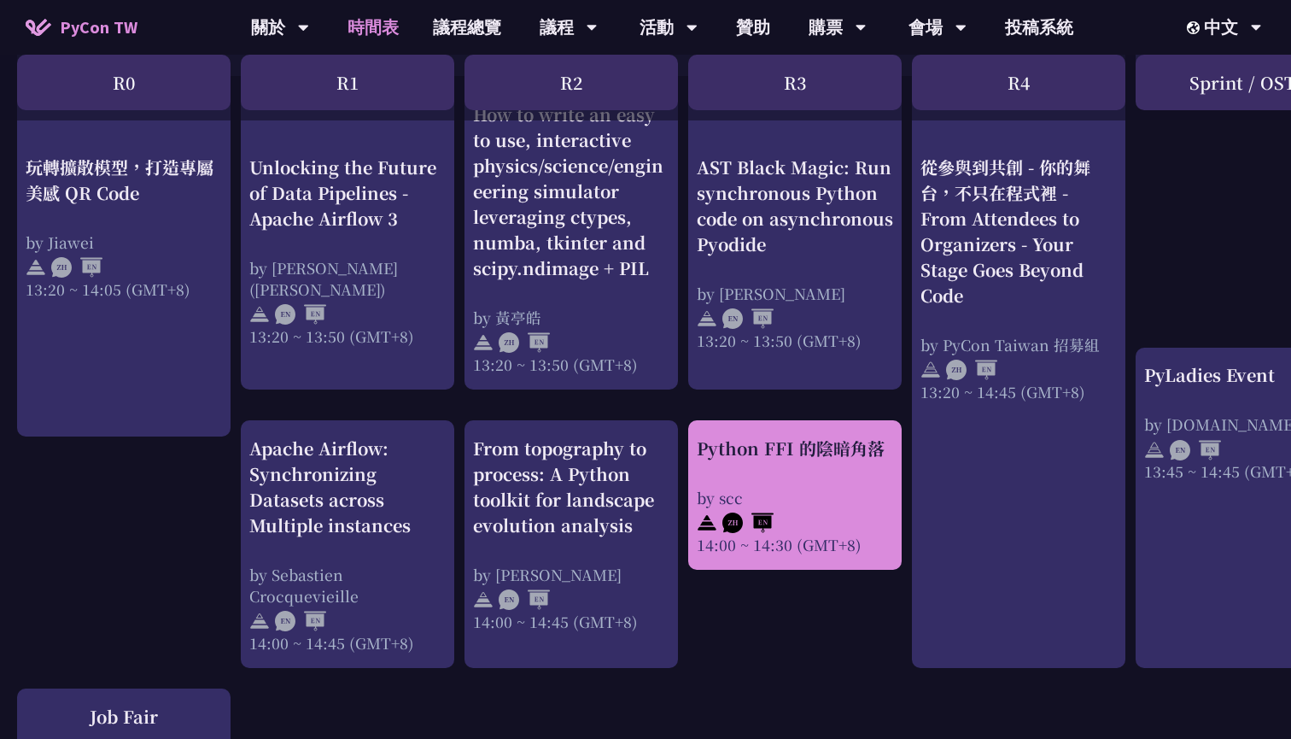
click at [727, 436] on div "Python FFI 的陰暗角落" at bounding box center [795, 449] width 196 height 26
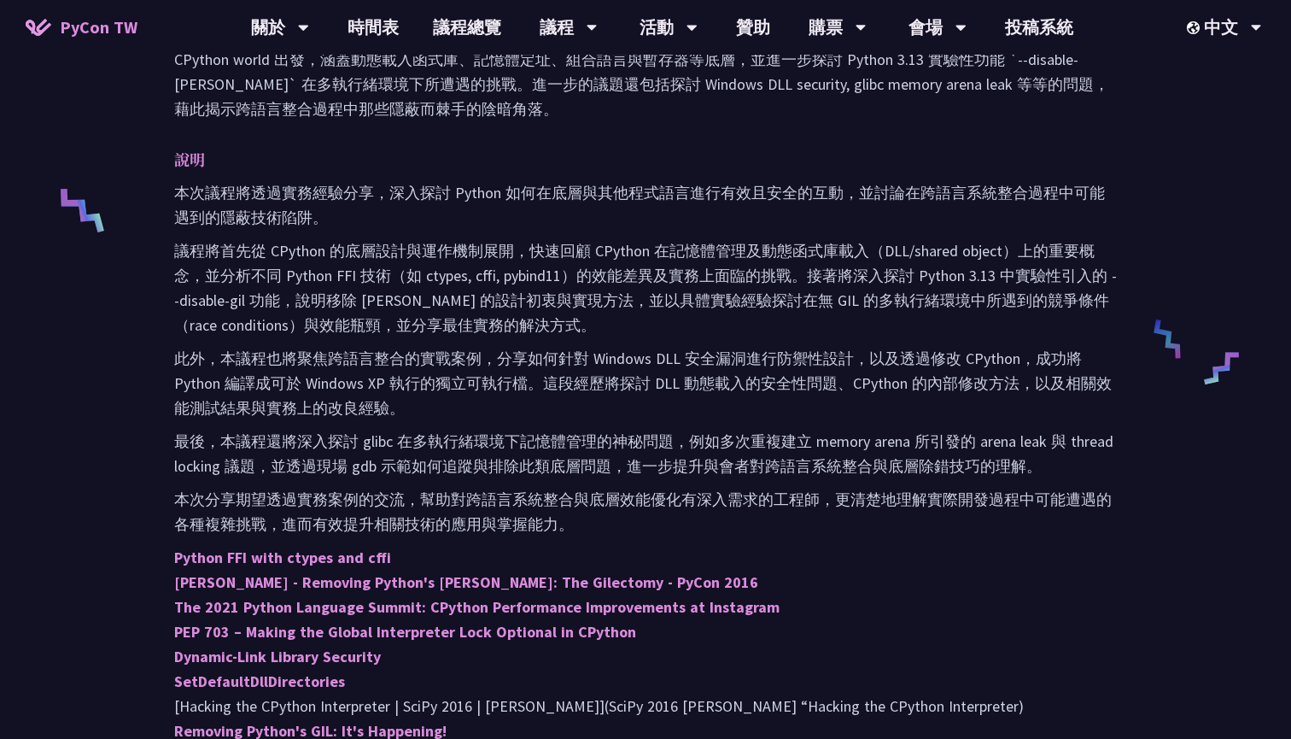
scroll to position [648, 0]
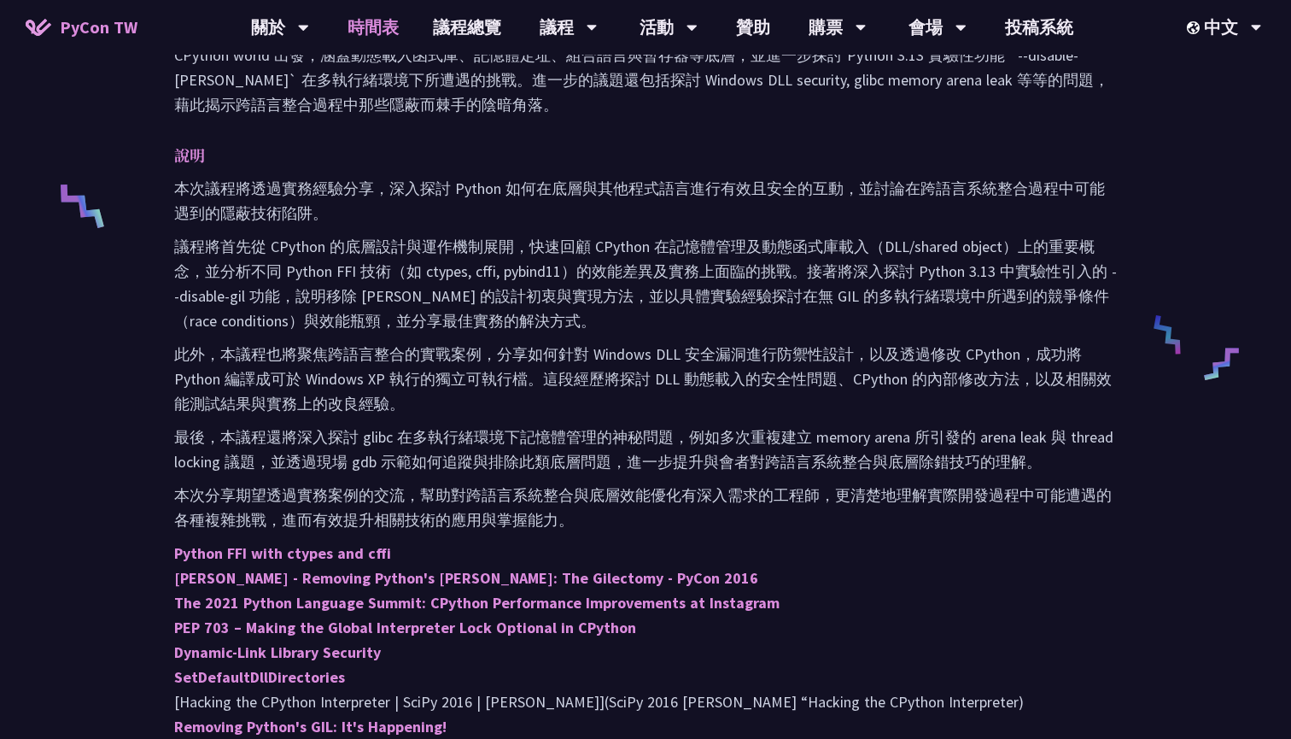
scroll to position [1491, 0]
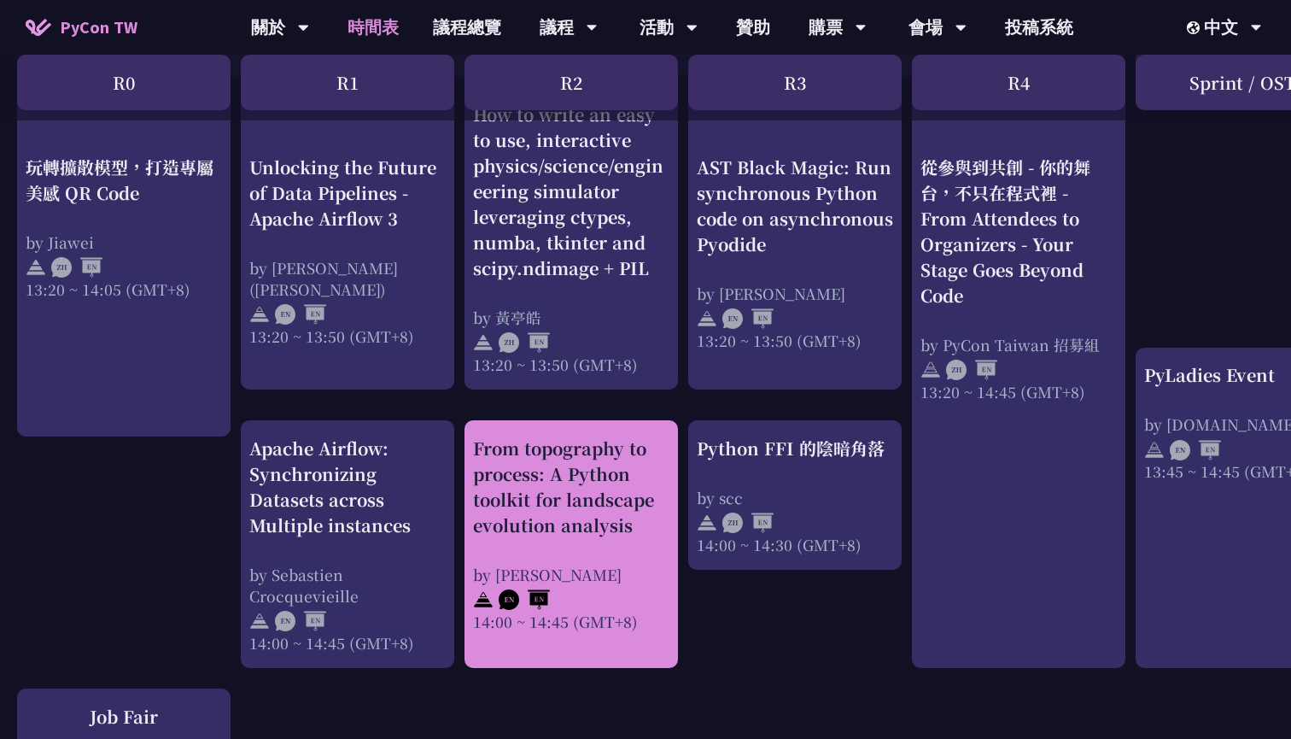
click at [588, 484] on div "From topography to process: A Python toolkit for landscape evolution analysis" at bounding box center [571, 487] width 196 height 102
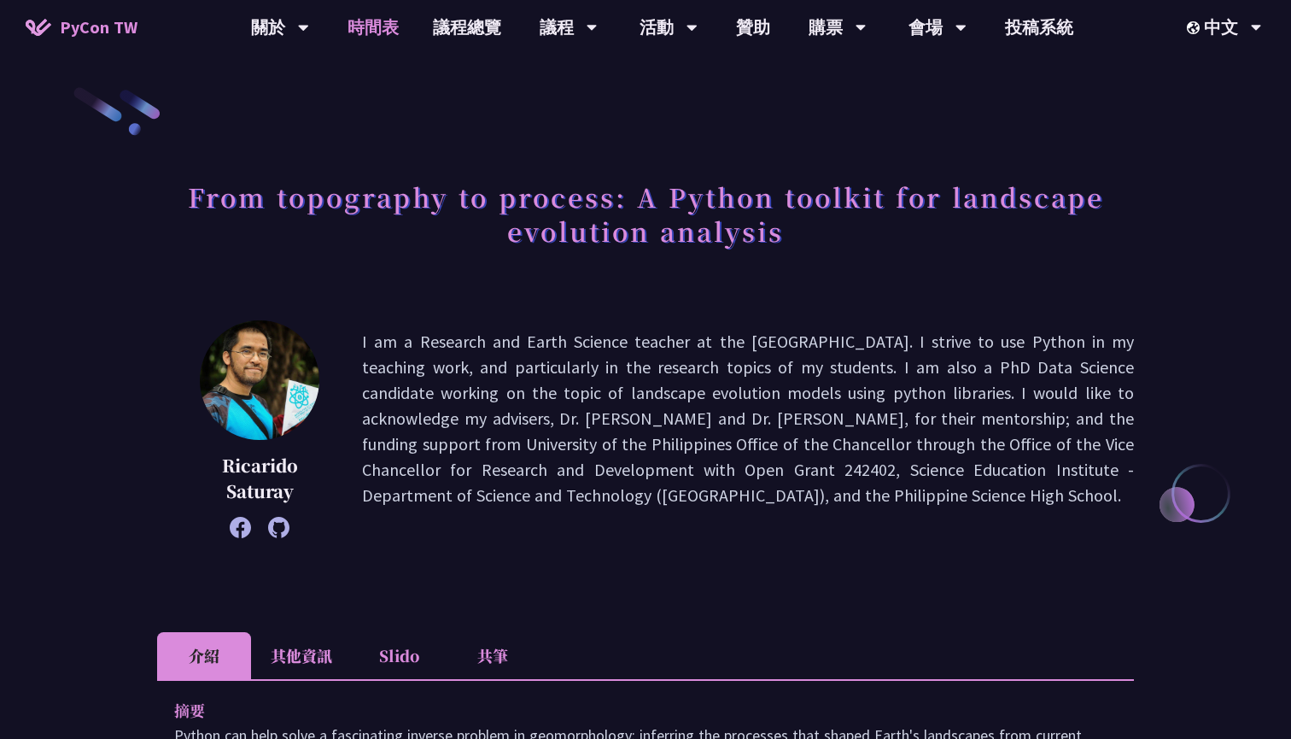
scroll to position [1491, 0]
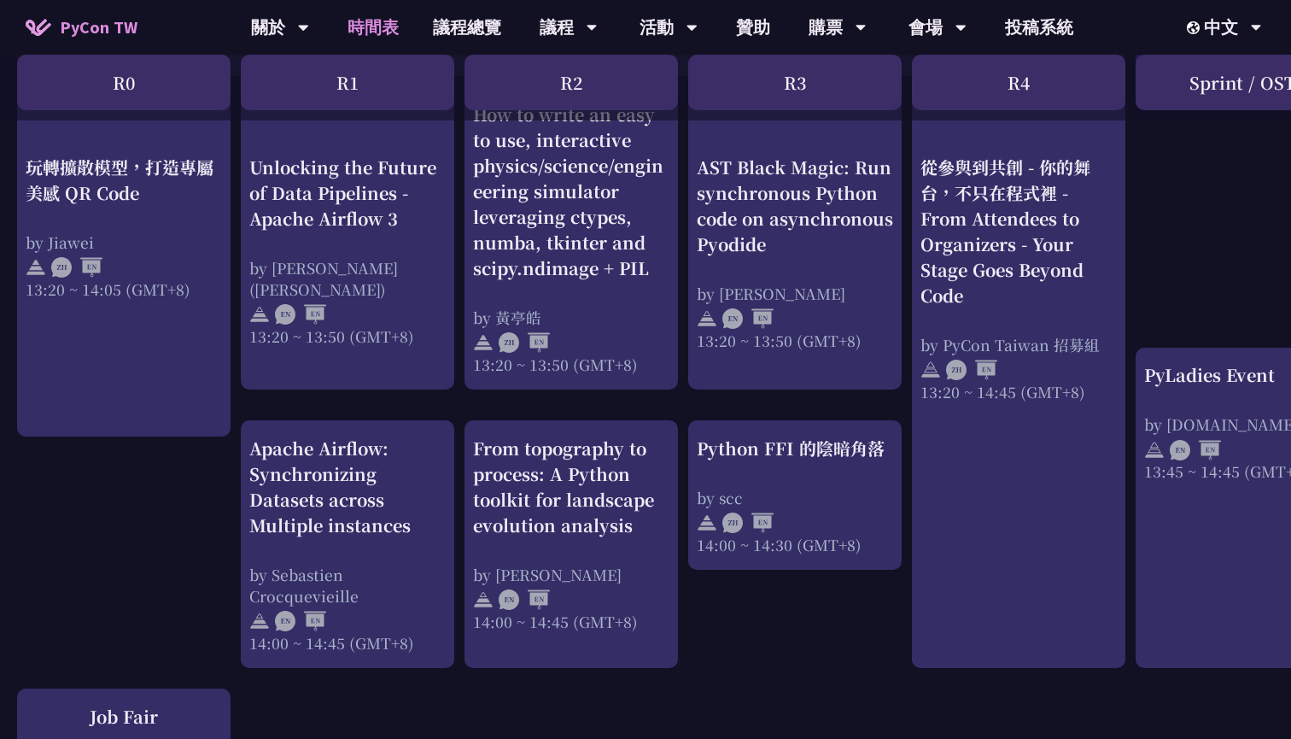
click at [402, 537] on div "Apache Airflow: Synchronizing Datasets across Multiple instances by [PERSON_NAM…" at bounding box center [347, 545] width 196 height 218
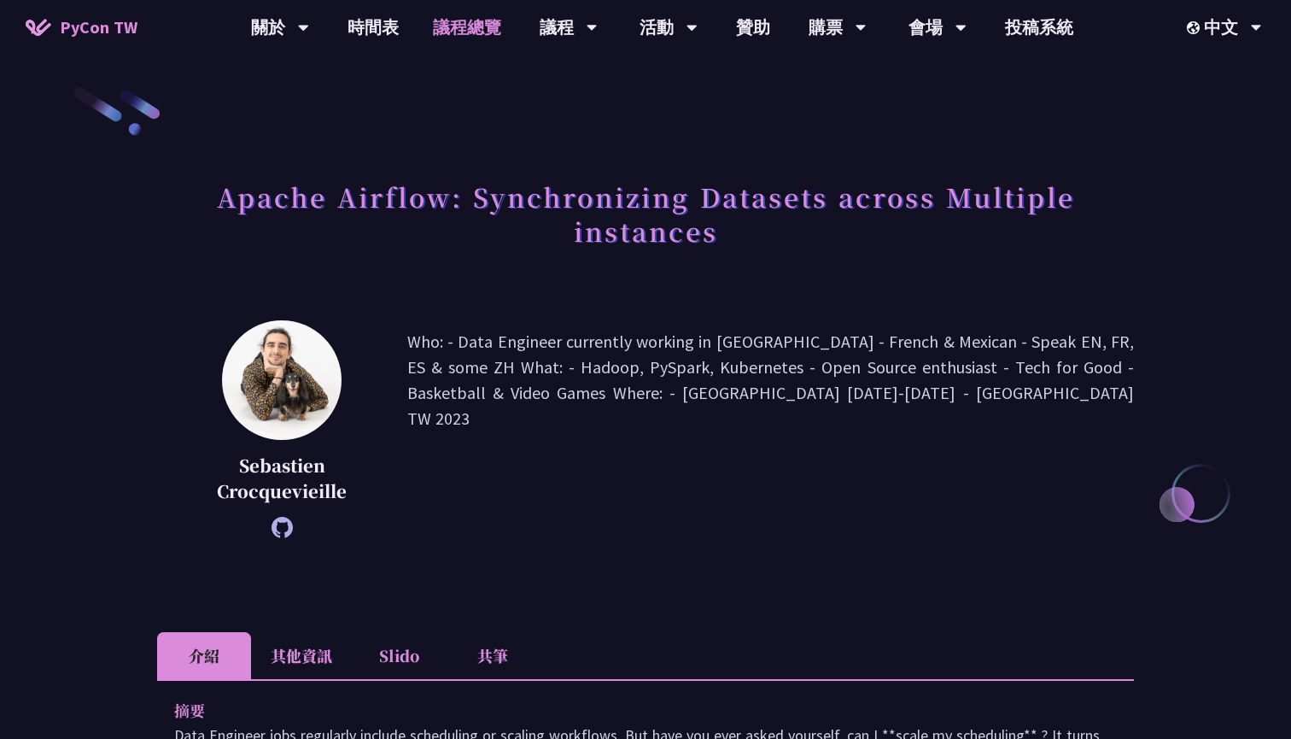
click at [325, 241] on h1 "Apache Airflow: Synchronizing Datasets across Multiple instances" at bounding box center [645, 213] width 977 height 85
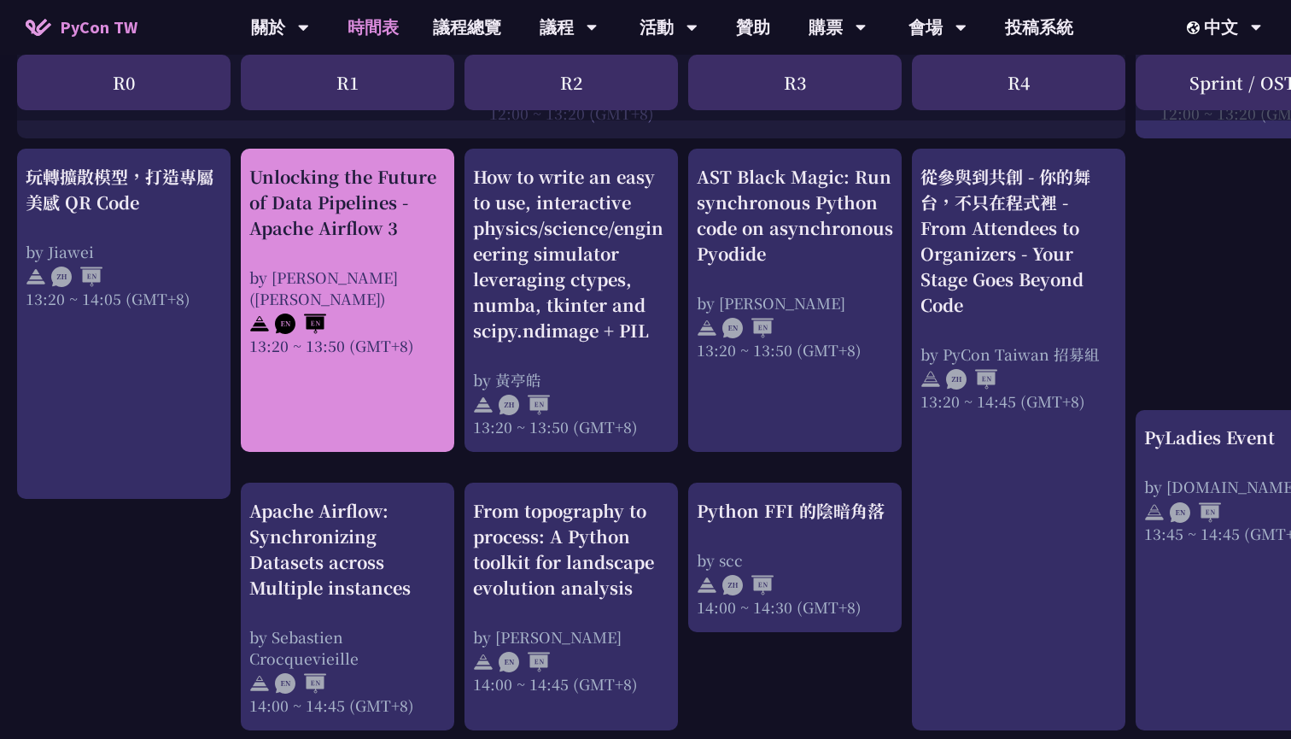
scroll to position [1431, 0]
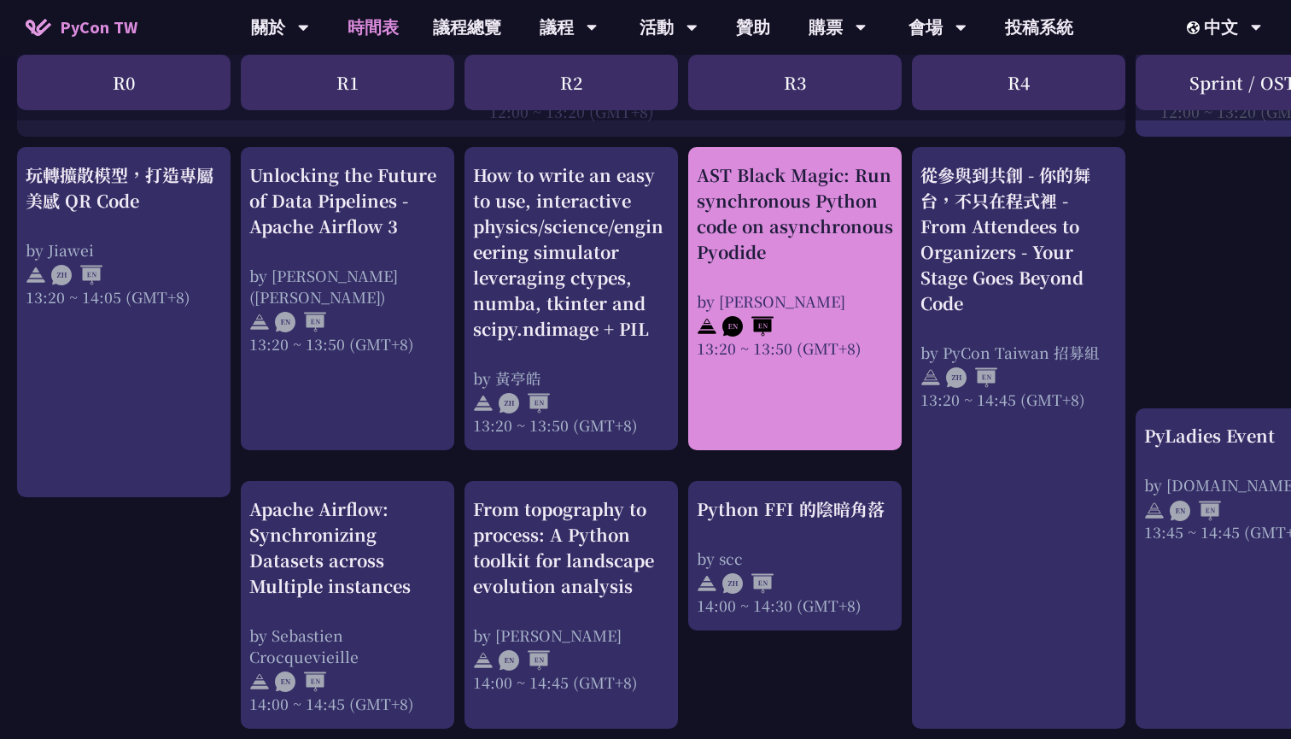
click at [844, 246] on div "AST Black Magic: Run synchronous Python code on asynchronous Pyodide" at bounding box center [795, 213] width 196 height 102
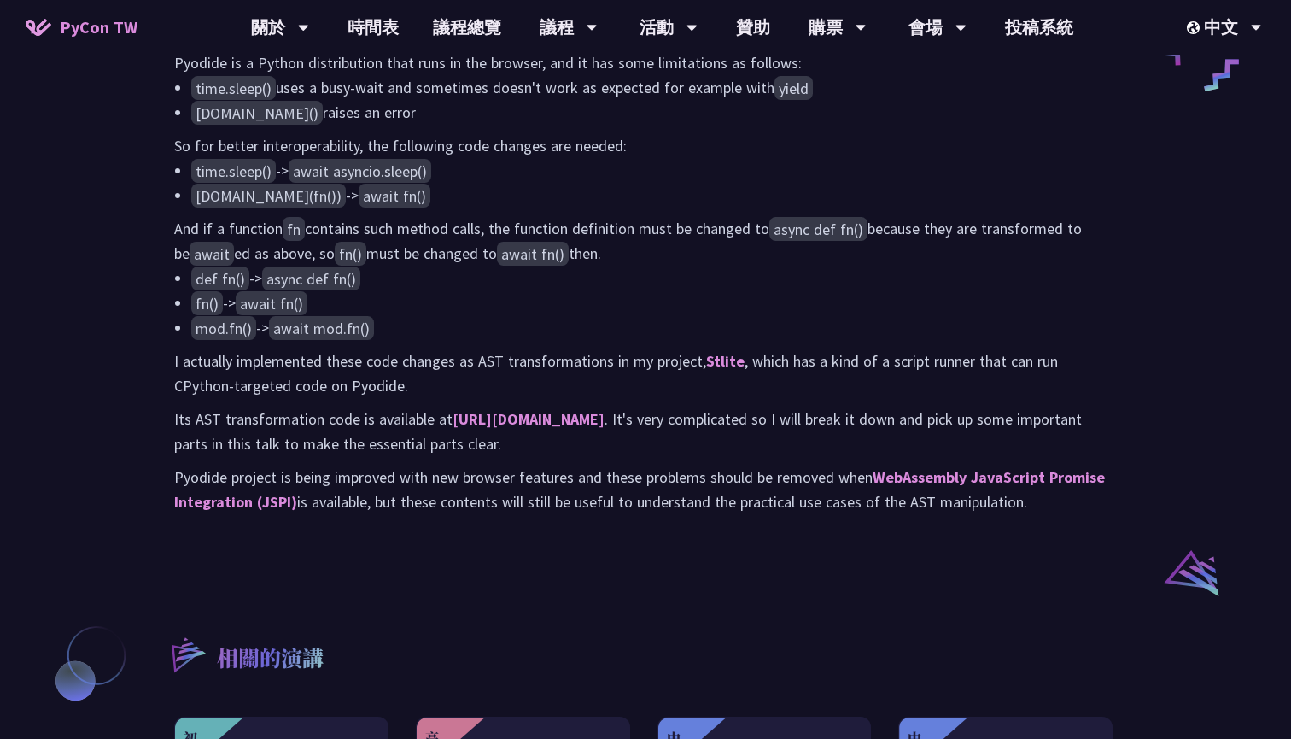
scroll to position [881, 0]
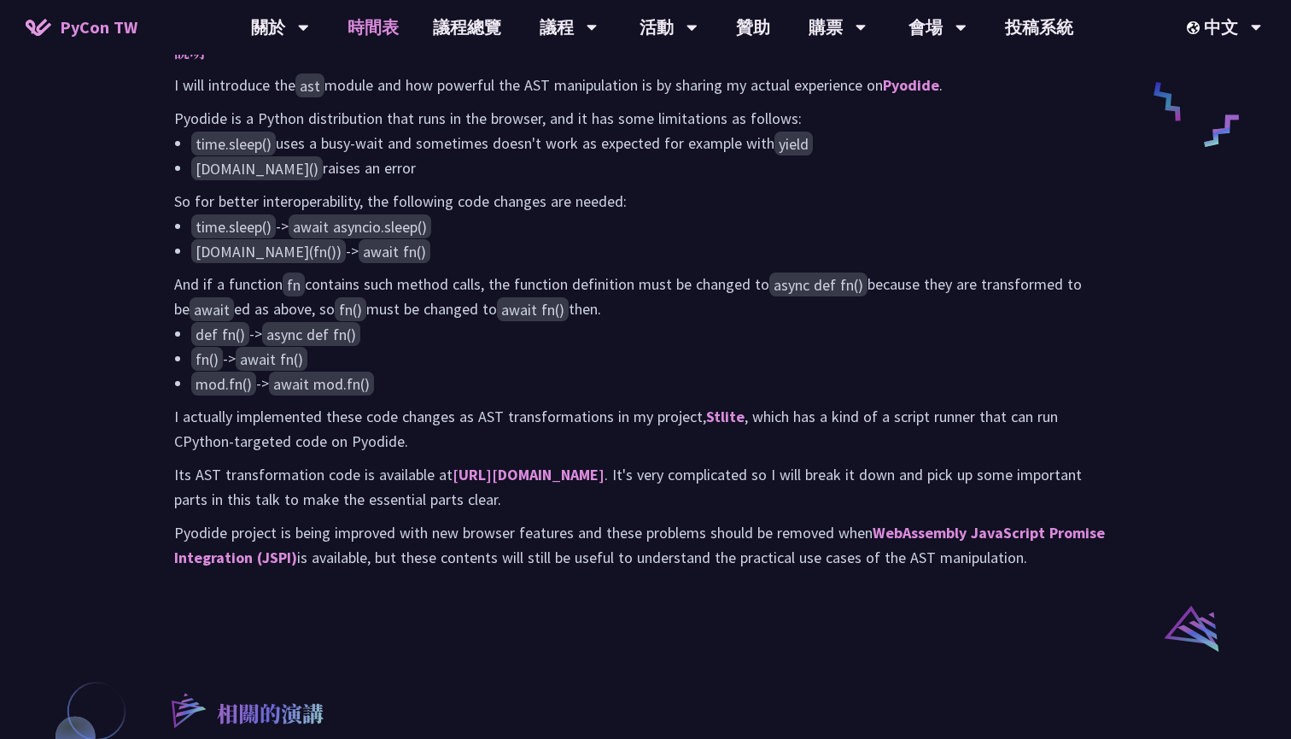
scroll to position [1431, 0]
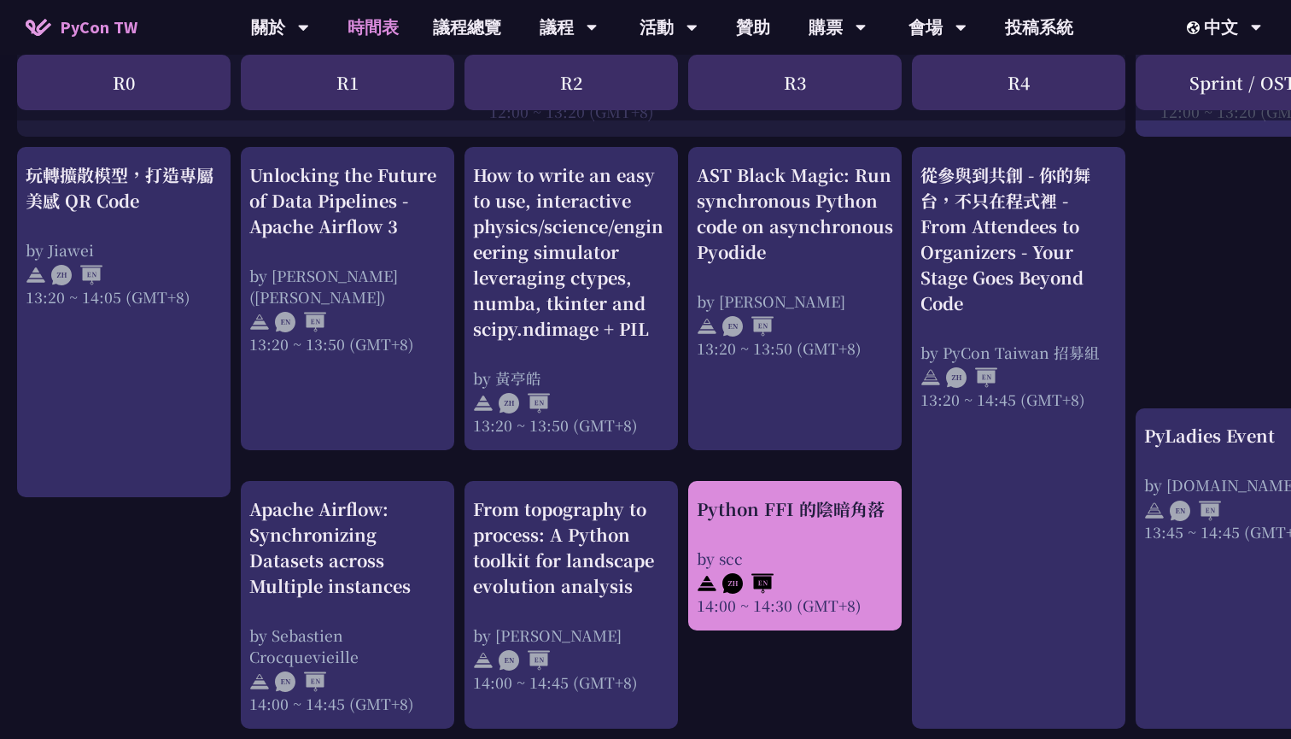
click at [799, 553] on div "by scc" at bounding box center [795, 557] width 196 height 21
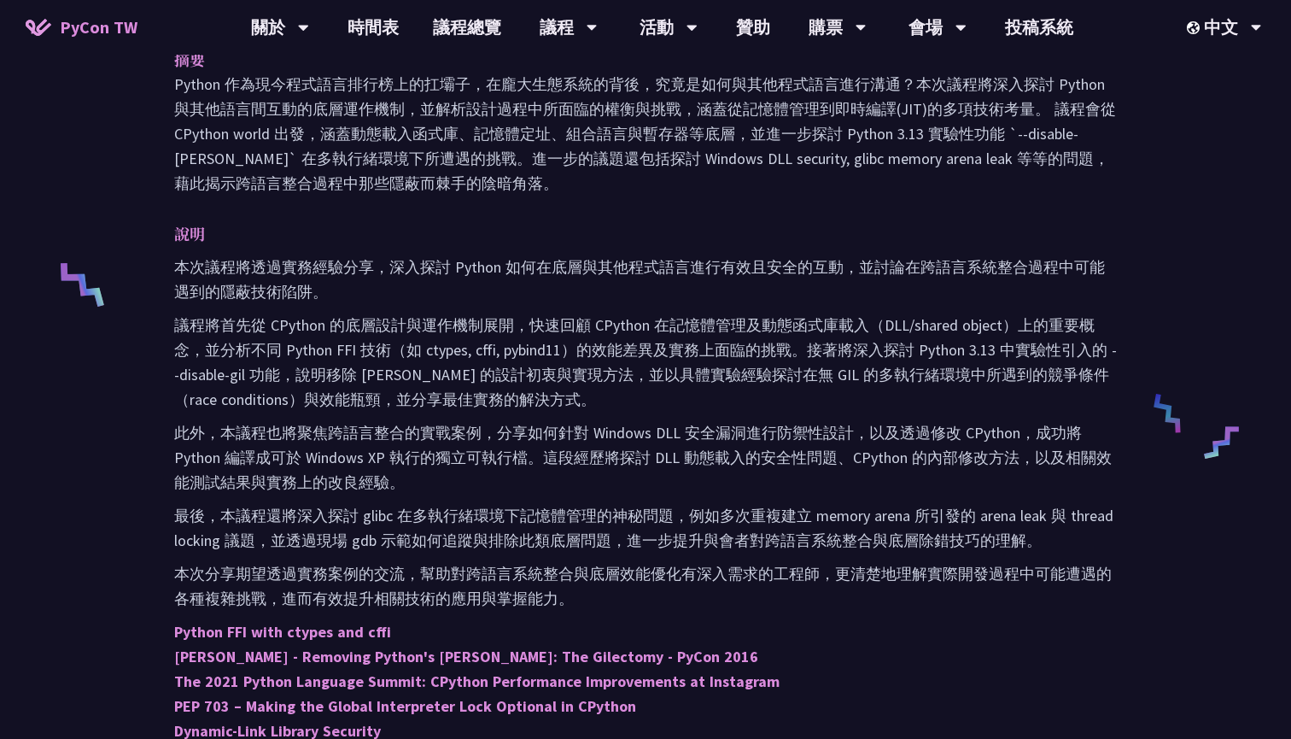
scroll to position [556, 0]
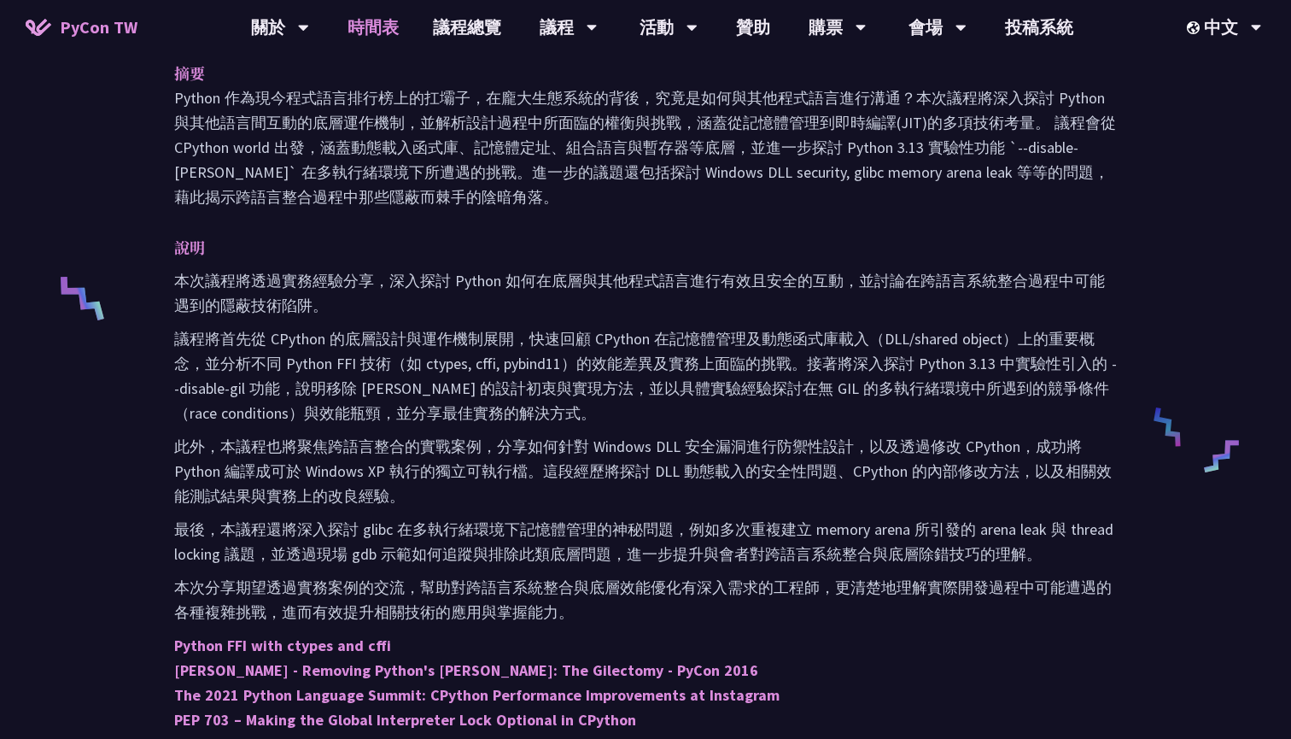
scroll to position [1431, 0]
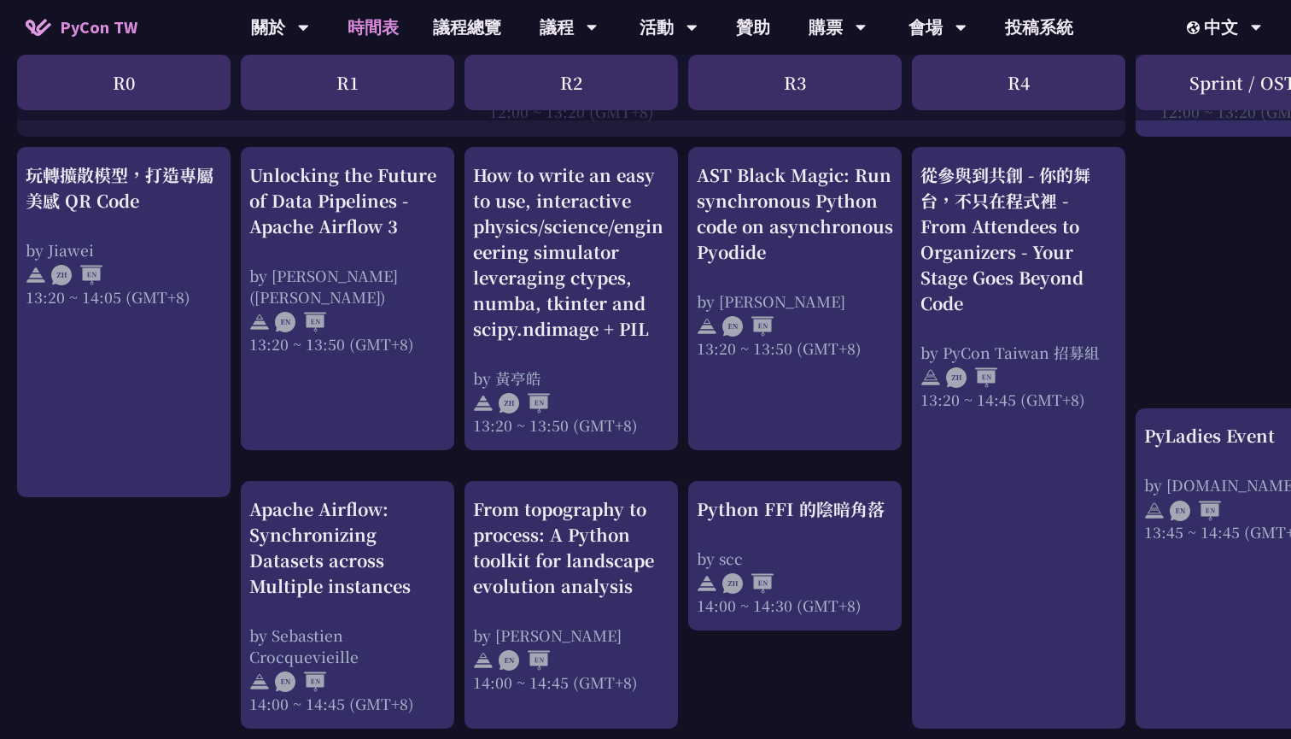
click at [612, 529] on div "From topography to process: A Python toolkit for landscape evolution analysis" at bounding box center [571, 547] width 196 height 102
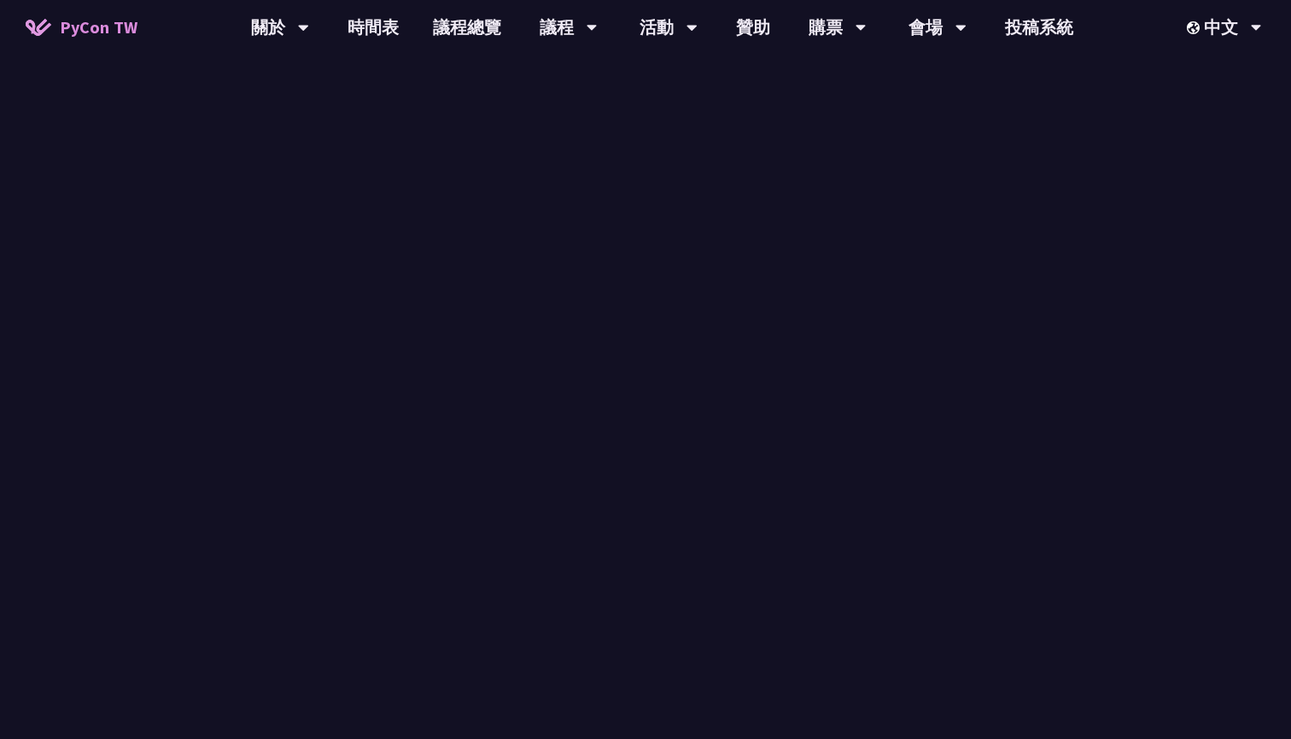
click at [612, 529] on div "09:30 ~ 09:40 (GMT+8)" at bounding box center [572, 537] width 1092 height 21
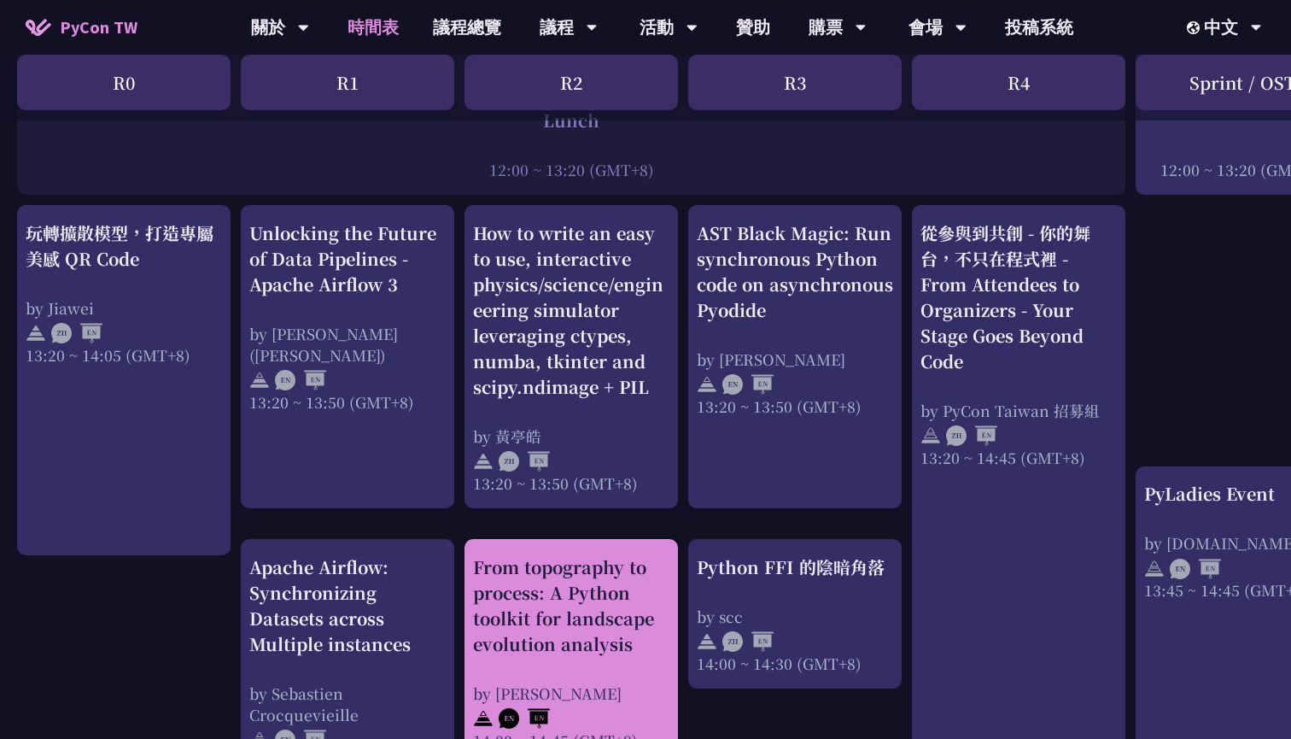
scroll to position [1351, 0]
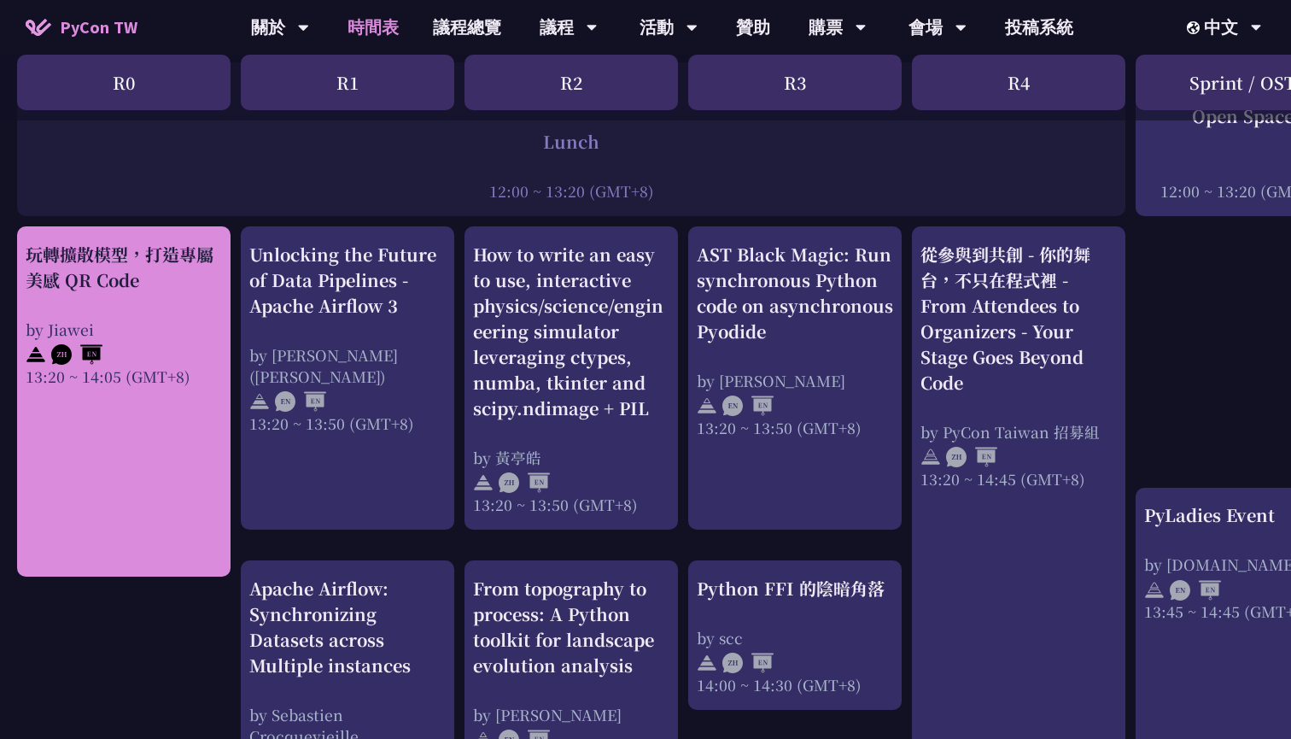
click at [111, 366] on div "13:20 ~ 14:05 (GMT+8)" at bounding box center [124, 376] width 196 height 21
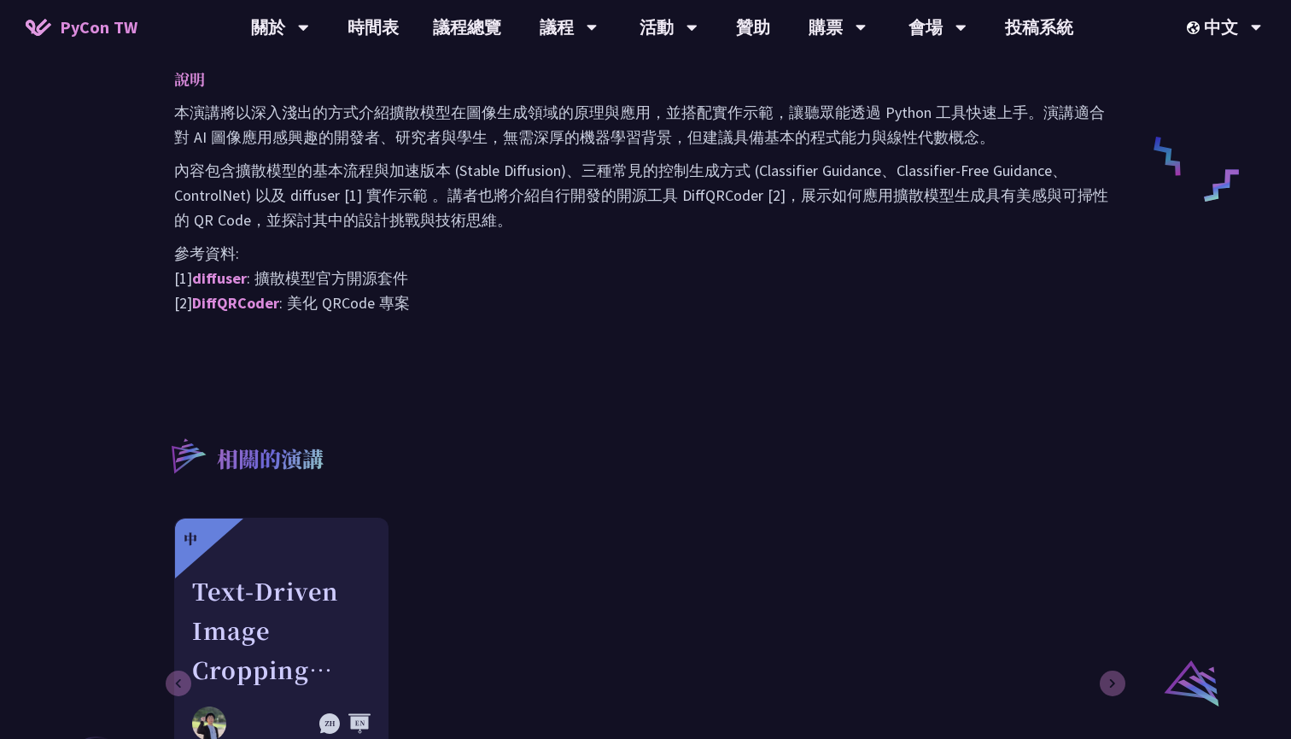
scroll to position [796, 0]
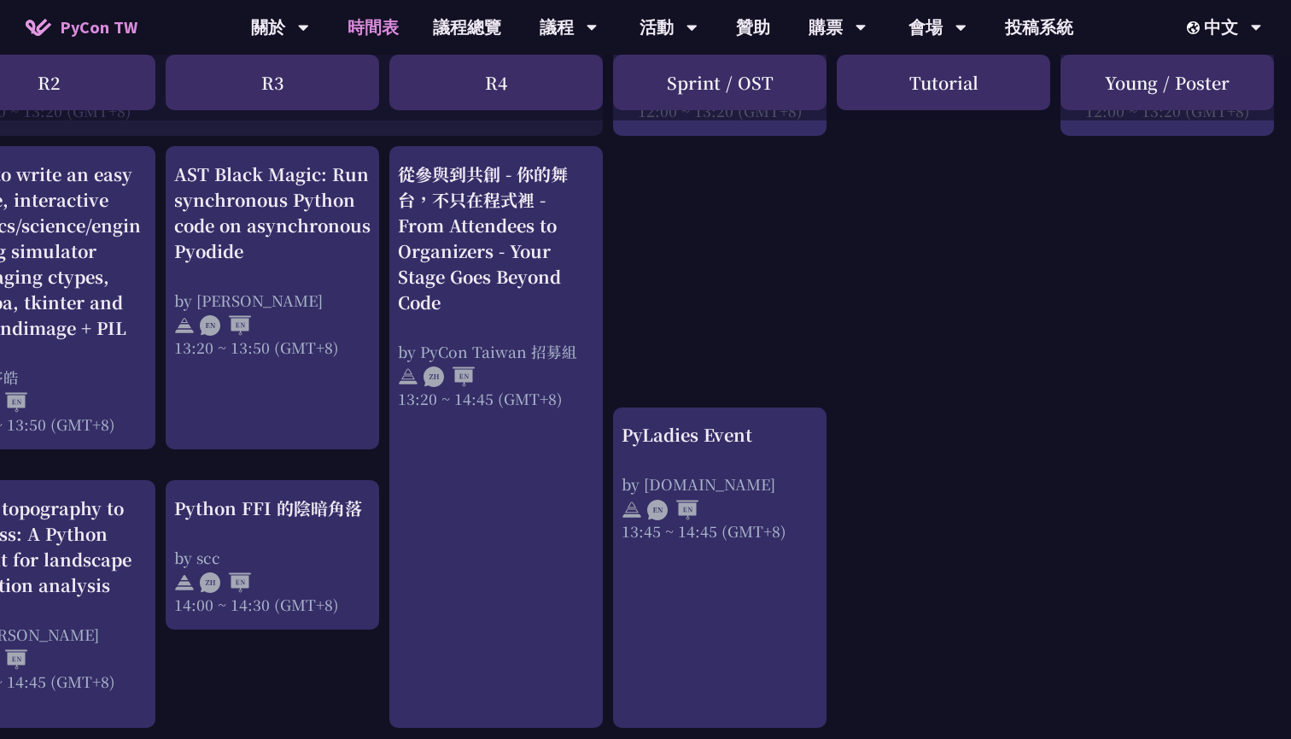
scroll to position [1382, 523]
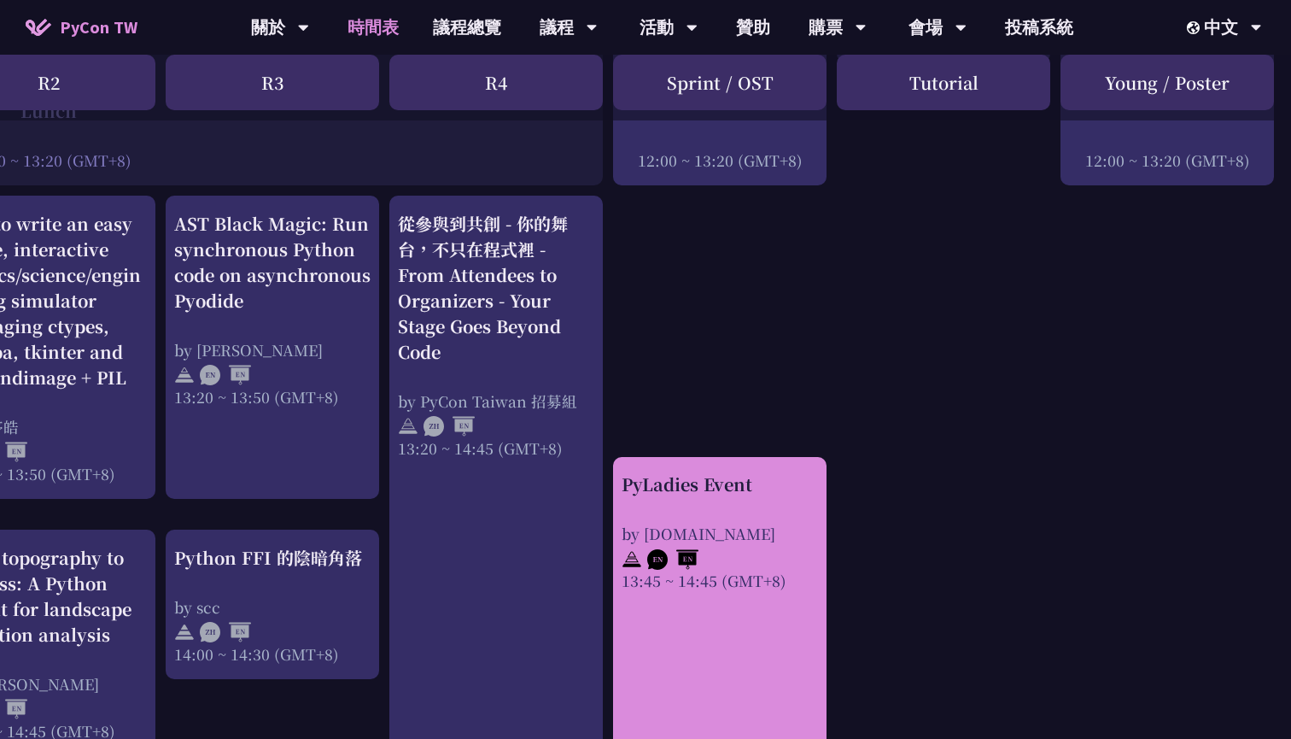
click at [773, 544] on div at bounding box center [720, 557] width 196 height 26
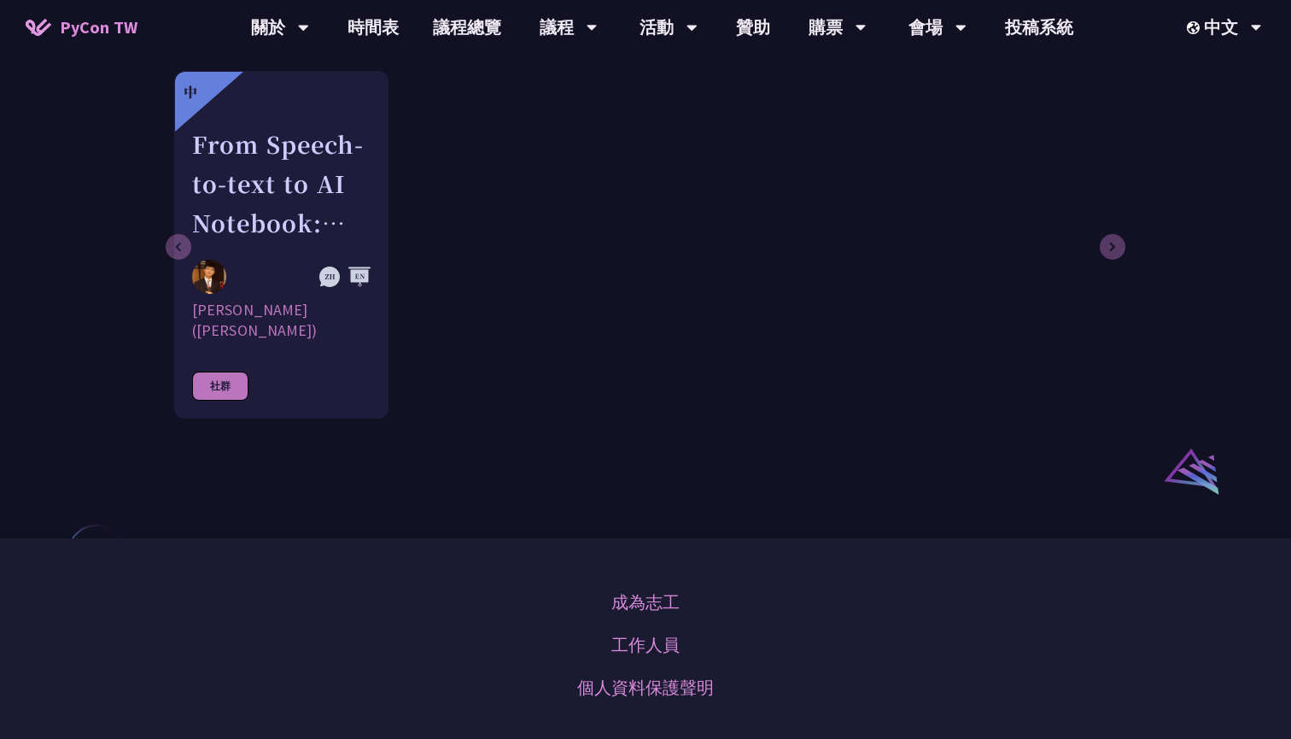
scroll to position [1038, 0]
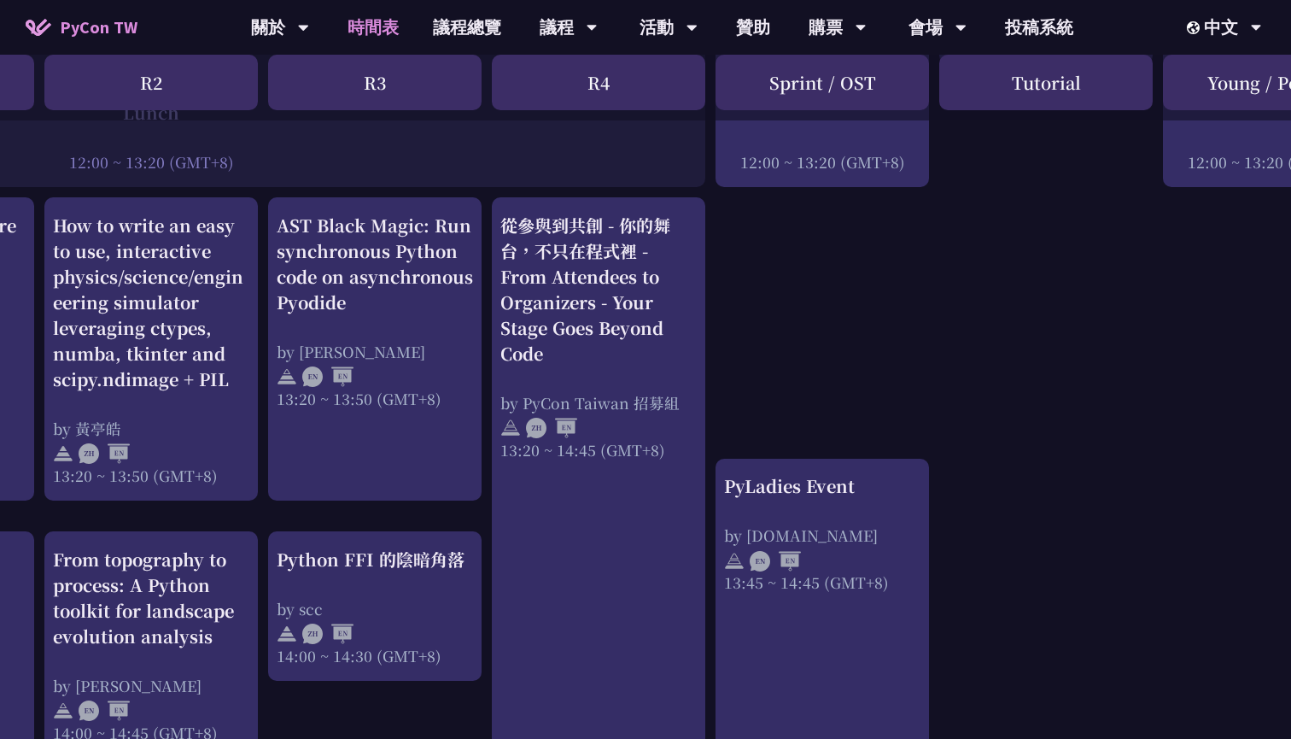
scroll to position [1380, 523]
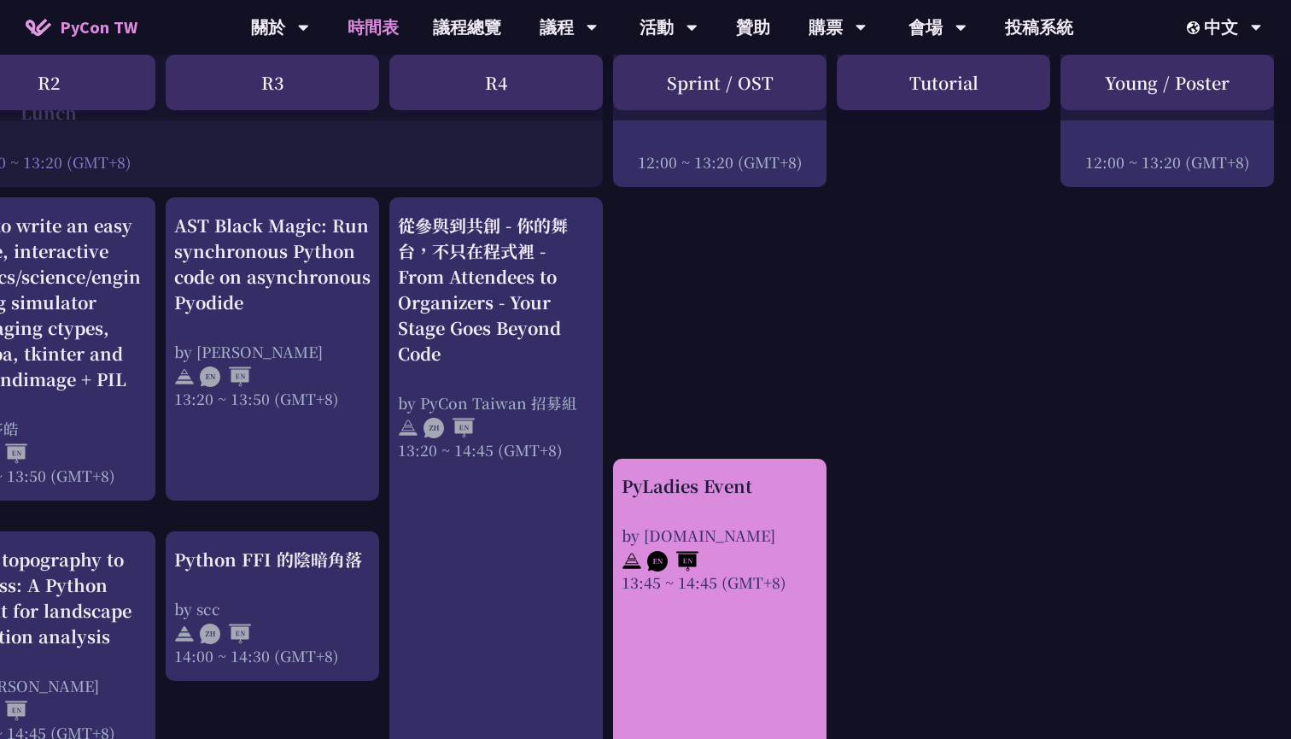
click at [751, 525] on div "by [DOMAIN_NAME]" at bounding box center [720, 534] width 196 height 21
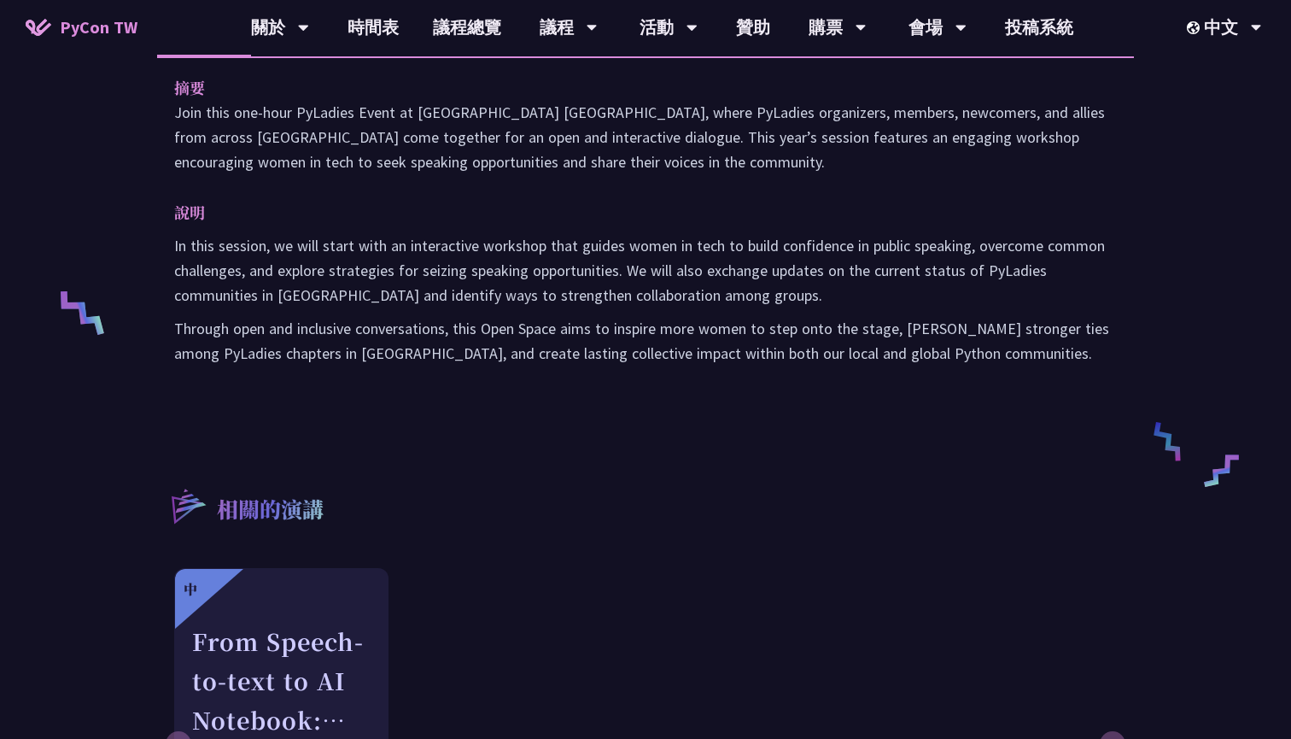
scroll to position [534, 0]
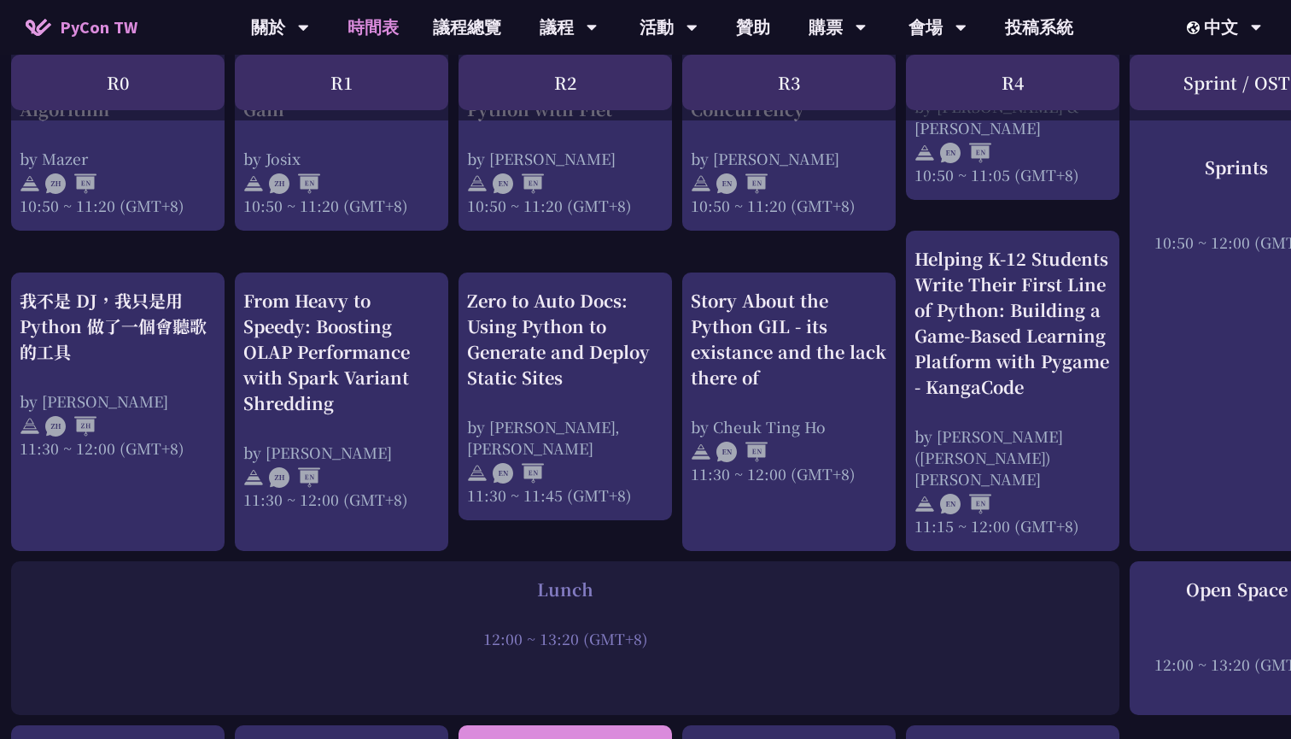
scroll to position [849, 6]
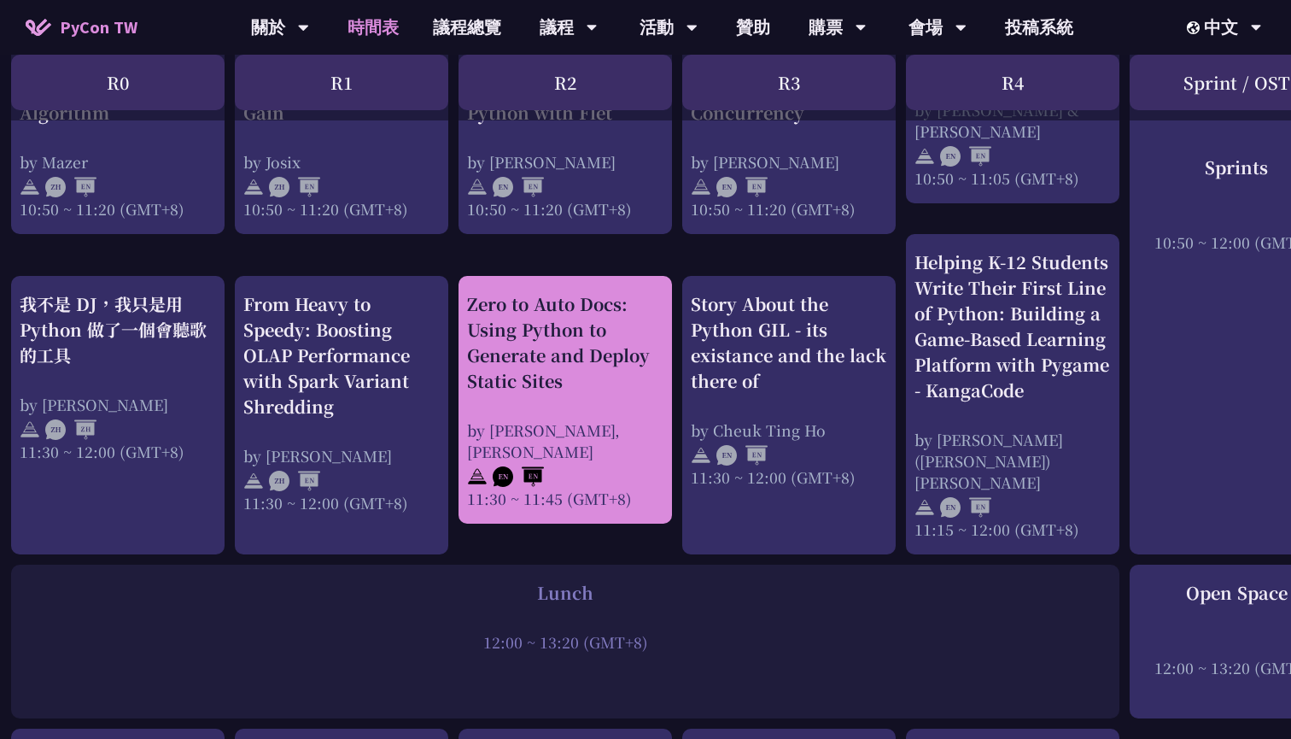
click at [622, 348] on div "Zero to Auto Docs: Using Python to Generate and Deploy Static Sites" at bounding box center [565, 342] width 196 height 102
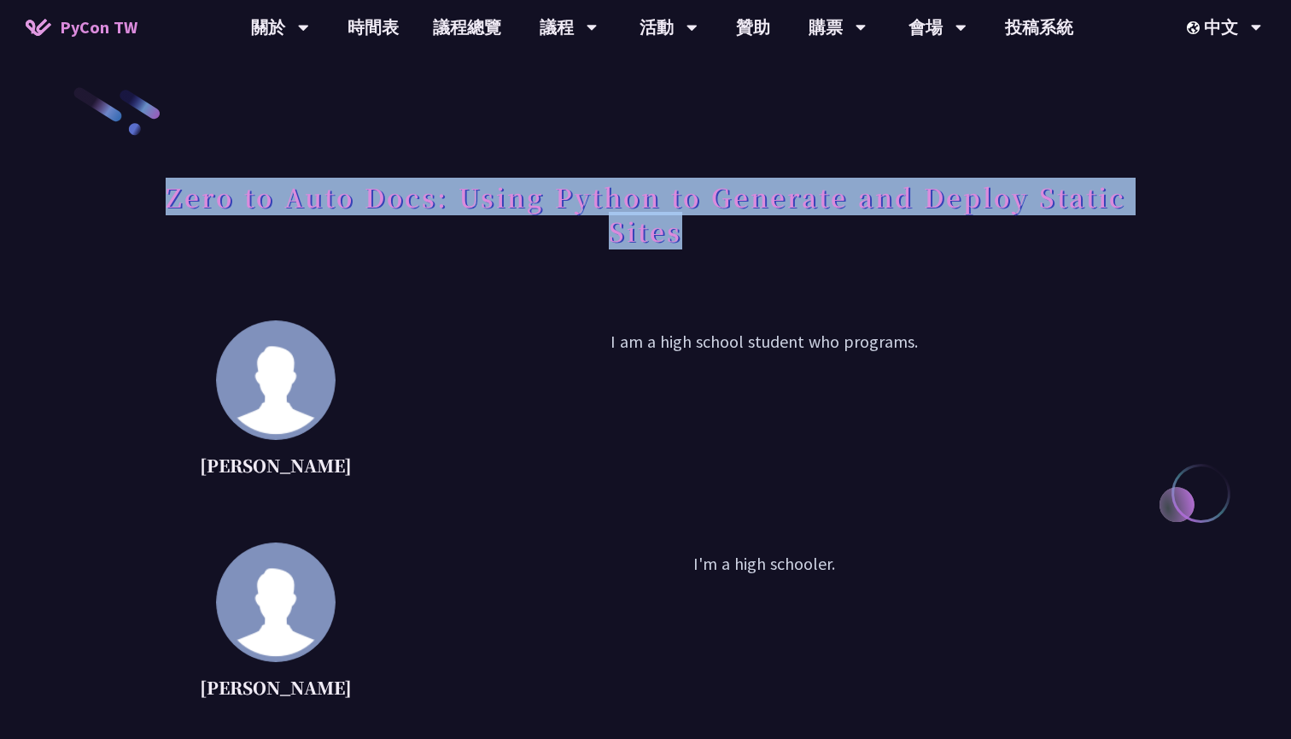
drag, startPoint x: 167, startPoint y: 202, endPoint x: 687, endPoint y: 226, distance: 520.7
copy h1 "Zero to Auto Docs: Using Python to Generate and Deploy Static Sites"
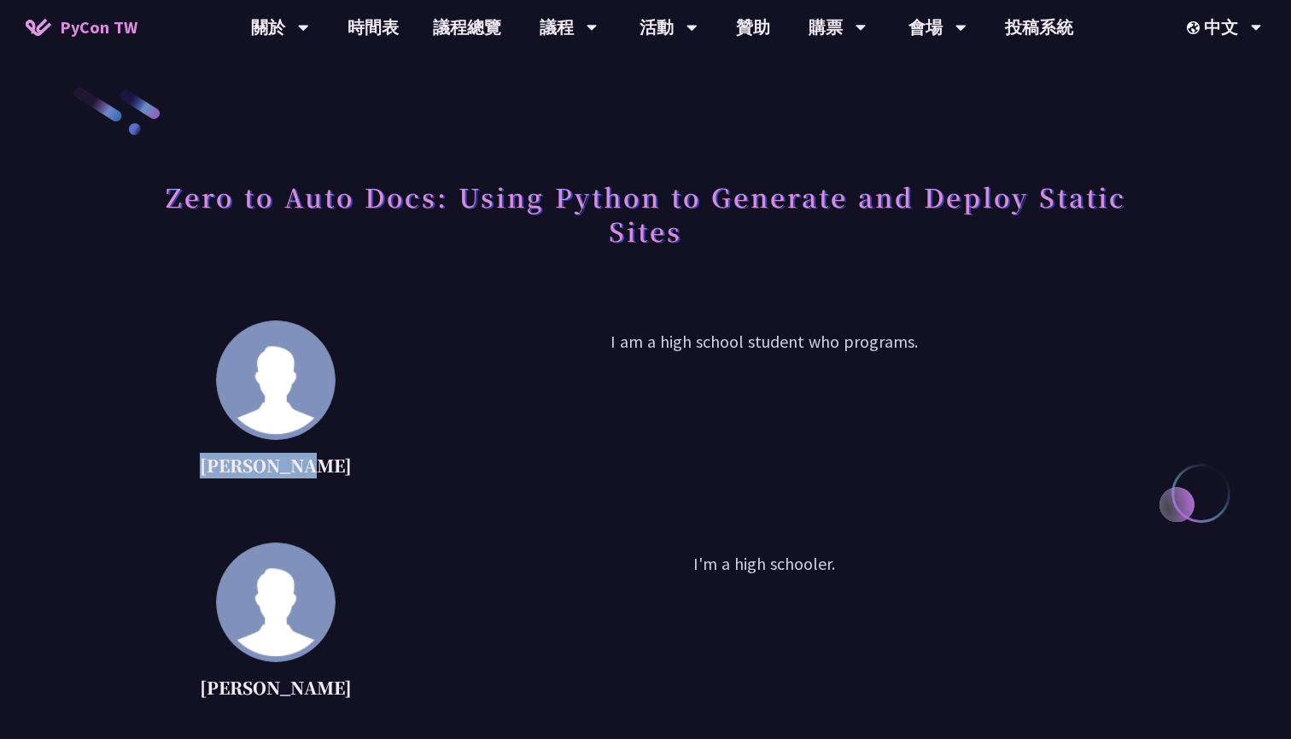
drag, startPoint x: 324, startPoint y: 474, endPoint x: 214, endPoint y: 466, distance: 109.6
click at [214, 466] on div "[PERSON_NAME] I am a high school student who programs." at bounding box center [645, 405] width 977 height 171
copy p "[PERSON_NAME]"
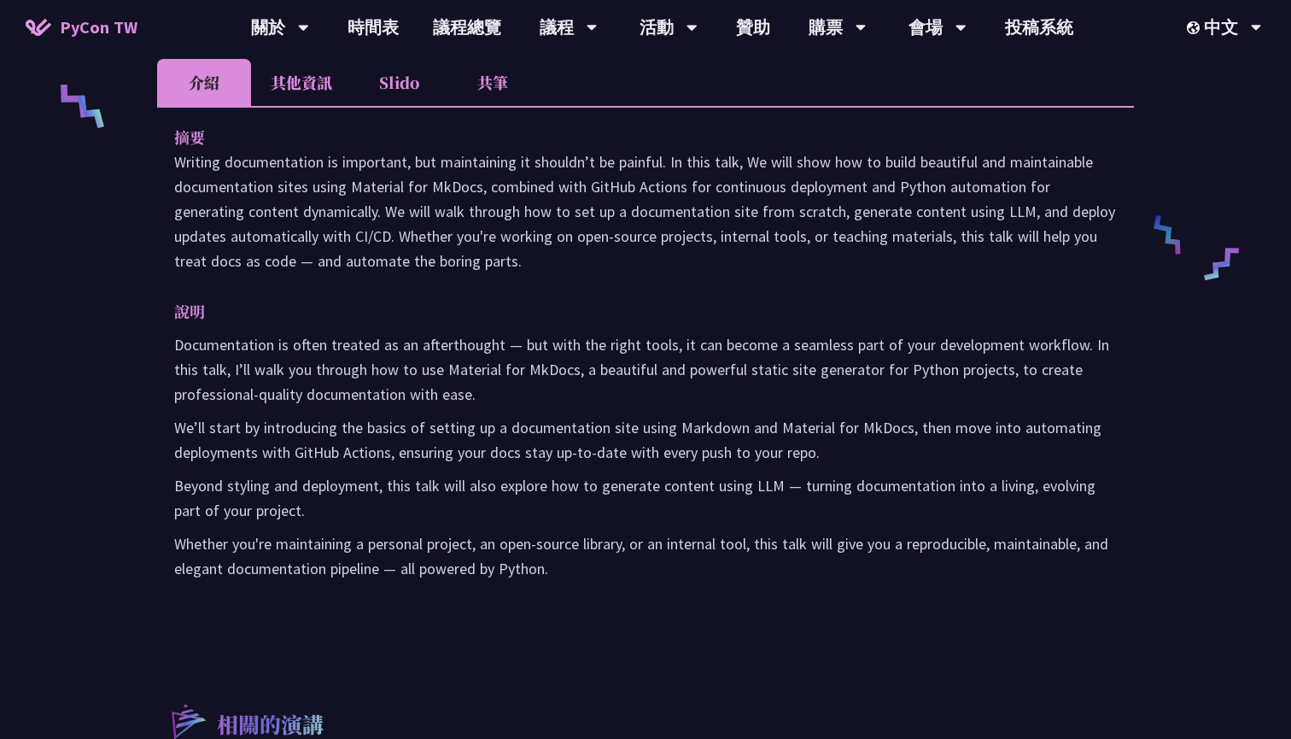
scroll to position [743, 0]
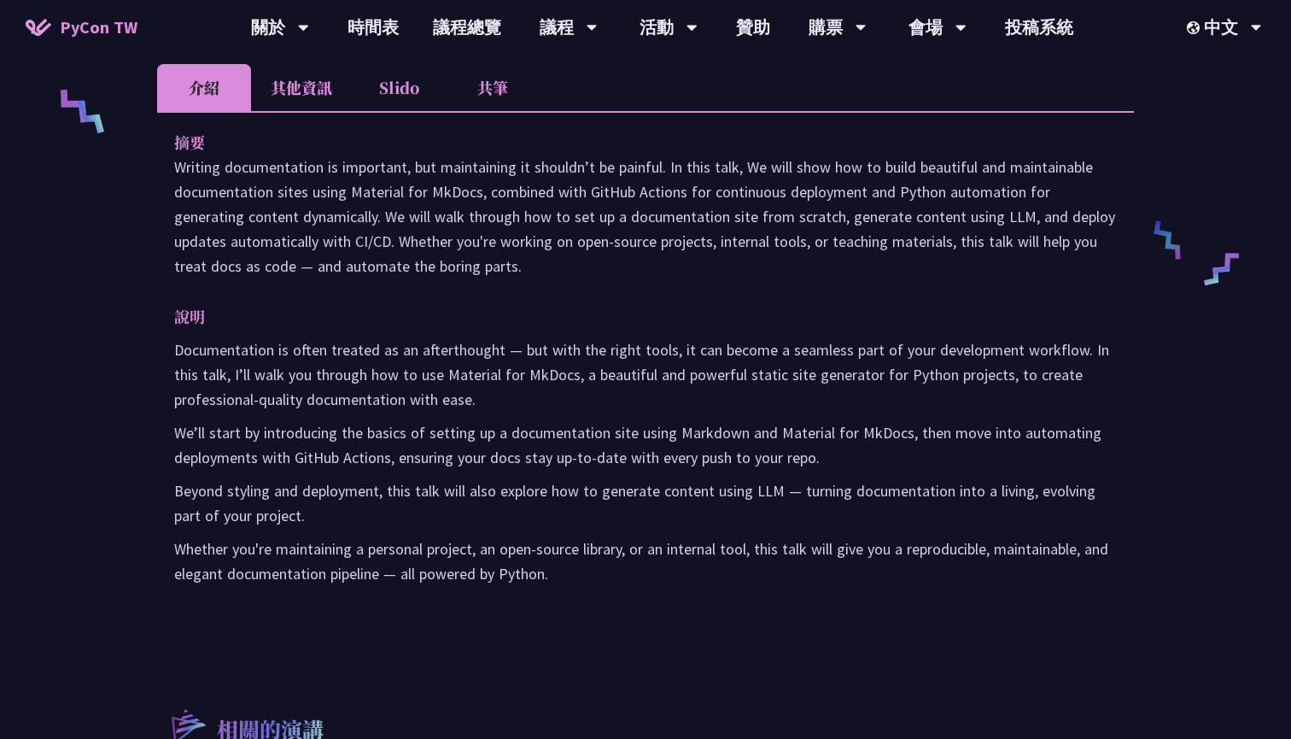
click at [303, 94] on li "其他資訊" at bounding box center [301, 87] width 101 height 47
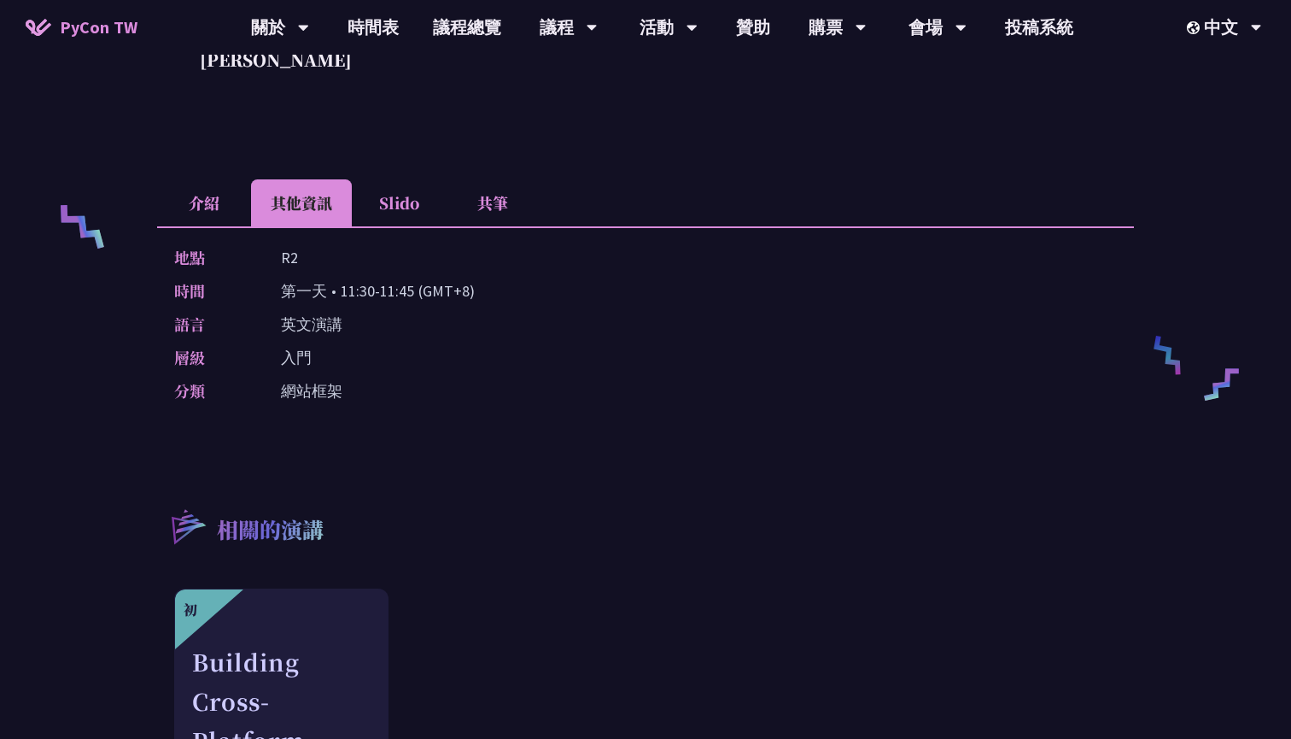
scroll to position [750, 0]
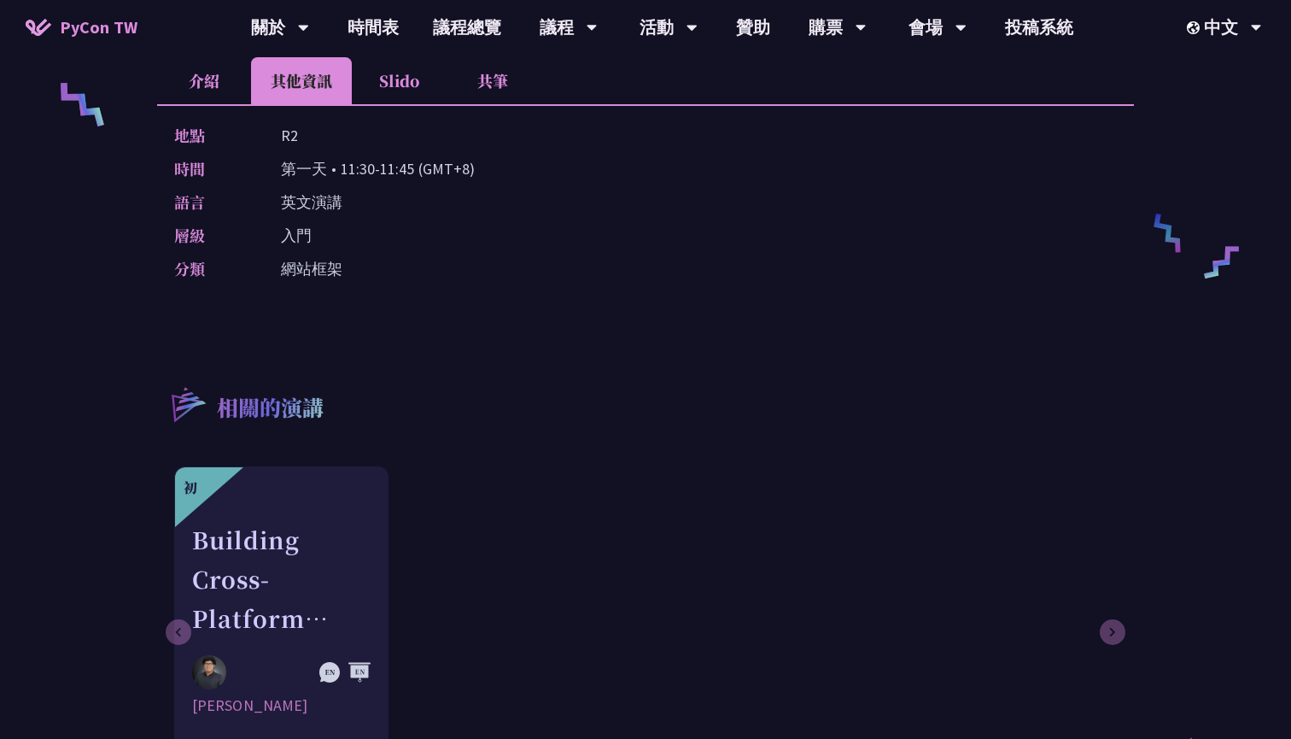
click at [503, 99] on li "共筆" at bounding box center [493, 80] width 94 height 47
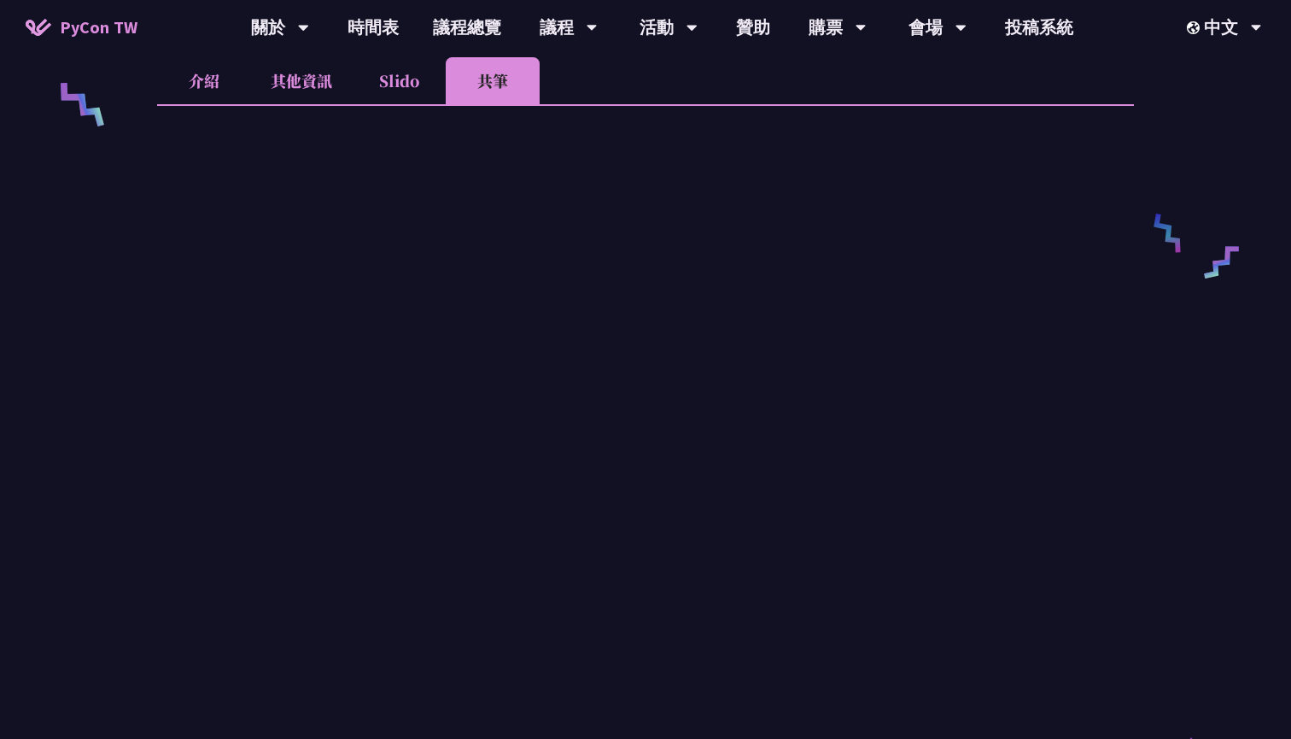
click at [395, 71] on li "Slido" at bounding box center [399, 80] width 94 height 47
